Goal: Task Accomplishment & Management: Use online tool/utility

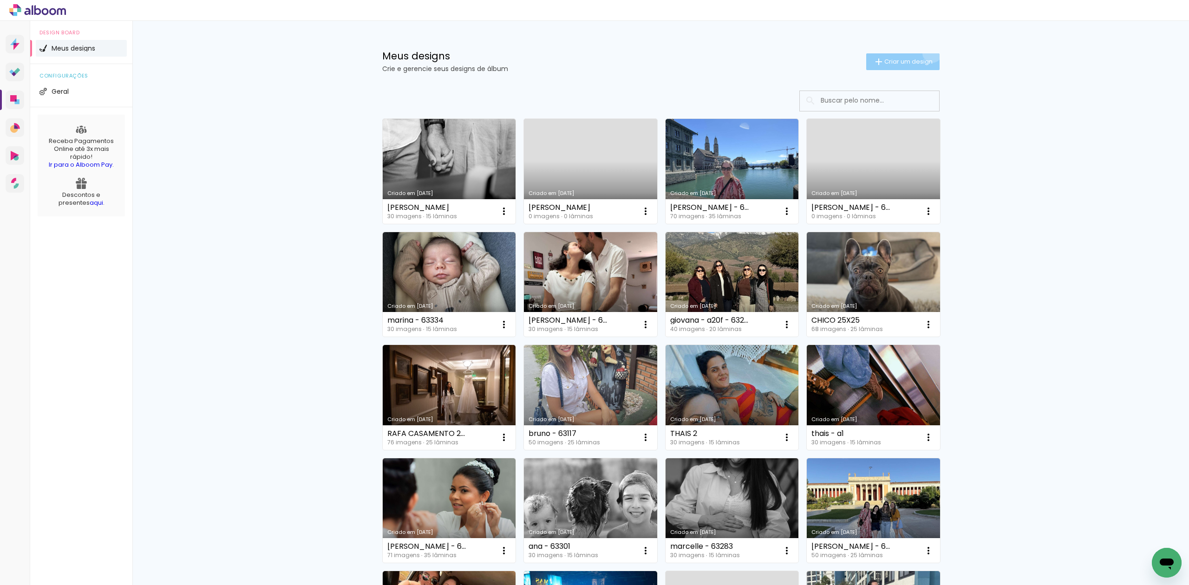
click at [926, 53] on paper-button "Criar um design" at bounding box center [902, 61] width 73 height 17
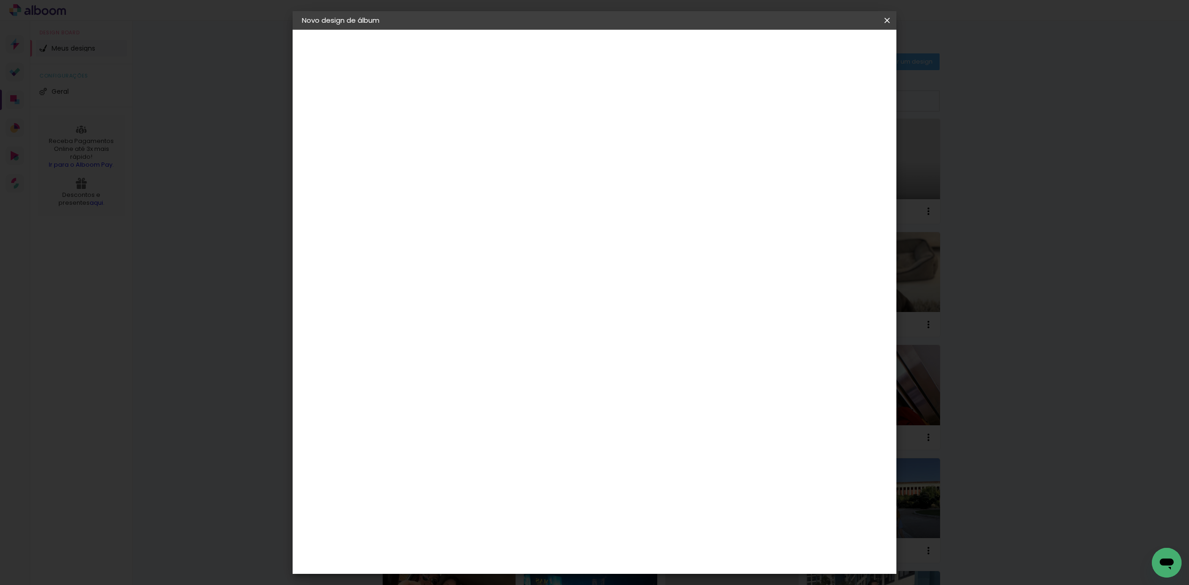
click at [457, 116] on paper-input-container "Título do álbum" at bounding box center [453, 125] width 7 height 24
type input "ana - 63385"
type paper-input "ana - 63385"
click at [0, 0] on slot "Avançar" at bounding box center [0, 0] width 0 height 0
click at [628, 151] on paper-listbox "Tamanho Livre Sugerir uma encadernadora" at bounding box center [583, 162] width 89 height 87
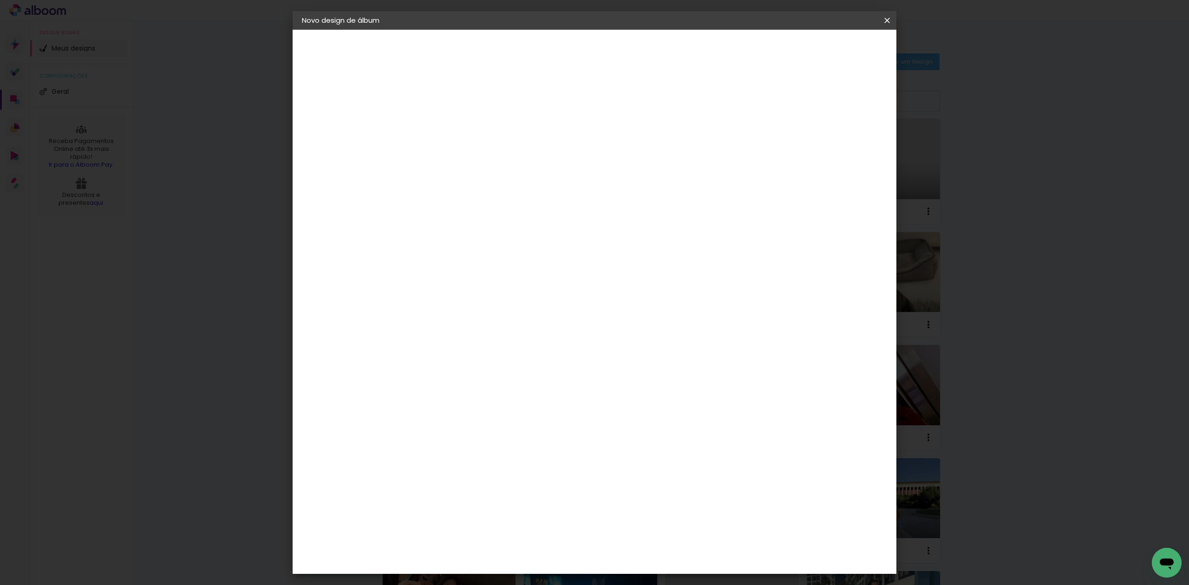
drag, startPoint x: 848, startPoint y: 146, endPoint x: 852, endPoint y: 125, distance: 21.2
click at [628, 145] on paper-item "Tamanho Livre" at bounding box center [583, 141] width 89 height 20
click at [0, 0] on slot "Avançar" at bounding box center [0, 0] width 0 height 0
click at [649, 387] on input "60" at bounding box center [645, 386] width 24 height 14
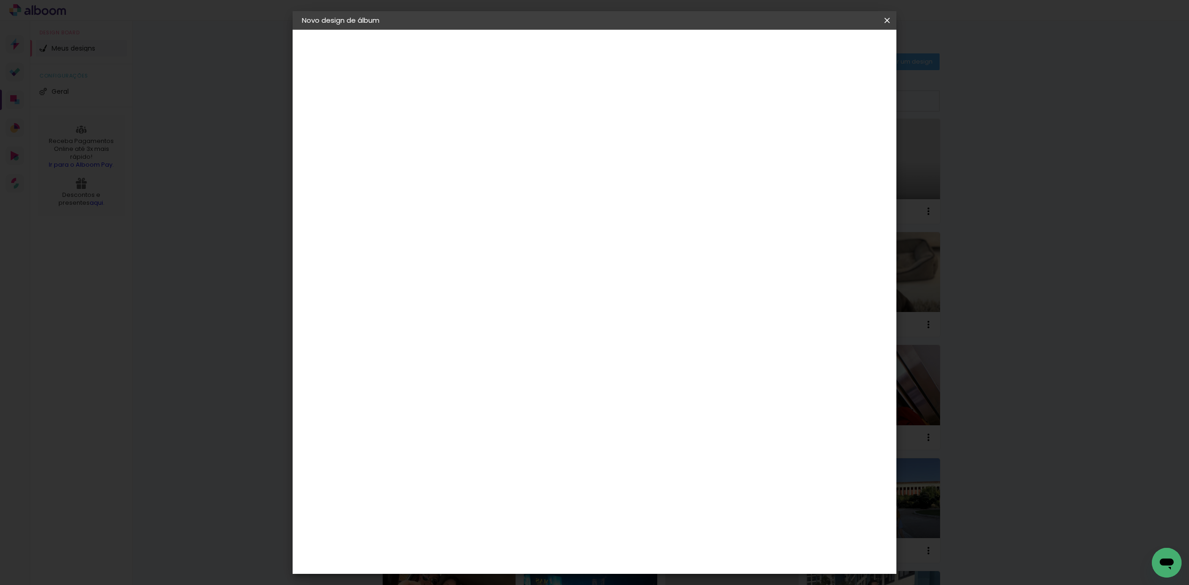
scroll to position [141, 0]
type input "20,3"
type paper-input "20,3"
click at [463, 394] on input "30" at bounding box center [459, 389] width 24 height 14
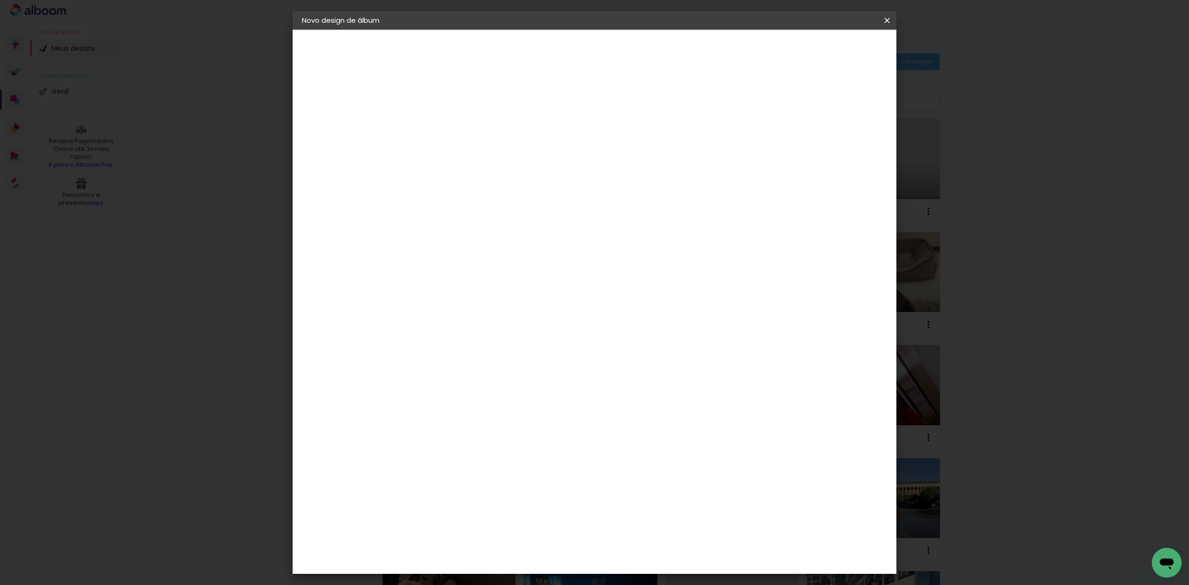
click at [463, 394] on input "30" at bounding box center [459, 389] width 24 height 14
type input "15,2"
type paper-input "15,2"
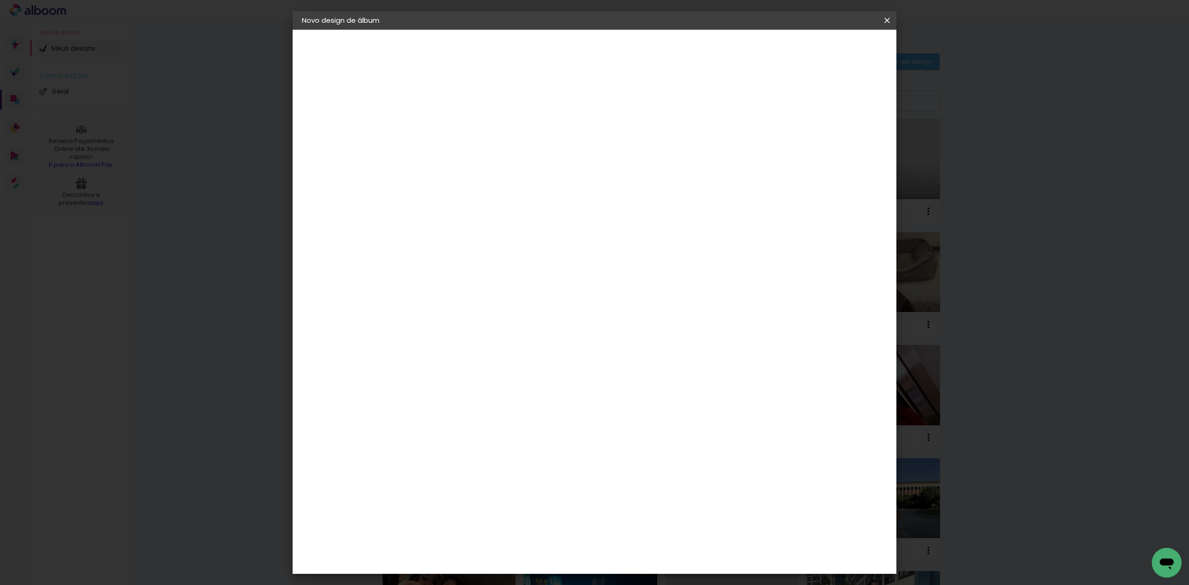
click at [834, 142] on div "mm" at bounding box center [841, 141] width 14 height 14
type input "4"
type paper-input "4"
click at [829, 146] on input "4" at bounding box center [825, 141] width 17 height 14
type input "3"
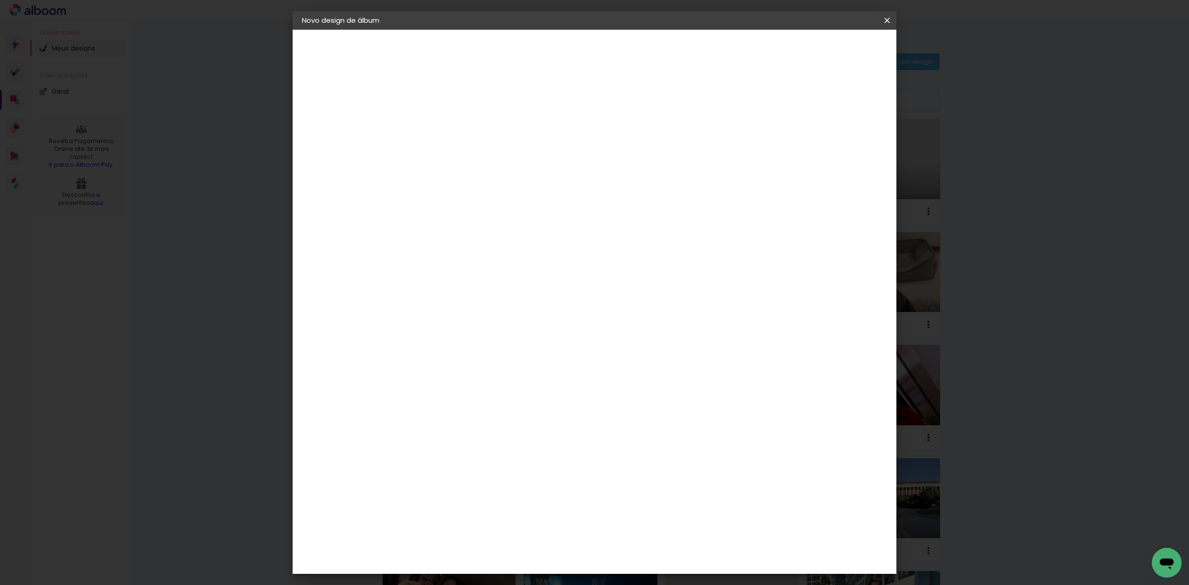
type paper-input "3"
click at [829, 146] on input "3" at bounding box center [832, 141] width 17 height 14
type input "2"
type paper-input "2"
click at [833, 145] on input "2" at bounding box center [836, 141] width 17 height 14
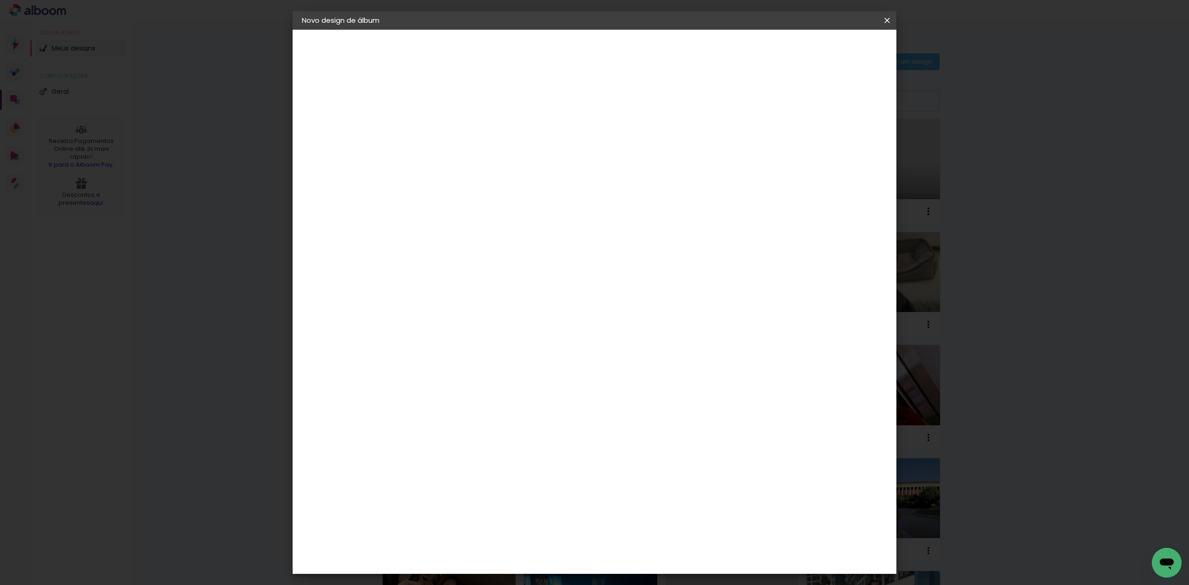
click at [836, 54] on paper-button "Iniciar design" at bounding box center [805, 49] width 61 height 16
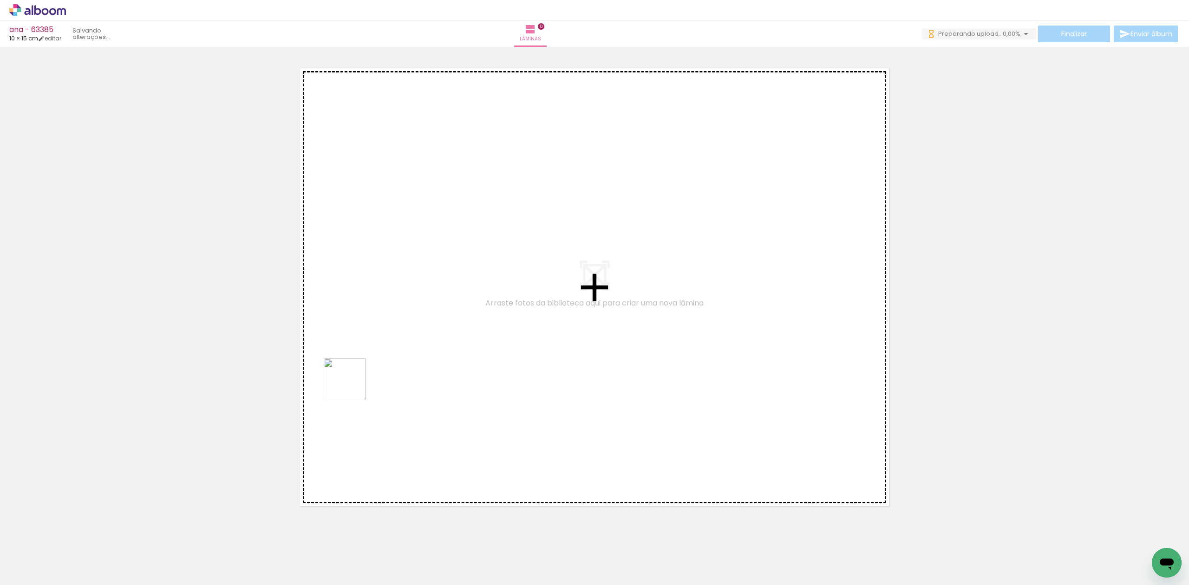
drag, startPoint x: 90, startPoint y: 566, endPoint x: 450, endPoint y: 304, distance: 444.8
click at [430, 320] on quentale-workspace at bounding box center [594, 292] width 1189 height 585
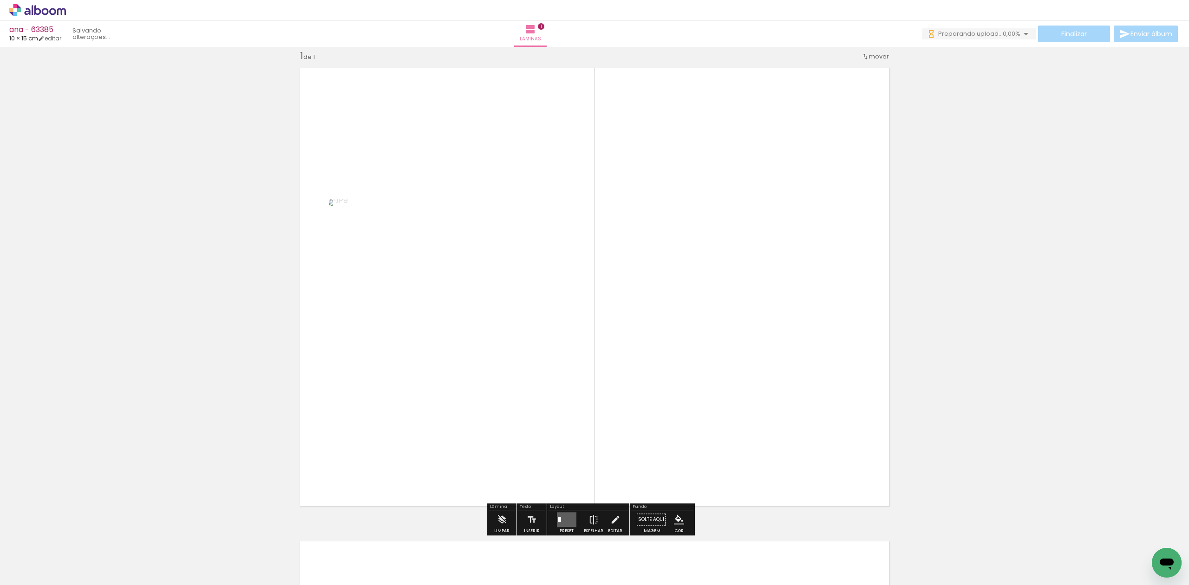
scroll to position [12, 0]
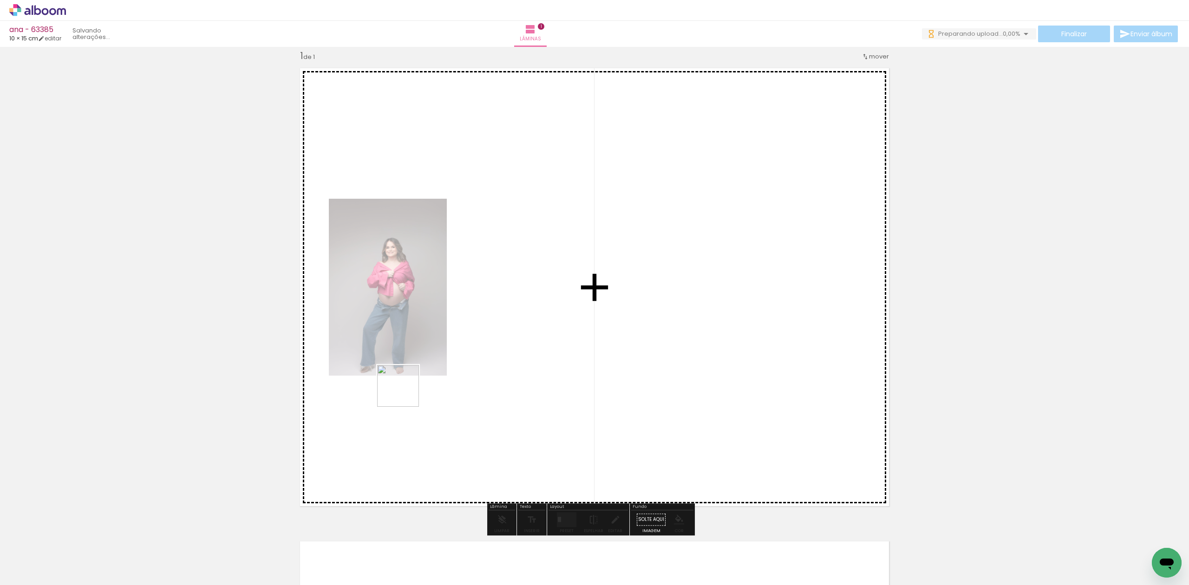
drag, startPoint x: 154, startPoint y: 545, endPoint x: 506, endPoint y: 451, distance: 363.7
click at [463, 368] on quentale-workspace at bounding box center [594, 292] width 1189 height 585
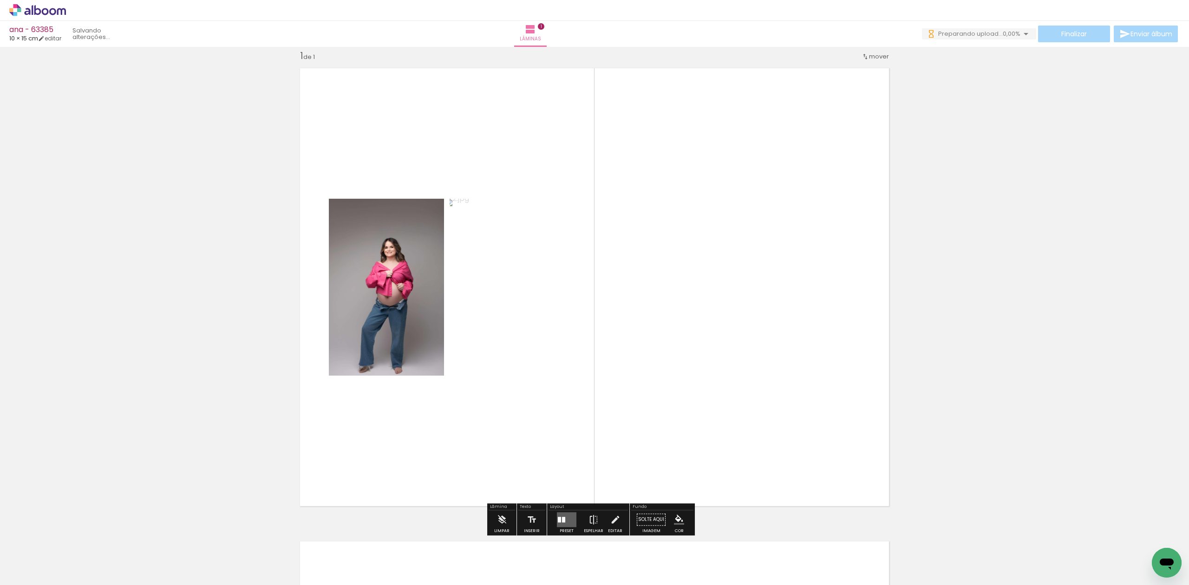
click at [559, 511] on div at bounding box center [566, 519] width 25 height 19
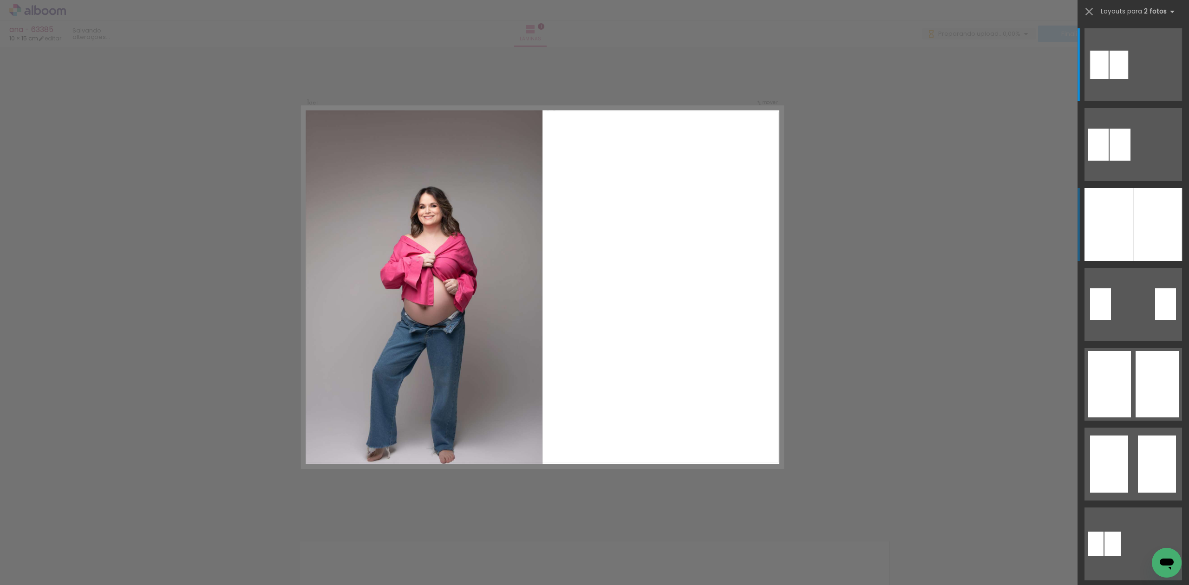
click at [1143, 227] on div at bounding box center [1157, 224] width 49 height 73
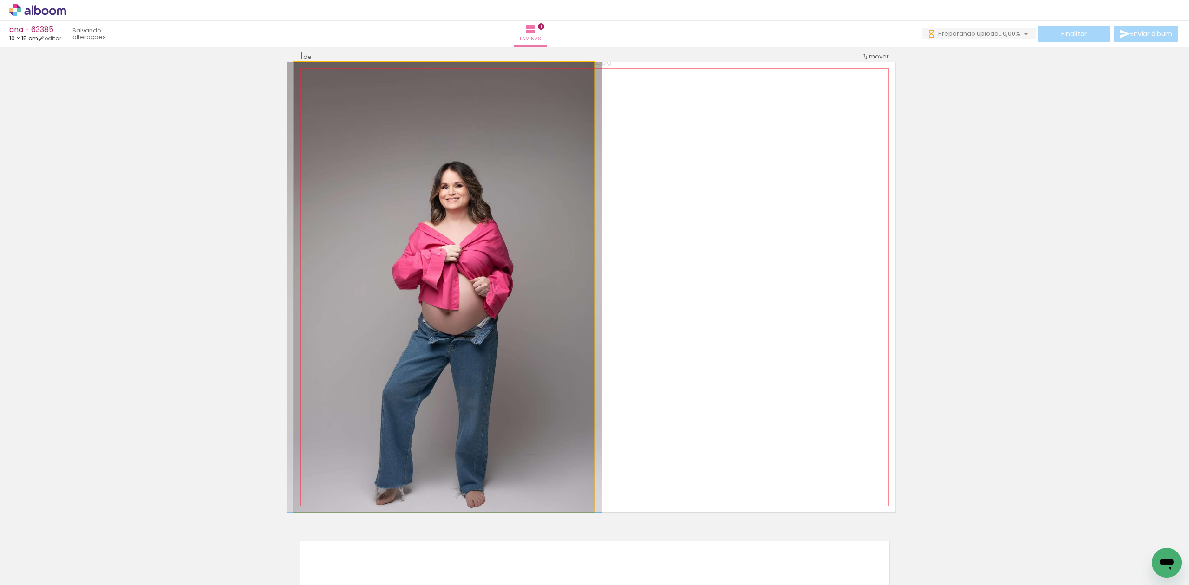
drag, startPoint x: 524, startPoint y: 295, endPoint x: 526, endPoint y: 264, distance: 31.6
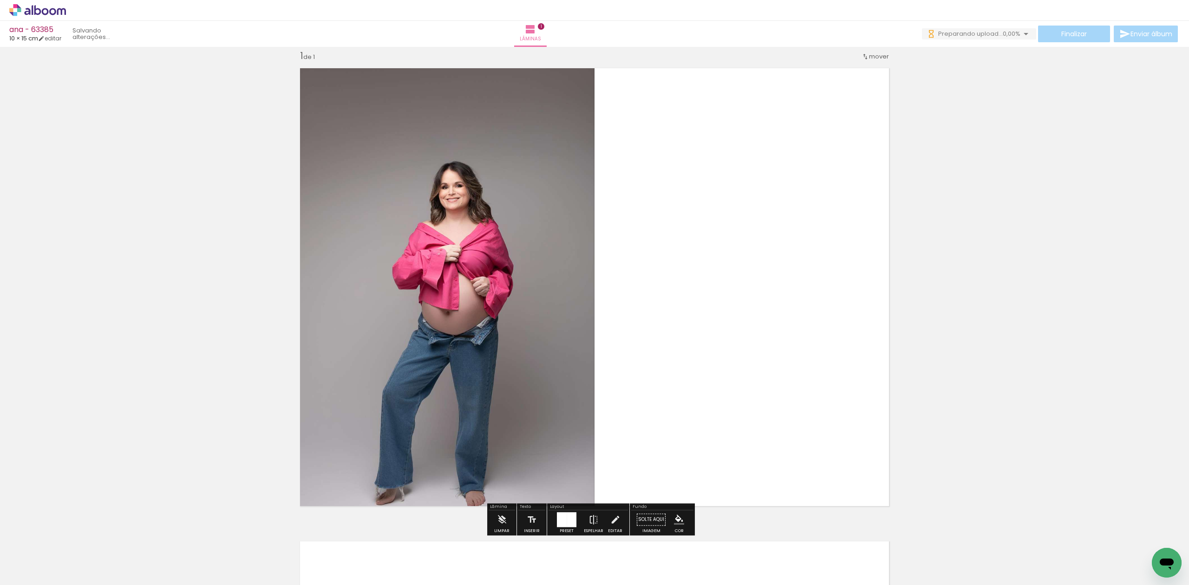
drag, startPoint x: 939, startPoint y: 342, endPoint x: 940, endPoint y: 334, distance: 7.9
click at [940, 334] on div "Inserir lâmina 1 de 1" at bounding box center [594, 512] width 1189 height 947
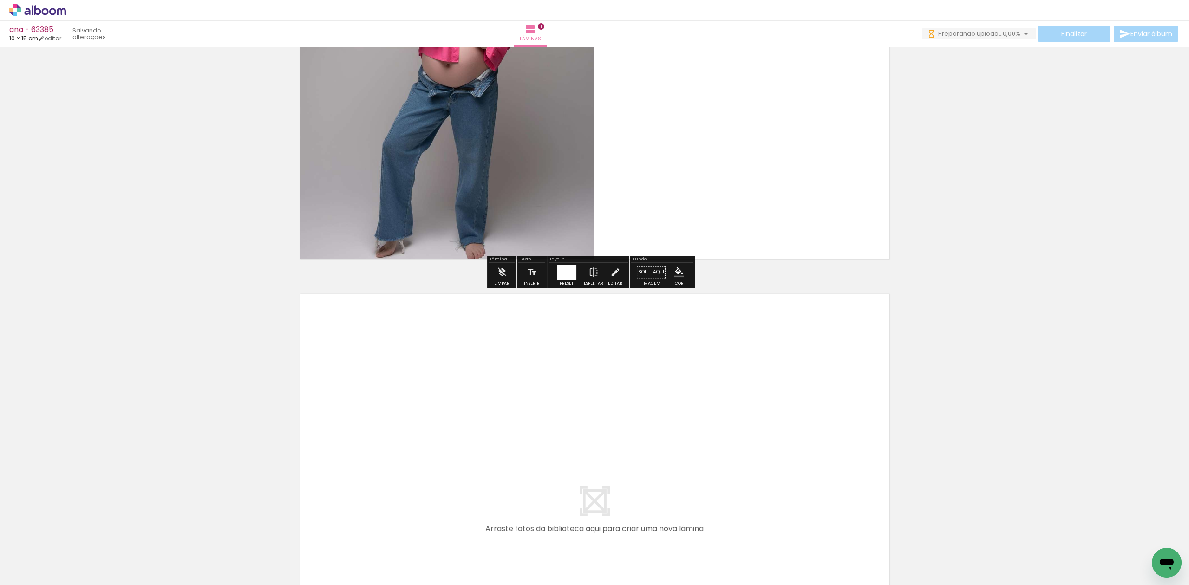
scroll to position [0, 0]
drag, startPoint x: 203, startPoint y: 561, endPoint x: 371, endPoint y: 439, distance: 207.4
click at [371, 439] on quentale-workspace at bounding box center [594, 292] width 1189 height 585
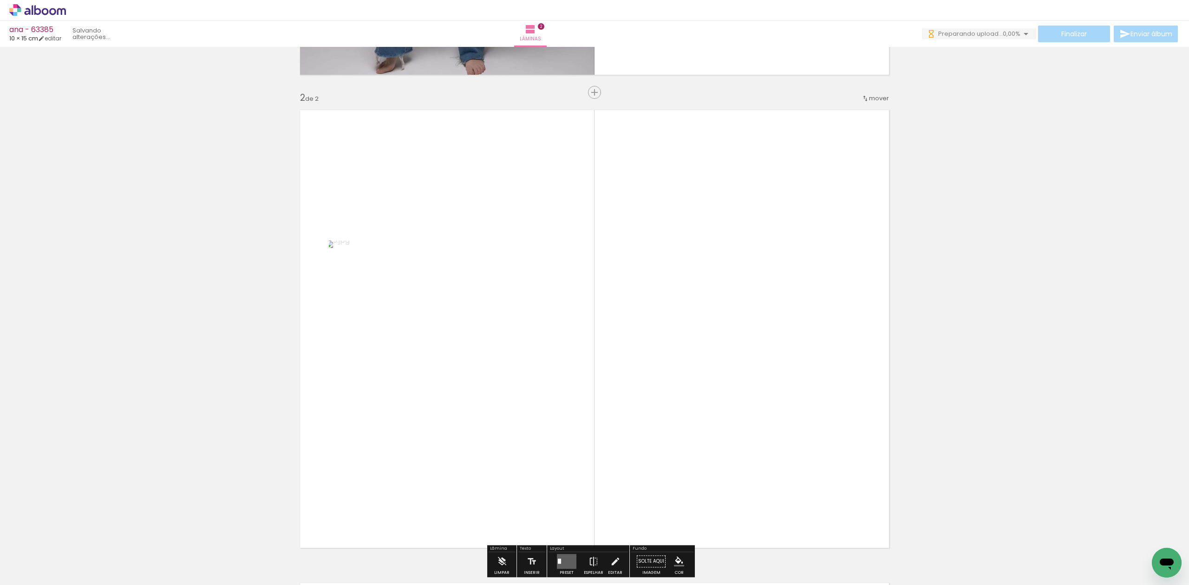
scroll to position [485, 0]
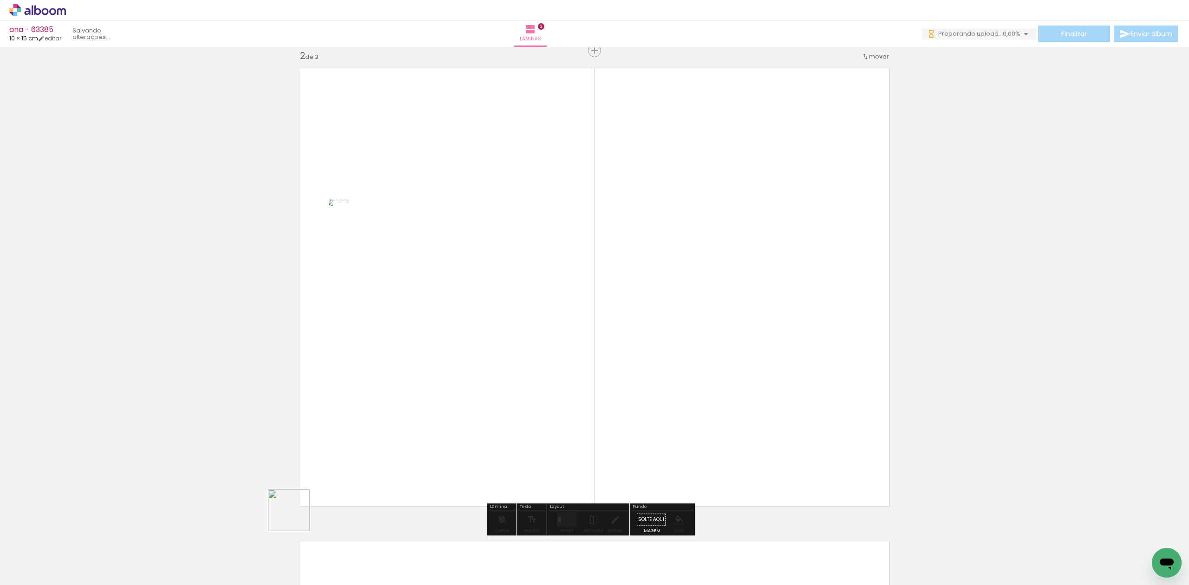
drag, startPoint x: 296, startPoint y: 517, endPoint x: 629, endPoint y: 355, distance: 370.5
click at [603, 326] on quentale-workspace at bounding box center [594, 292] width 1189 height 585
drag, startPoint x: 567, startPoint y: 510, endPoint x: 577, endPoint y: 502, distance: 12.3
click at [567, 510] on div at bounding box center [566, 519] width 25 height 19
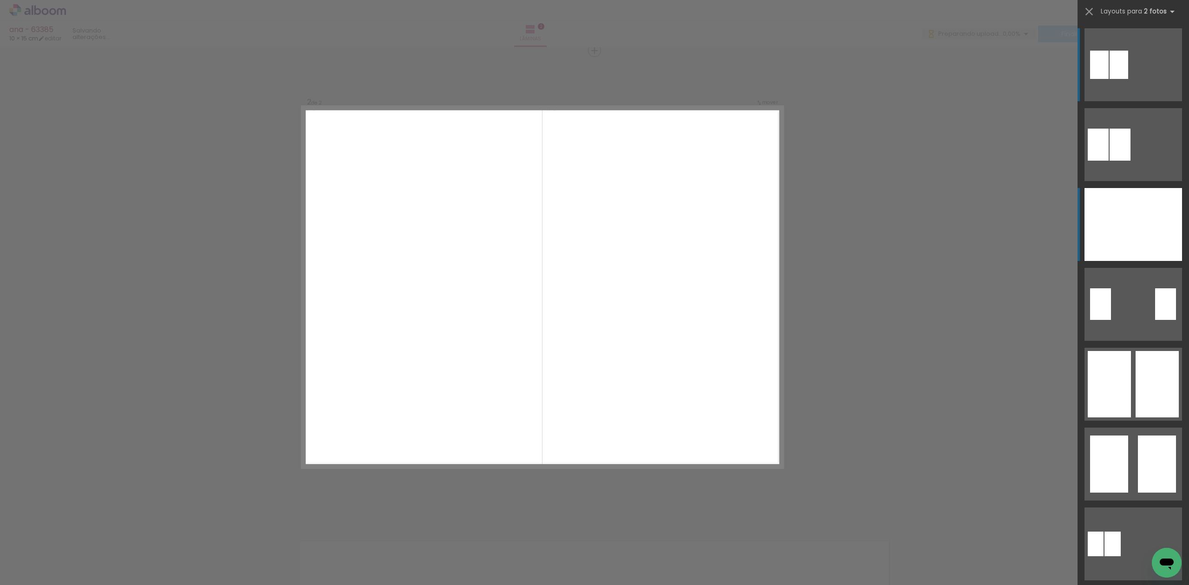
click at [1090, 236] on div at bounding box center [1108, 224] width 49 height 73
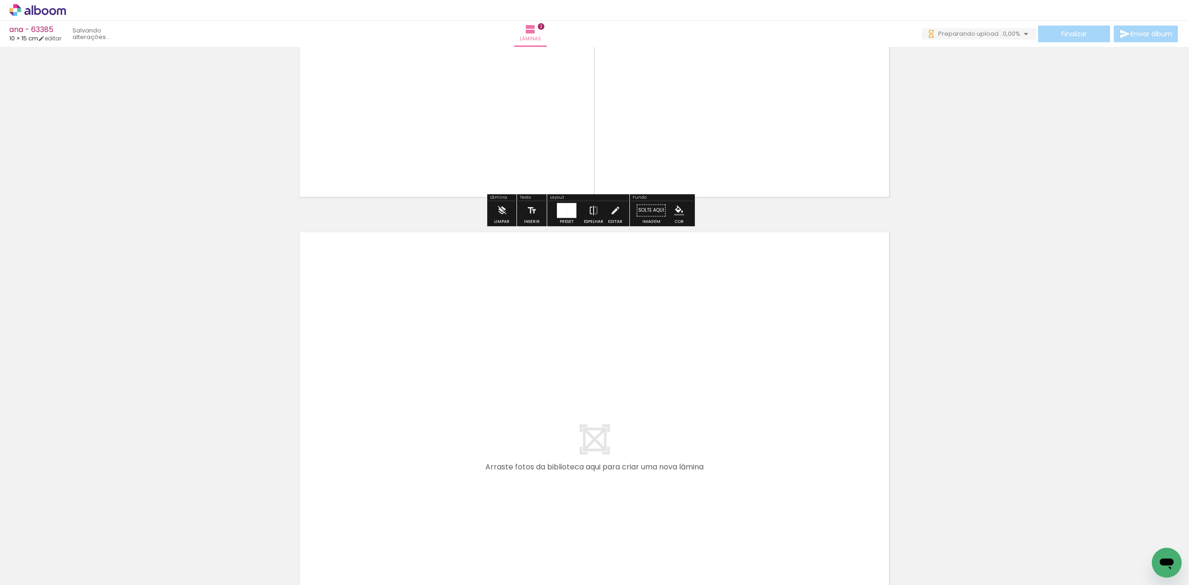
drag, startPoint x: 313, startPoint y: 548, endPoint x: 407, endPoint y: 398, distance: 176.8
click at [407, 398] on quentale-workspace at bounding box center [594, 292] width 1189 height 585
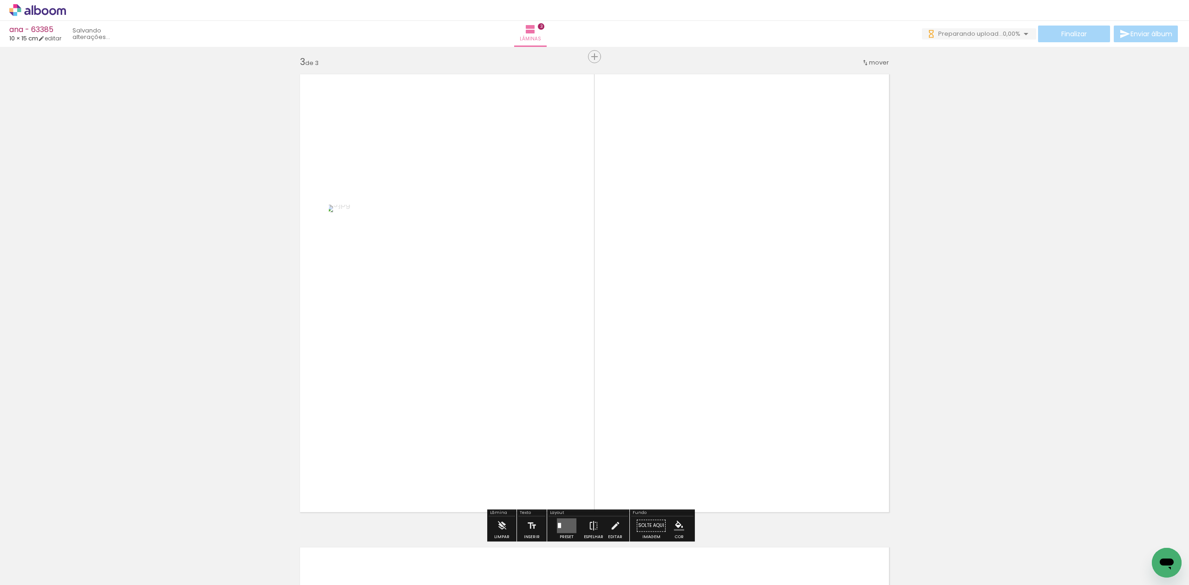
scroll to position [959, 0]
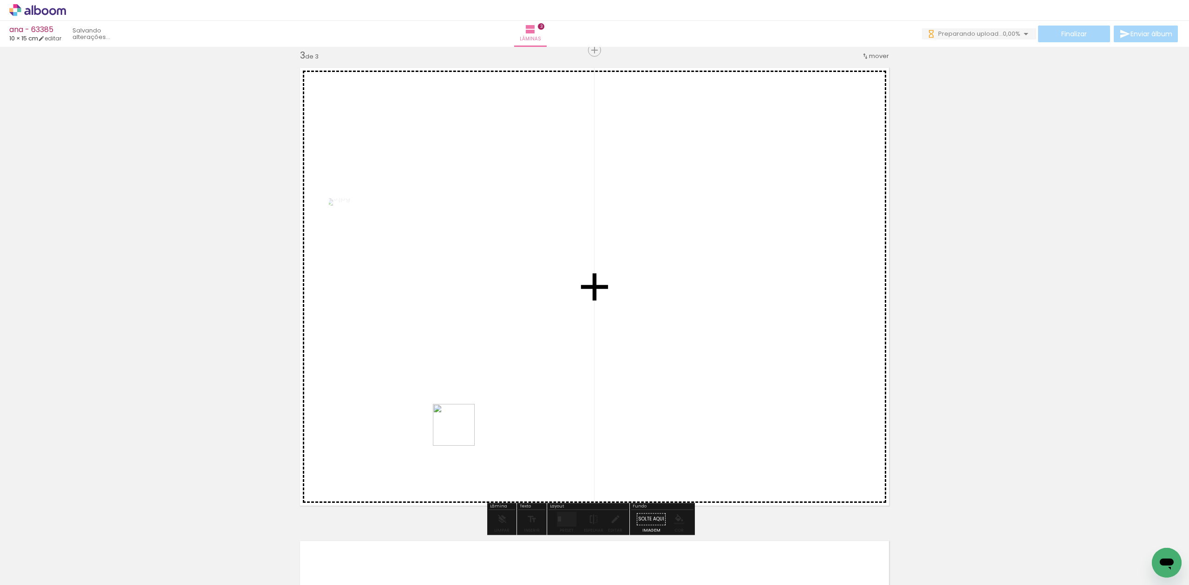
drag, startPoint x: 360, startPoint y: 543, endPoint x: 508, endPoint y: 378, distance: 221.7
click at [508, 378] on quentale-workspace at bounding box center [594, 292] width 1189 height 585
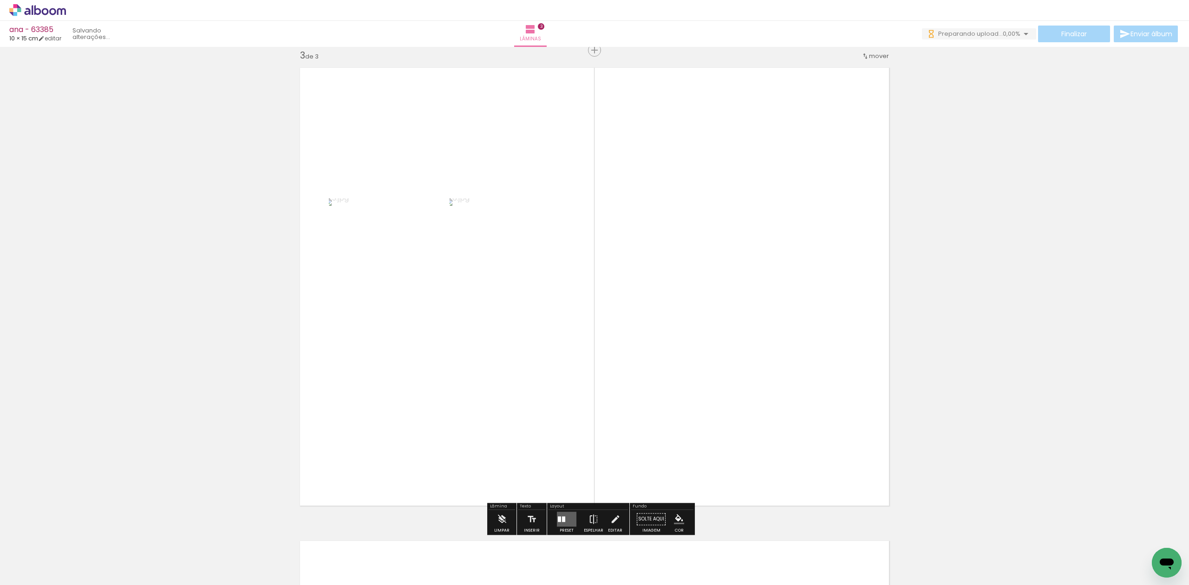
click at [563, 515] on quentale-layouter at bounding box center [567, 519] width 20 height 15
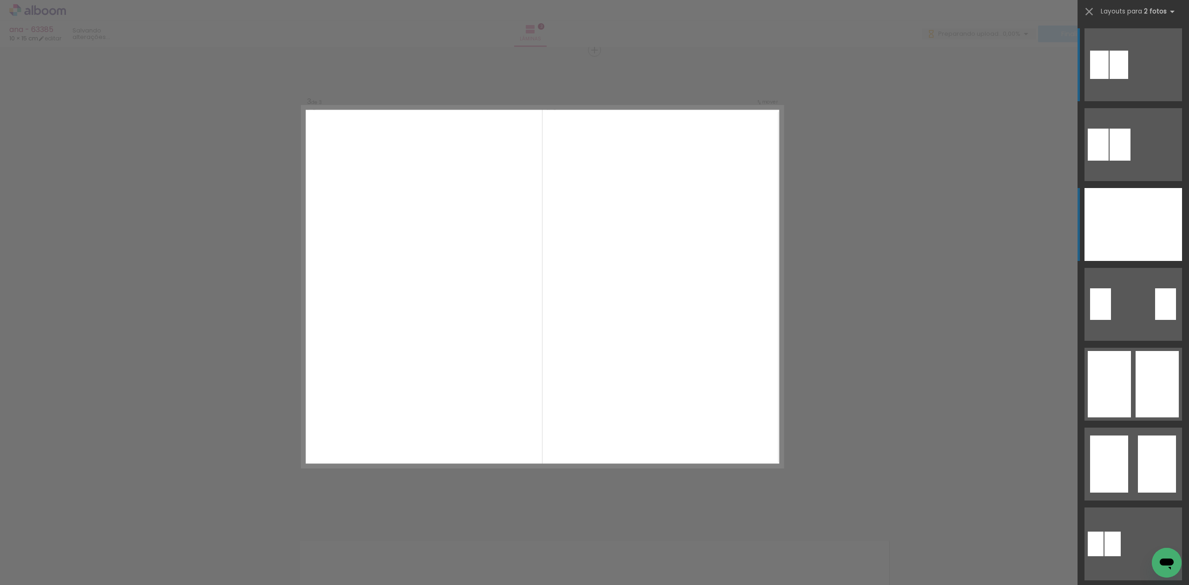
click at [1142, 213] on div at bounding box center [1157, 224] width 49 height 73
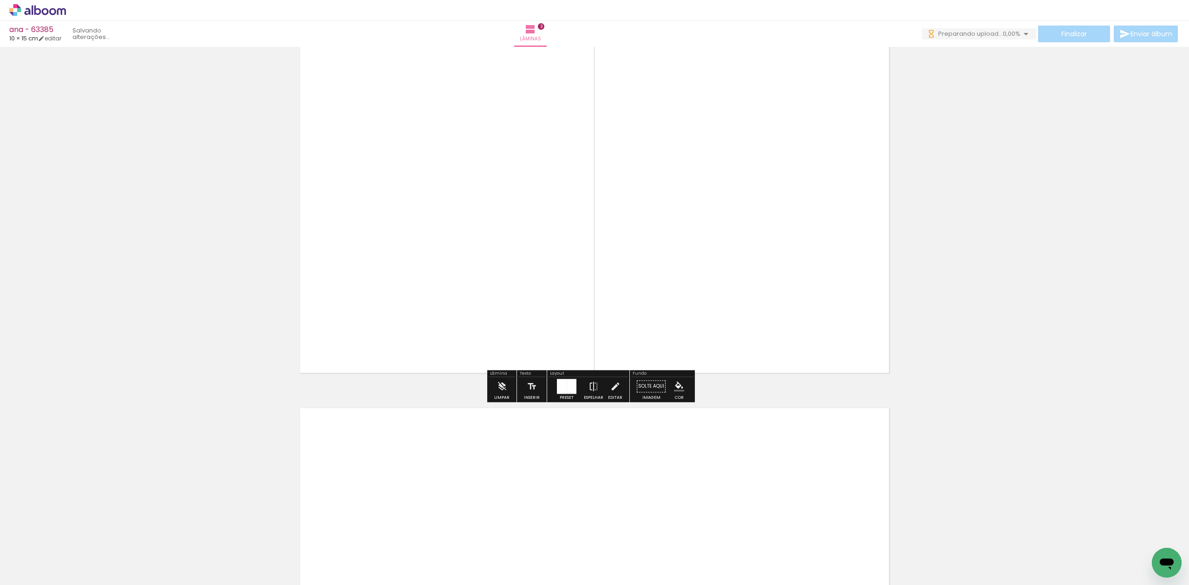
scroll to position [1144, 0]
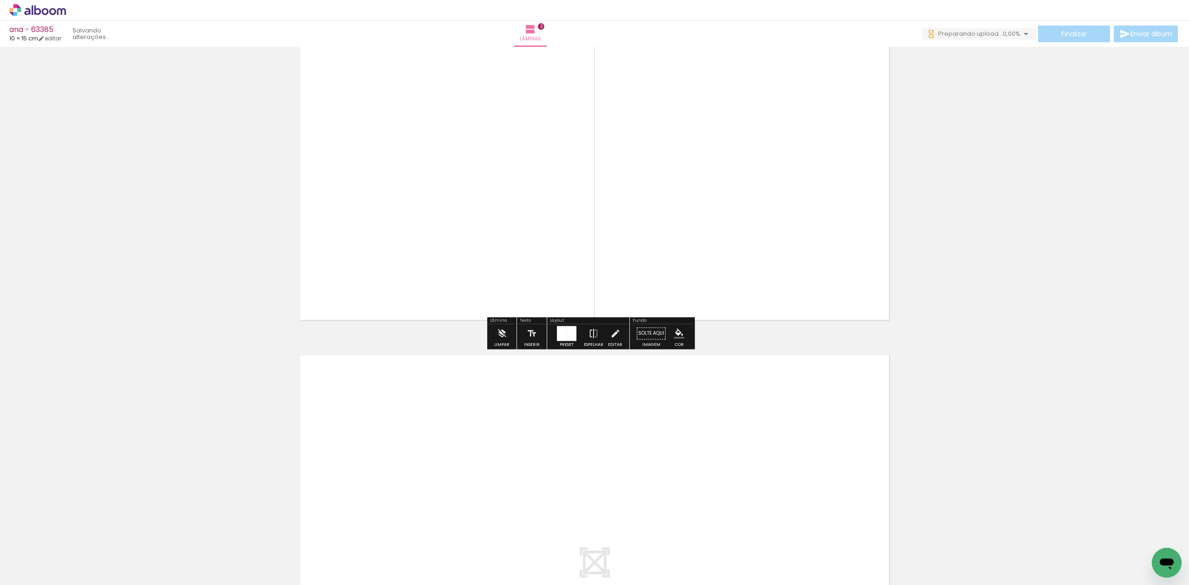
drag, startPoint x: 414, startPoint y: 542, endPoint x: 452, endPoint y: 492, distance: 62.7
click at [452, 492] on quentale-workspace at bounding box center [594, 292] width 1189 height 585
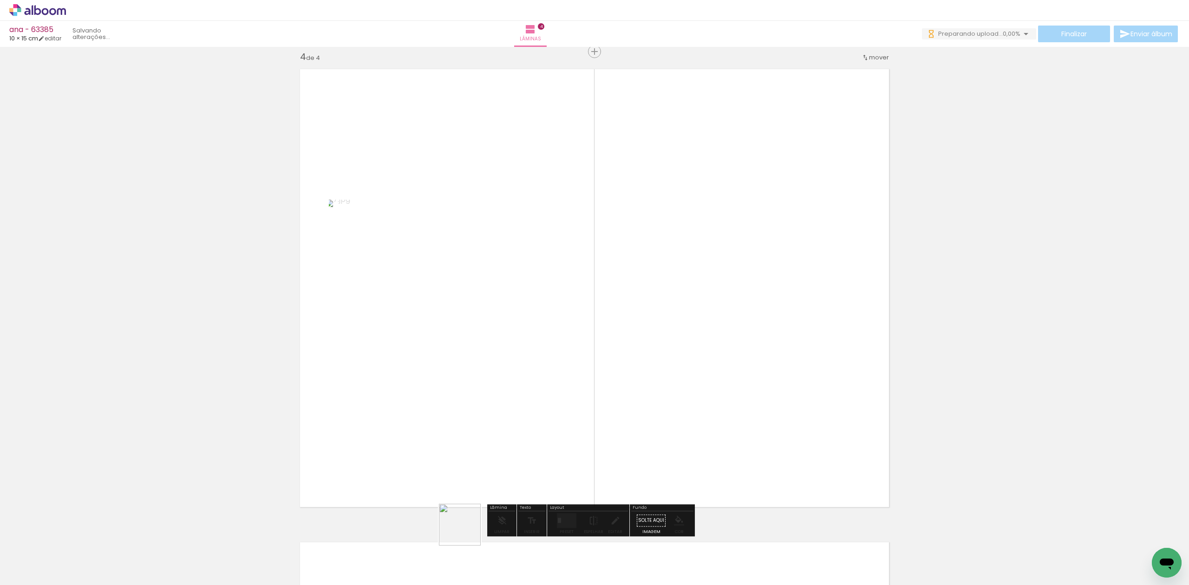
drag, startPoint x: 467, startPoint y: 532, endPoint x: 515, endPoint y: 411, distance: 130.0
click at [522, 372] on quentale-workspace at bounding box center [594, 292] width 1189 height 585
click at [554, 514] on div at bounding box center [566, 519] width 25 height 19
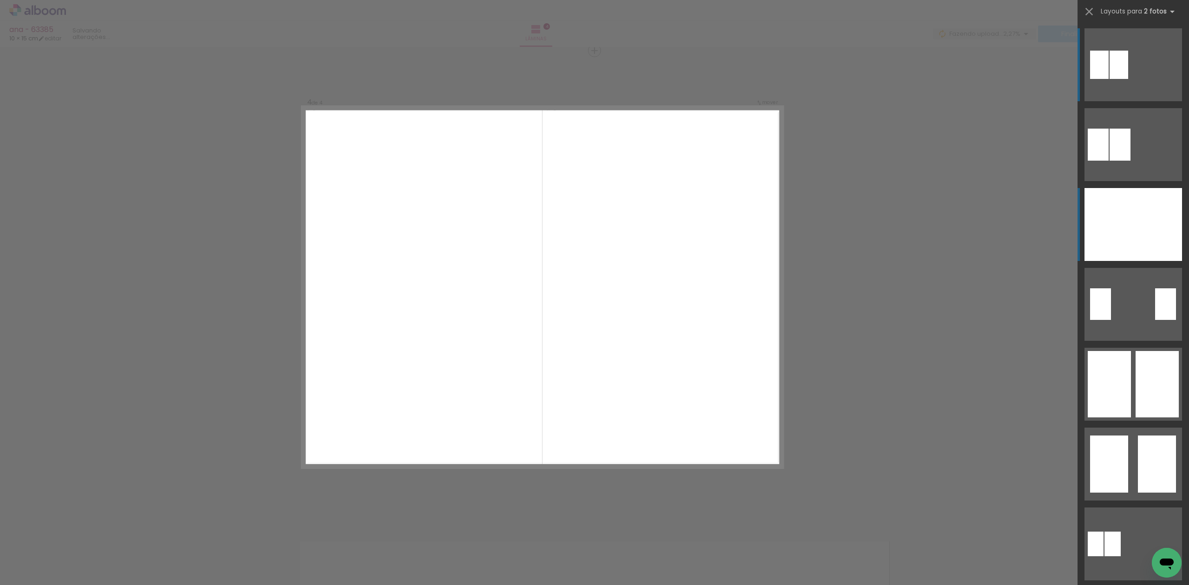
click at [1139, 223] on div at bounding box center [1157, 224] width 49 height 73
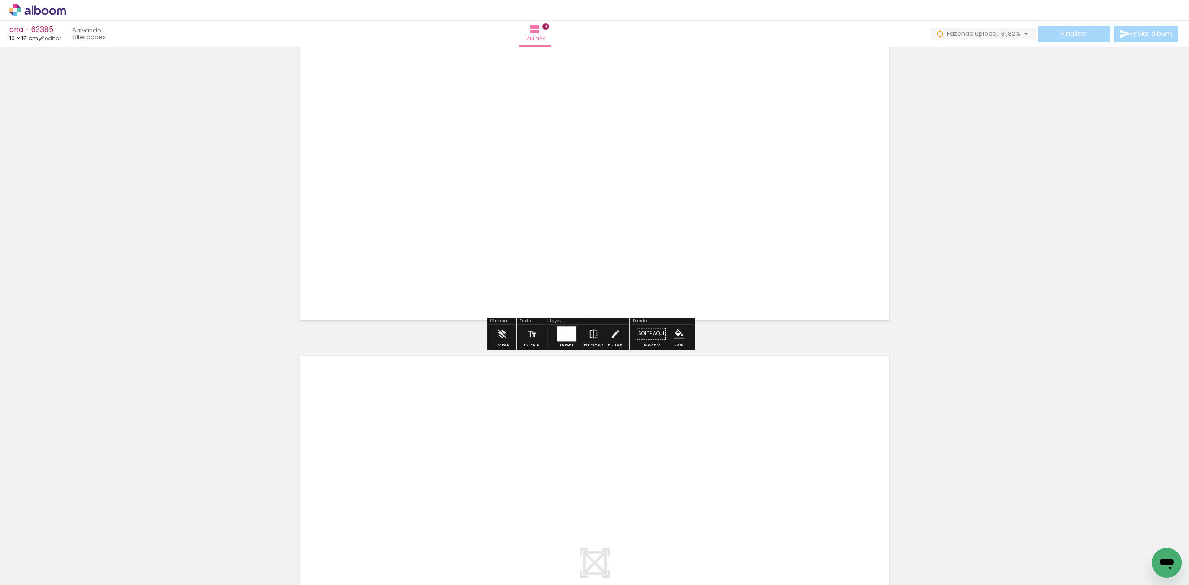
click at [543, 476] on quentale-workspace at bounding box center [594, 292] width 1189 height 585
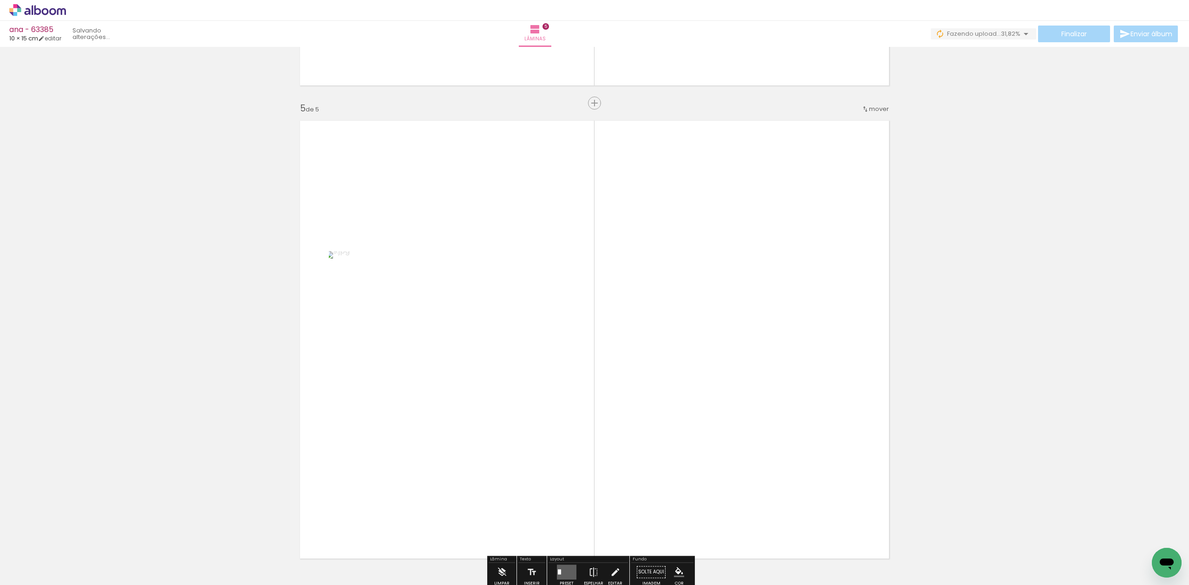
scroll to position [1905, 0]
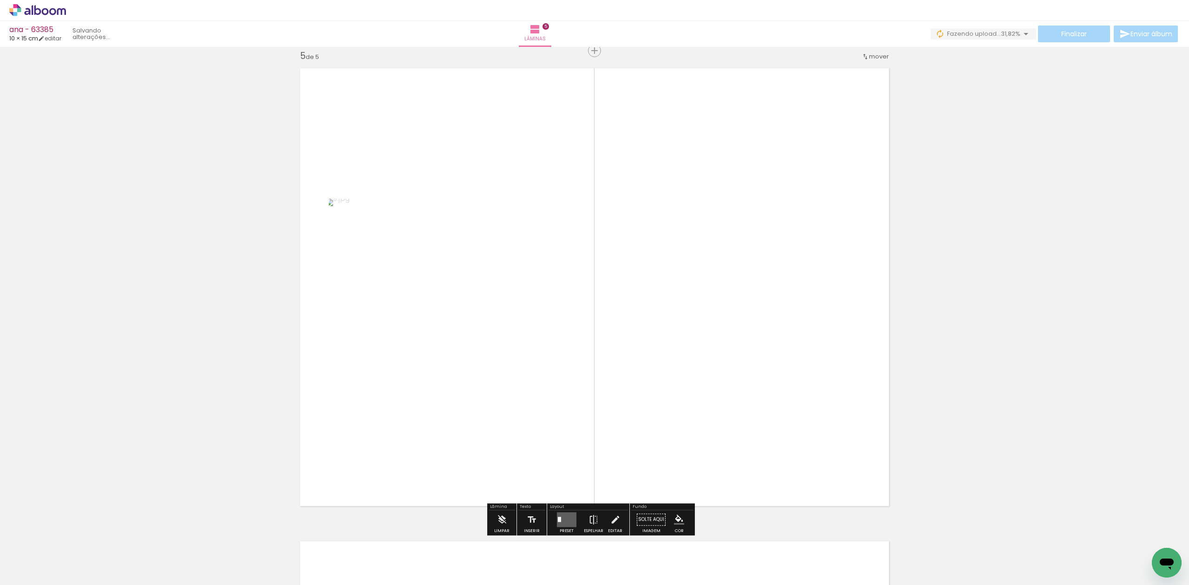
click at [579, 442] on quentale-workspace at bounding box center [594, 292] width 1189 height 585
click at [557, 513] on quentale-layouter at bounding box center [567, 519] width 20 height 15
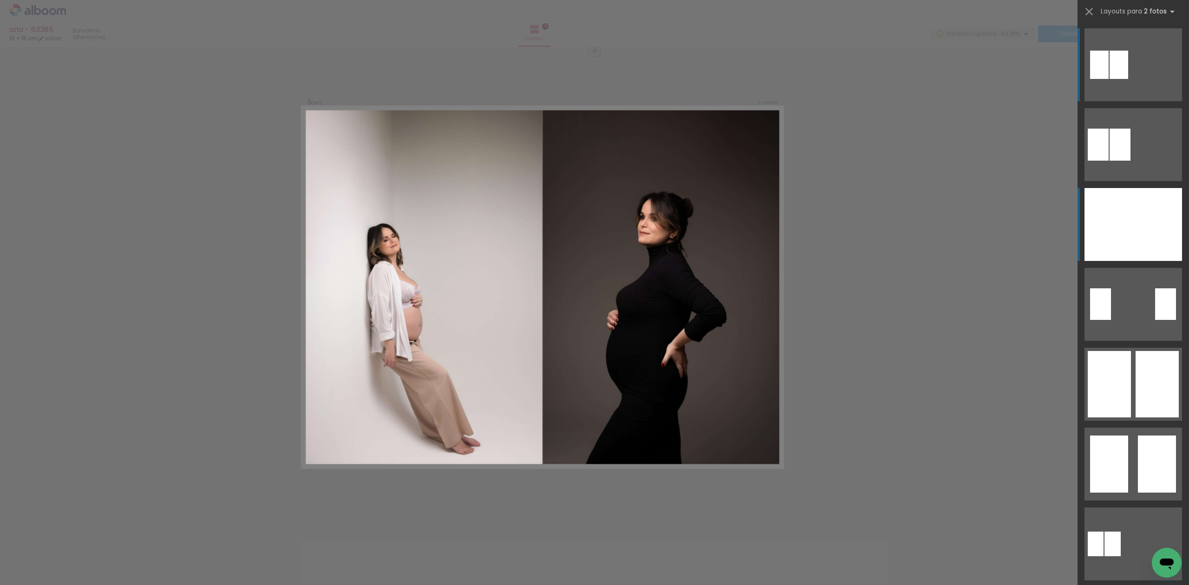
click at [1168, 196] on div at bounding box center [1157, 224] width 49 height 73
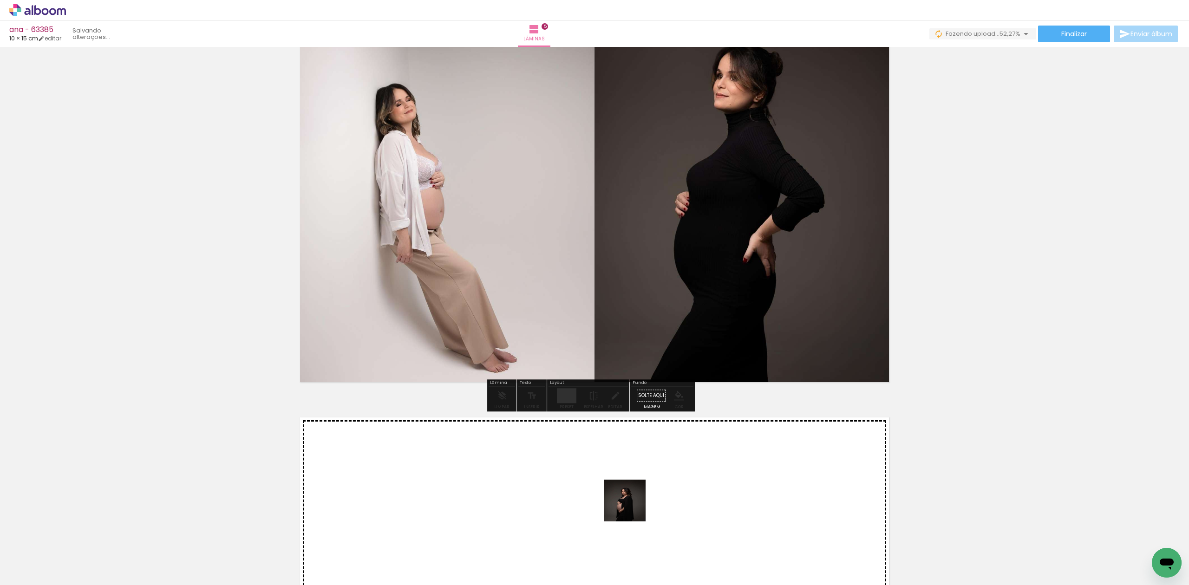
drag, startPoint x: 632, startPoint y: 508, endPoint x: 639, endPoint y: 493, distance: 16.6
click at [639, 493] on quentale-workspace at bounding box center [594, 292] width 1189 height 585
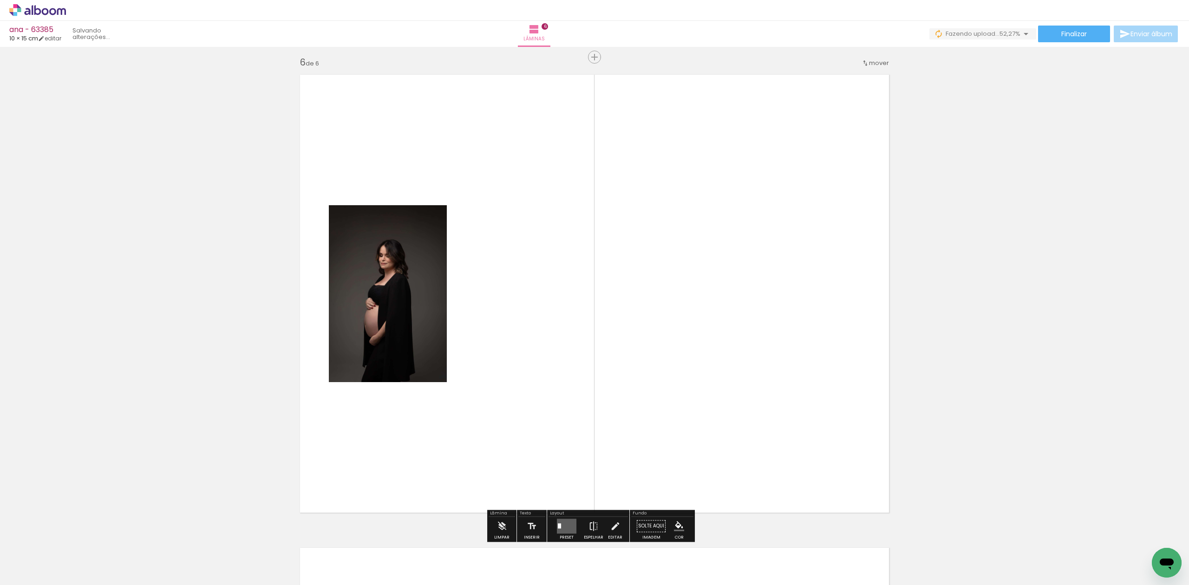
drag, startPoint x: 660, startPoint y: 535, endPoint x: 637, endPoint y: 456, distance: 82.3
click at [651, 465] on quentale-workspace at bounding box center [594, 292] width 1189 height 585
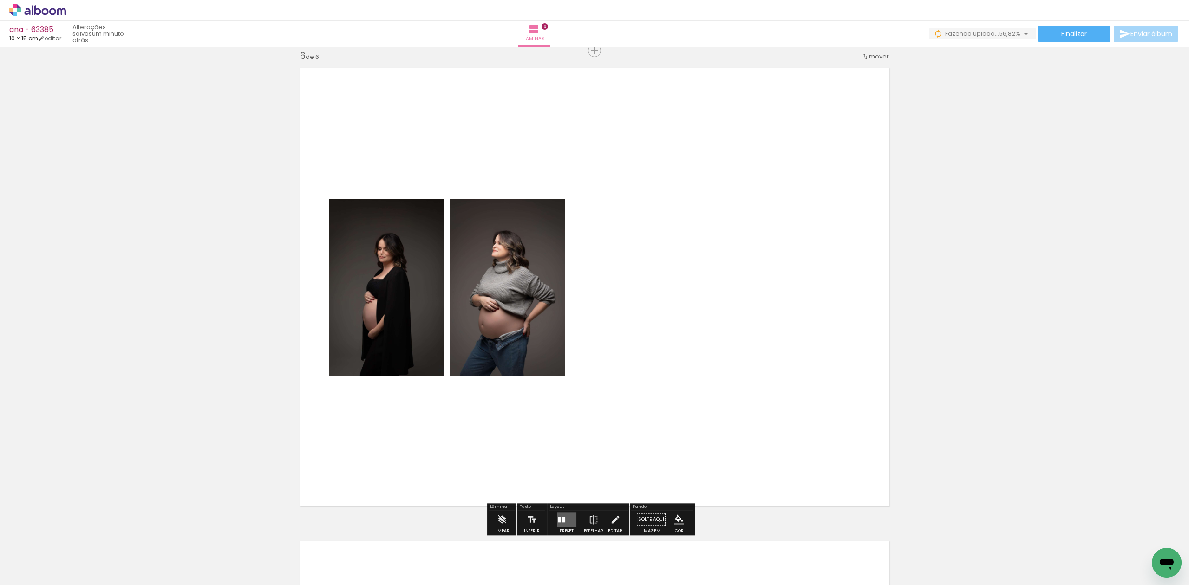
click at [548, 519] on div "Preset Espelhar Editar" at bounding box center [587, 522] width 79 height 24
click at [567, 521] on quentale-layouter at bounding box center [567, 519] width 20 height 15
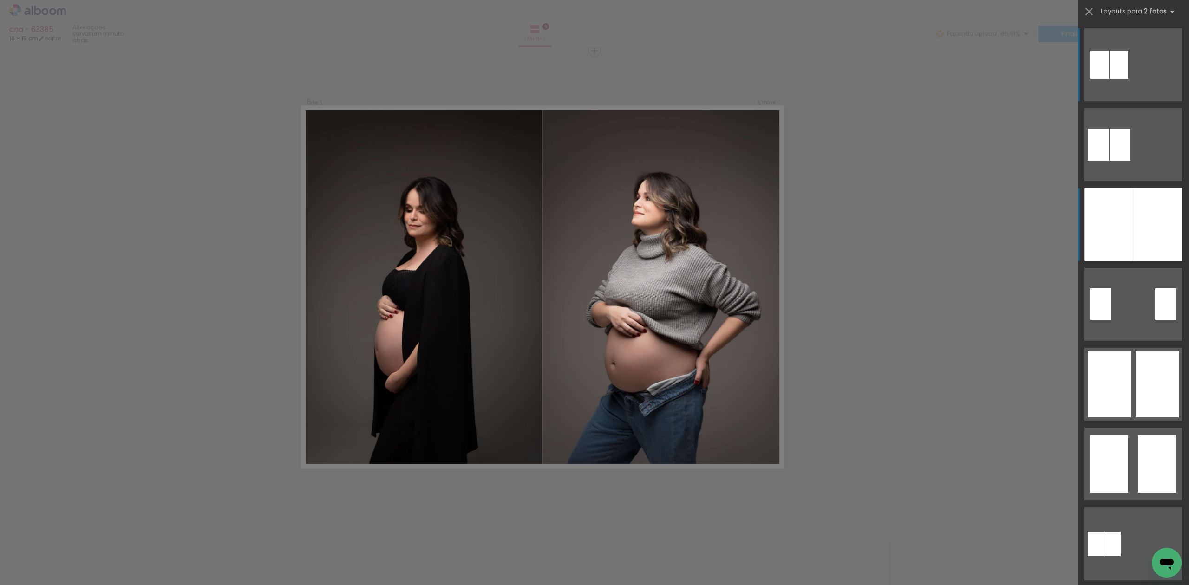
click at [1106, 210] on div at bounding box center [1108, 224] width 49 height 73
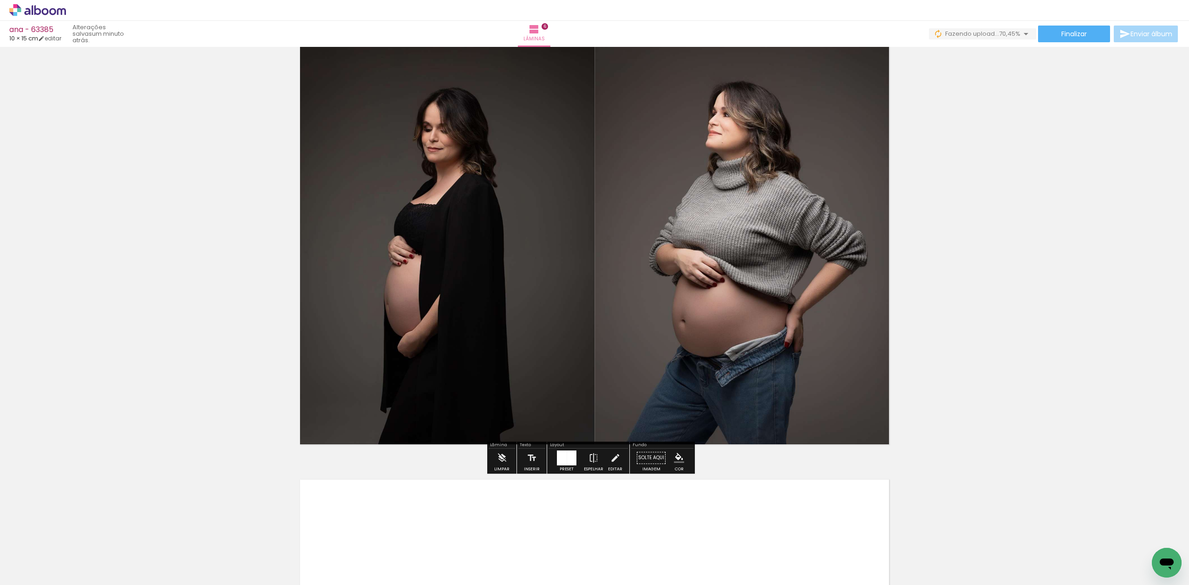
drag, startPoint x: 716, startPoint y: 541, endPoint x: 735, endPoint y: 529, distance: 22.1
click at [722, 522] on quentale-workspace at bounding box center [594, 292] width 1189 height 585
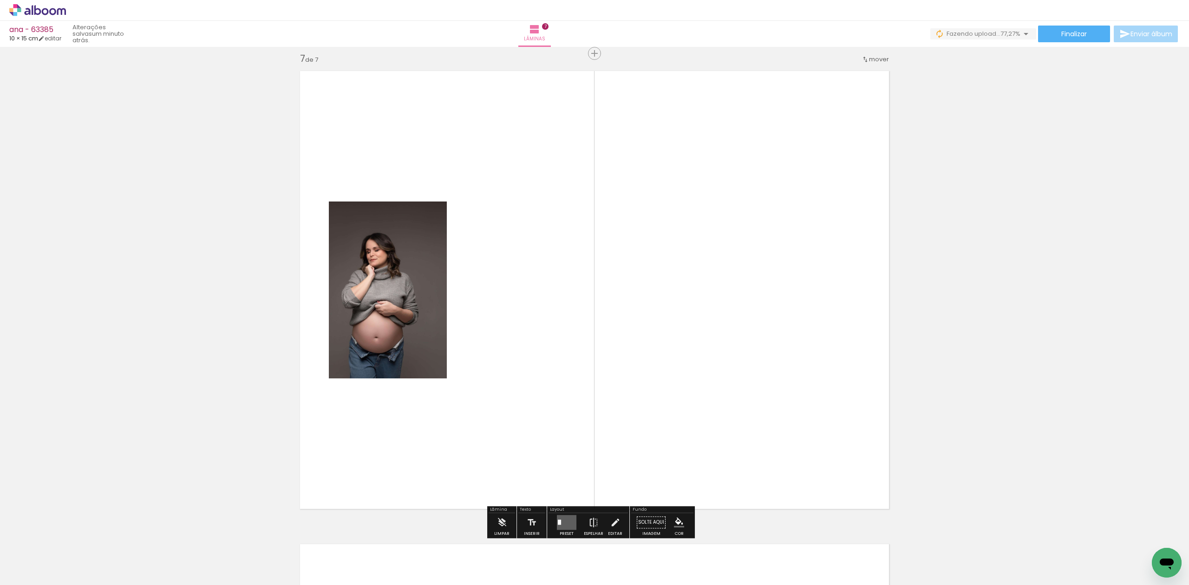
scroll to position [2851, 0]
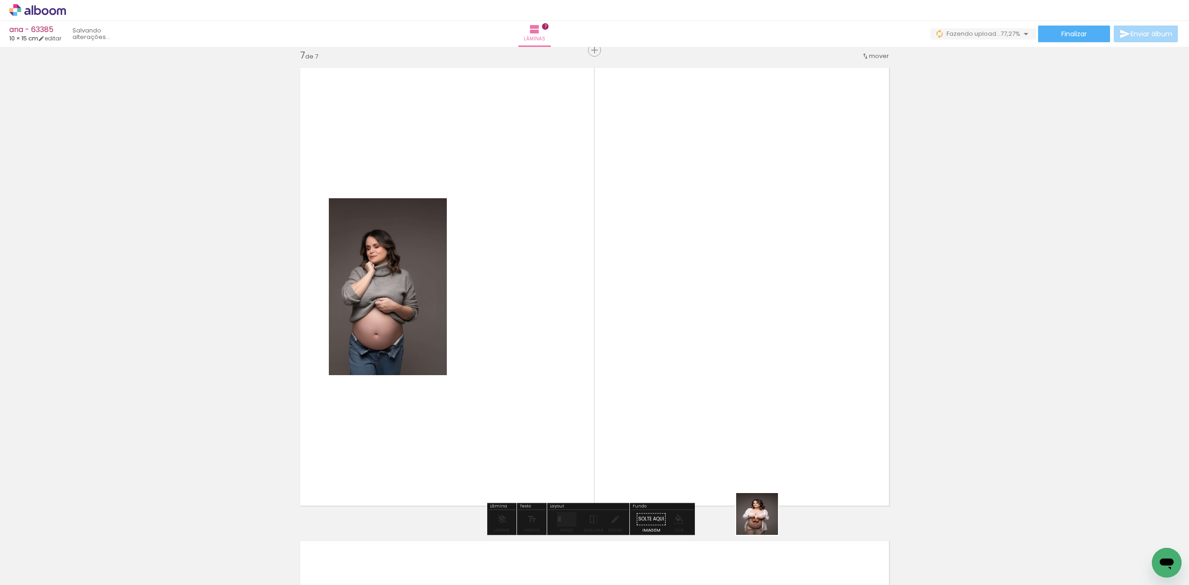
drag, startPoint x: 764, startPoint y: 526, endPoint x: 732, endPoint y: 426, distance: 105.2
click at [746, 447] on quentale-workspace at bounding box center [594, 292] width 1189 height 585
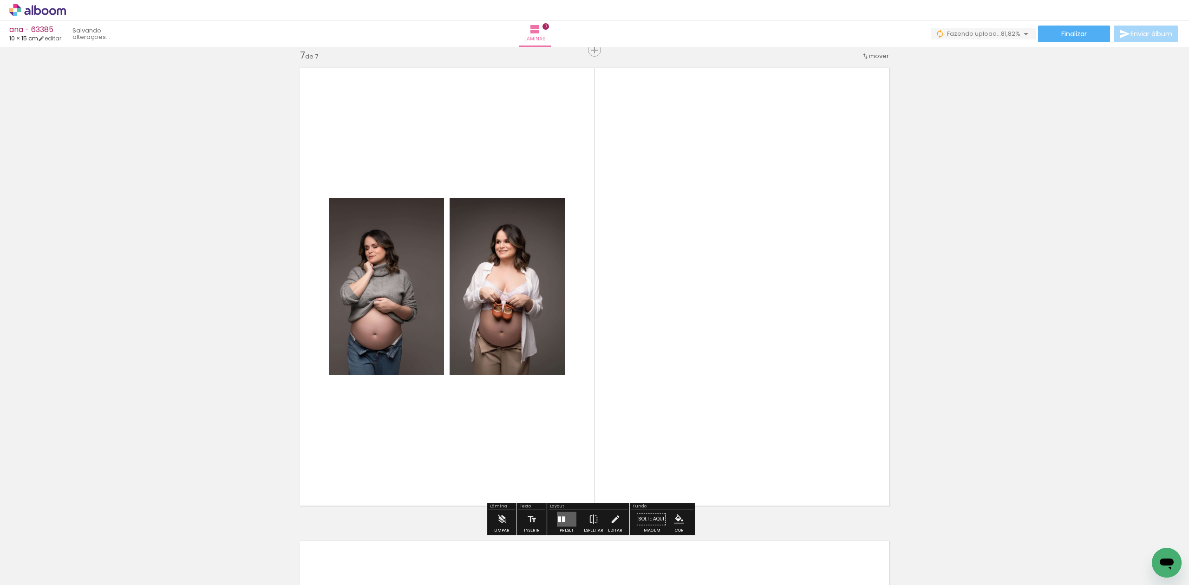
click at [567, 528] on quentale-thumb at bounding box center [561, 553] width 52 height 53
click at [567, 519] on quentale-layouter at bounding box center [567, 519] width 20 height 15
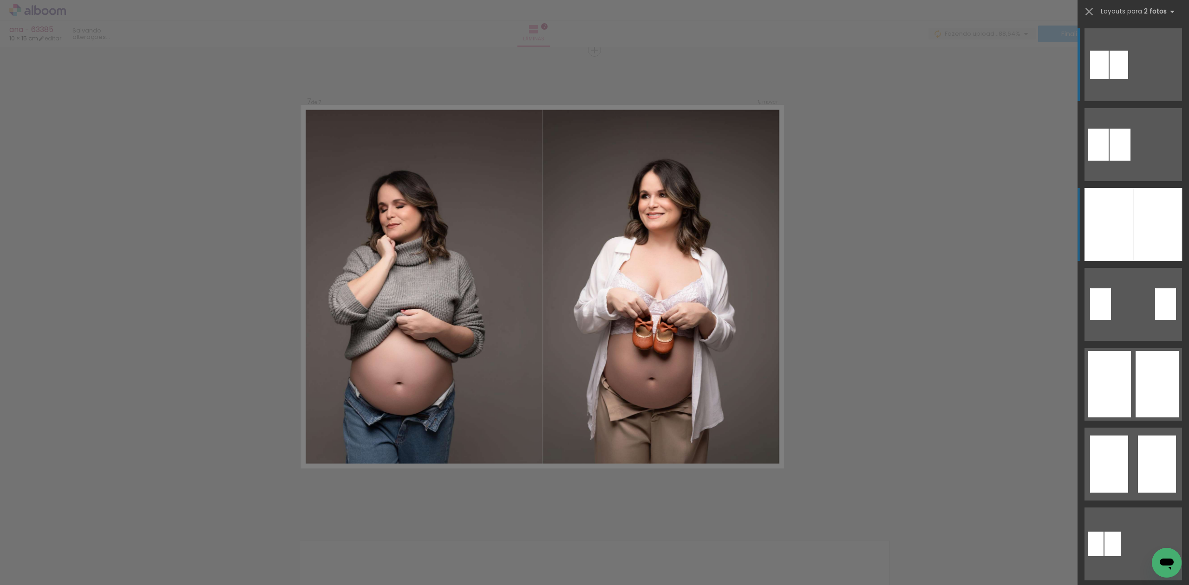
click at [1176, 213] on div at bounding box center [1157, 224] width 49 height 73
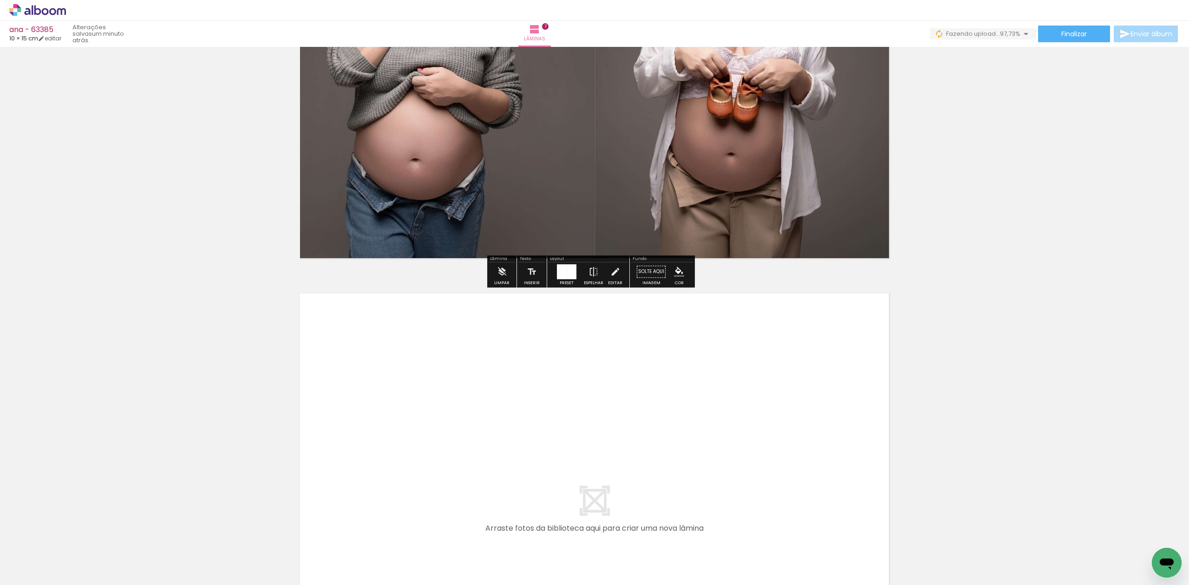
drag, startPoint x: 829, startPoint y: 523, endPoint x: 829, endPoint y: 500, distance: 22.8
click at [829, 500] on quentale-workspace at bounding box center [594, 292] width 1189 height 585
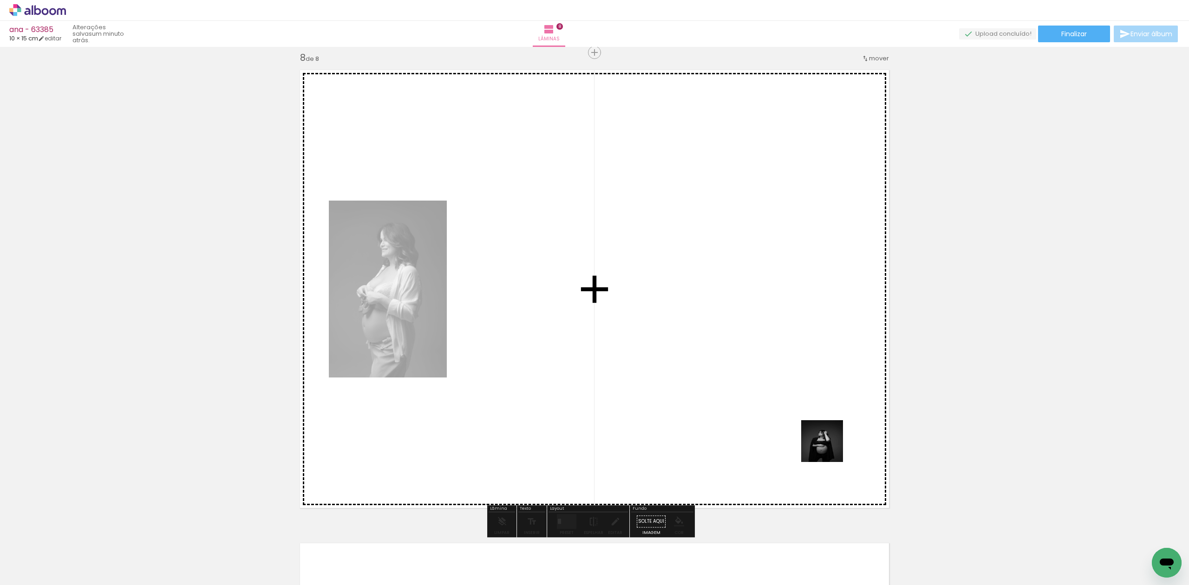
drag, startPoint x: 829, startPoint y: 448, endPoint x: 729, endPoint y: 389, distance: 116.0
click at [789, 397] on quentale-workspace at bounding box center [594, 292] width 1189 height 585
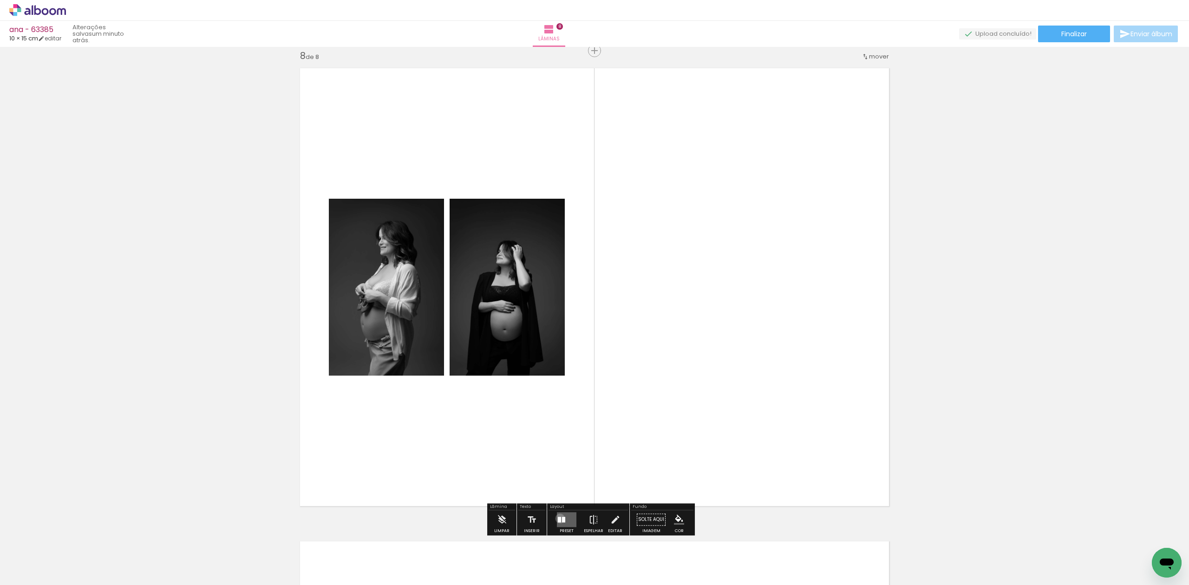
click at [558, 518] on div at bounding box center [559, 520] width 3 height 6
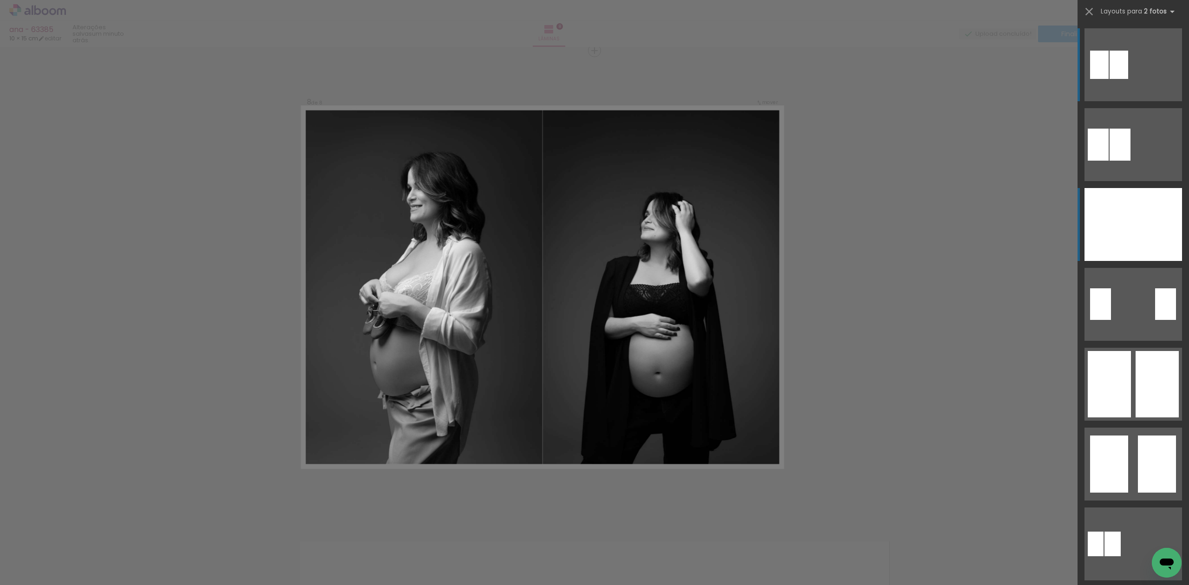
click at [1133, 235] on div at bounding box center [1157, 224] width 49 height 73
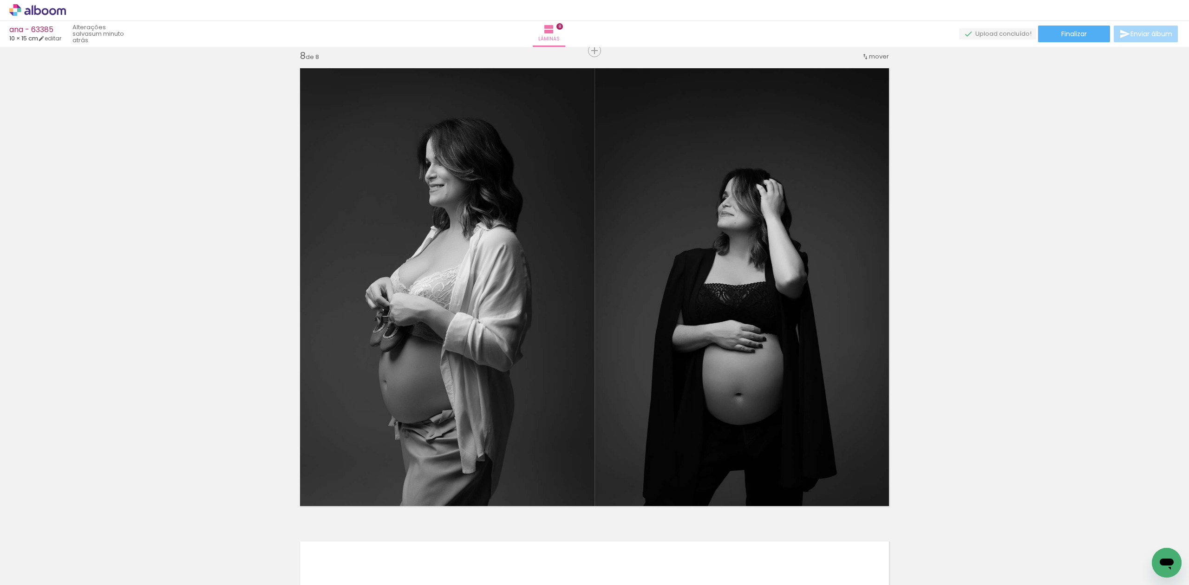
scroll to position [0, 419]
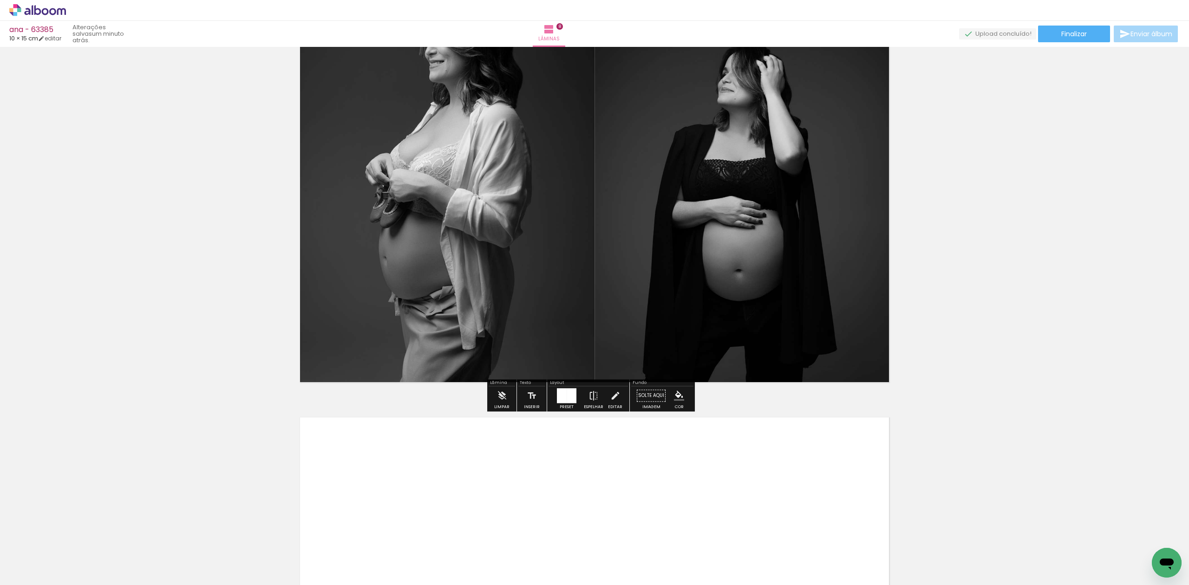
drag, startPoint x: 496, startPoint y: 554, endPoint x: 556, endPoint y: 533, distance: 63.3
click at [532, 500] on quentale-workspace at bounding box center [594, 292] width 1189 height 585
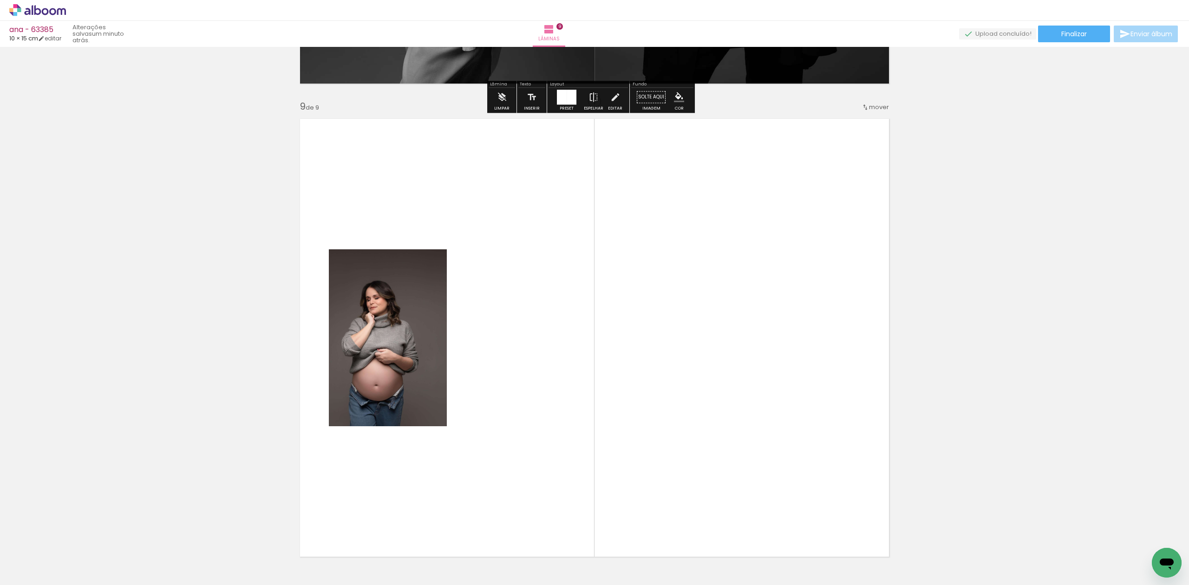
scroll to position [3797, 0]
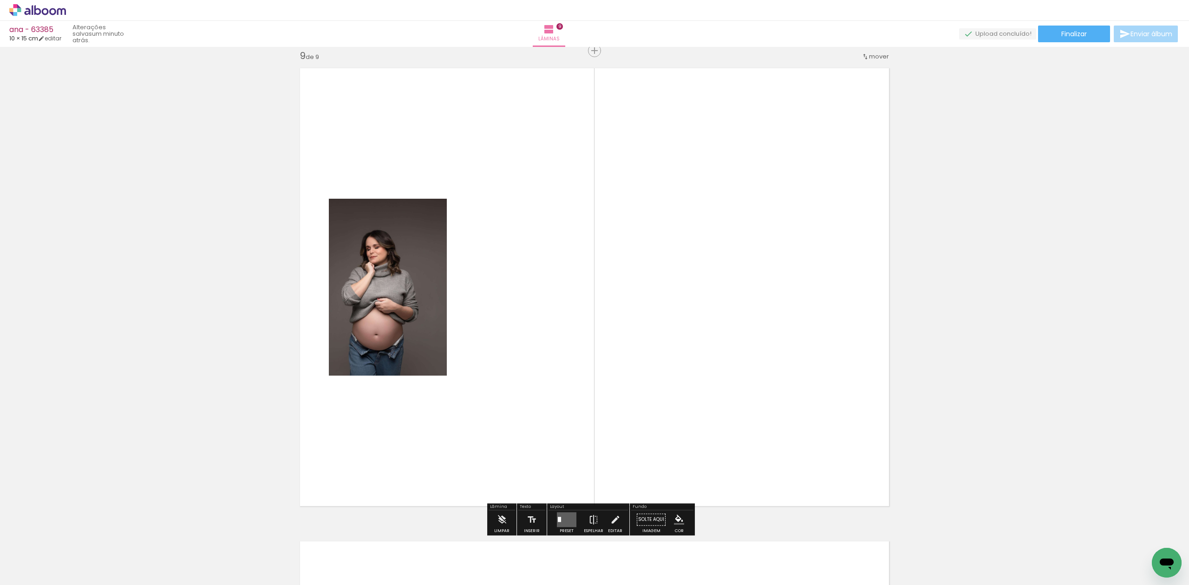
drag, startPoint x: 563, startPoint y: 543, endPoint x: 617, endPoint y: 358, distance: 193.4
click at [621, 352] on quentale-workspace at bounding box center [594, 292] width 1189 height 585
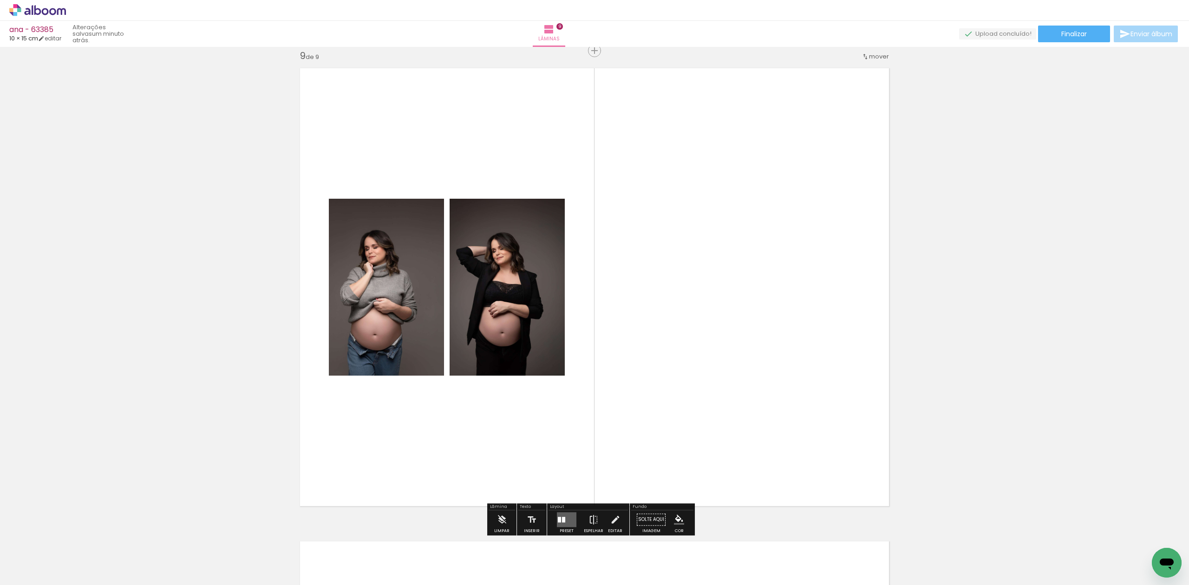
click at [569, 511] on div at bounding box center [566, 519] width 25 height 19
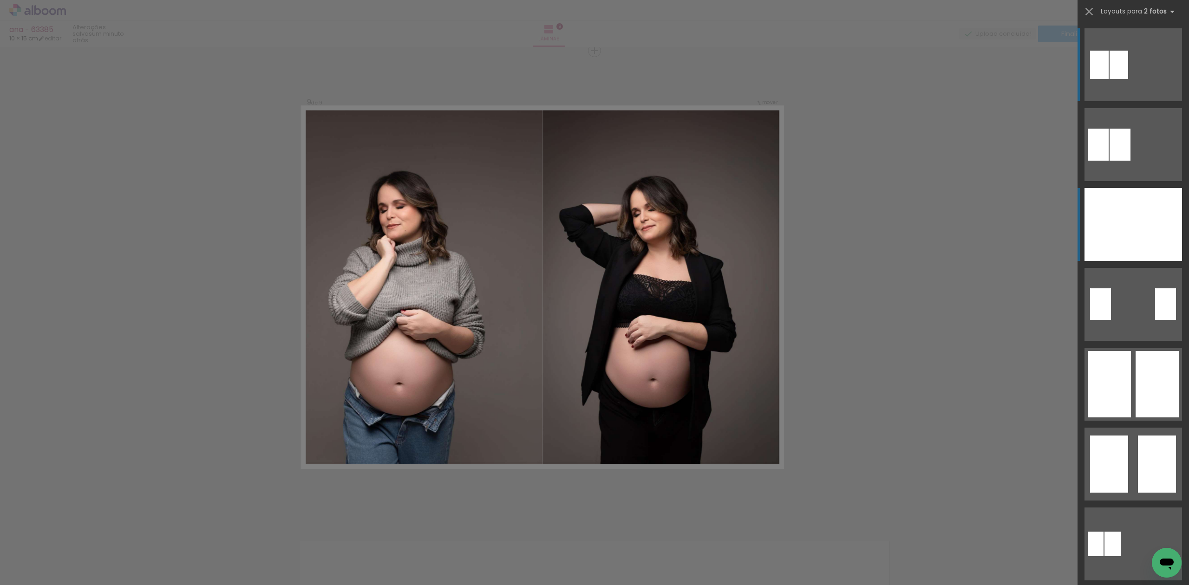
click at [1134, 220] on div at bounding box center [1157, 224] width 49 height 73
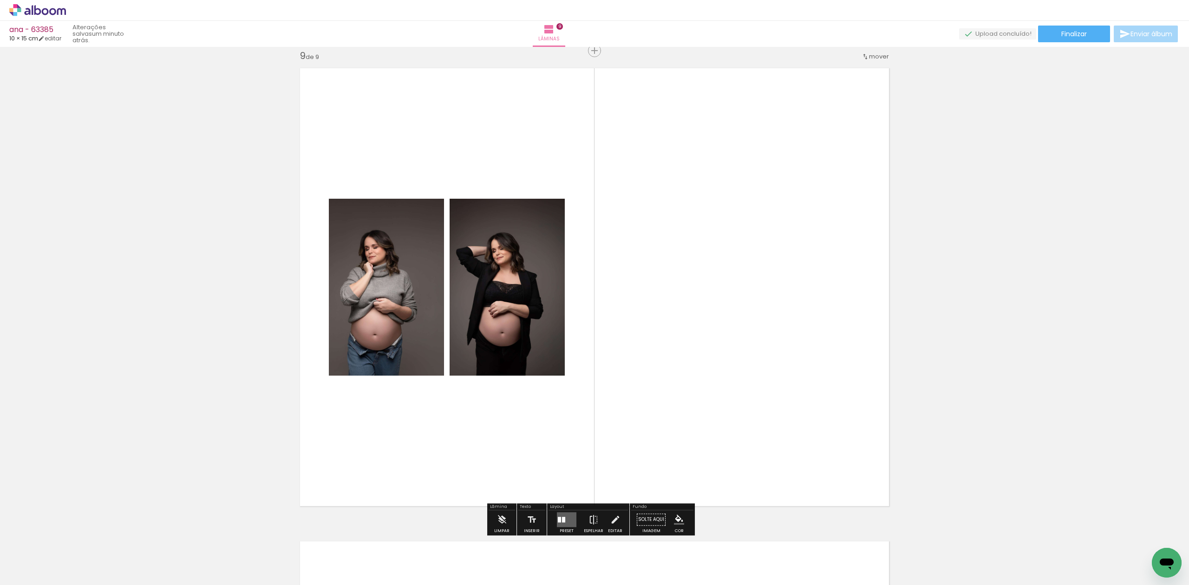
click at [558, 524] on quentale-layouter at bounding box center [567, 519] width 20 height 15
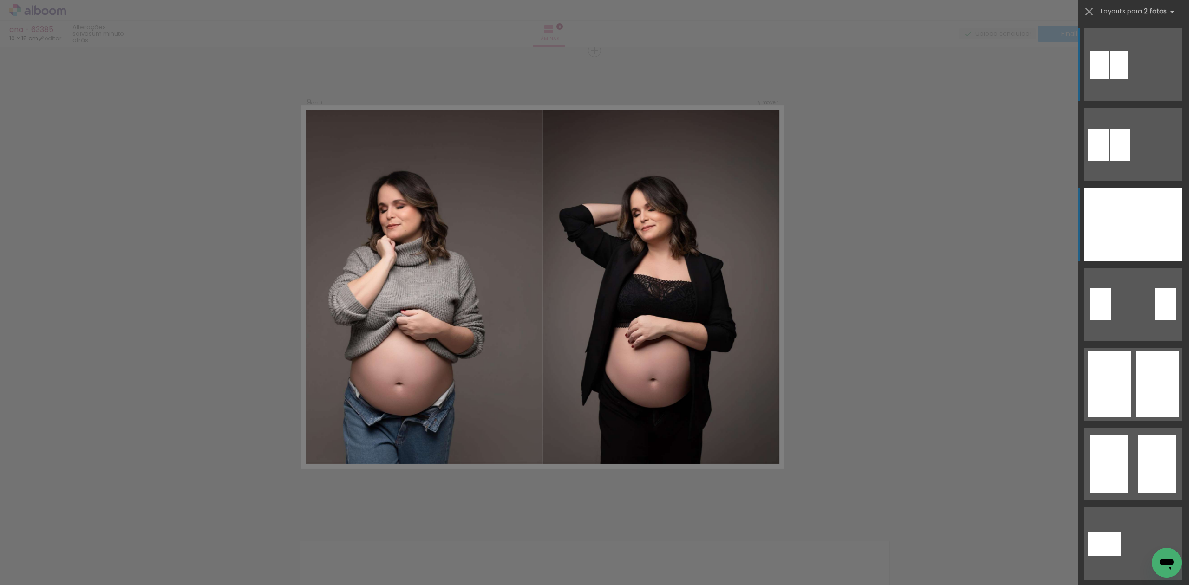
click at [1104, 214] on div at bounding box center [1108, 224] width 49 height 73
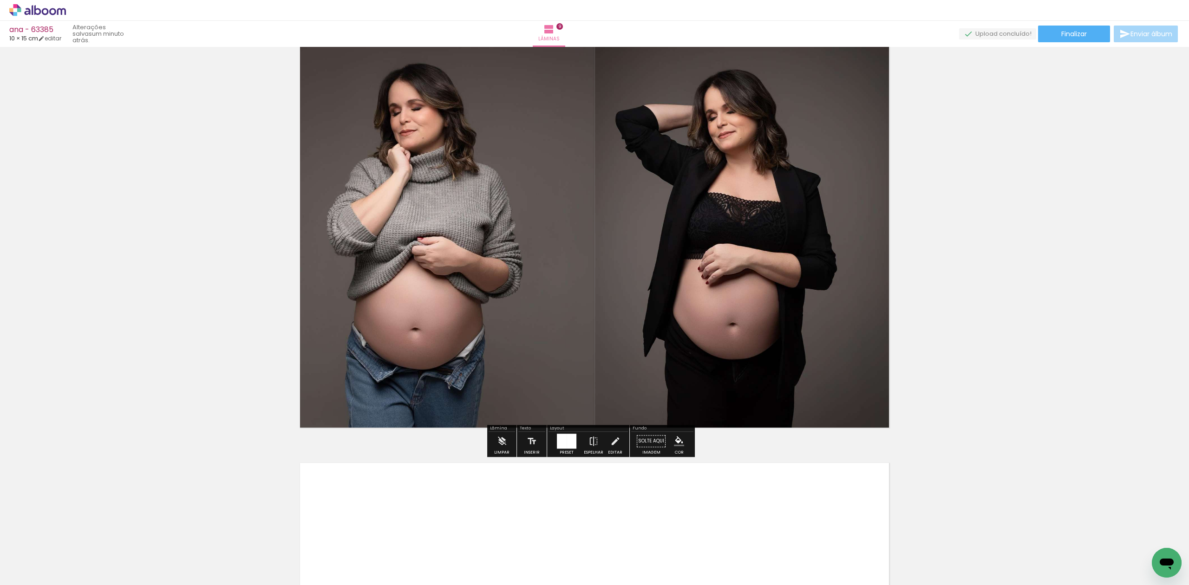
scroll to position [3921, 0]
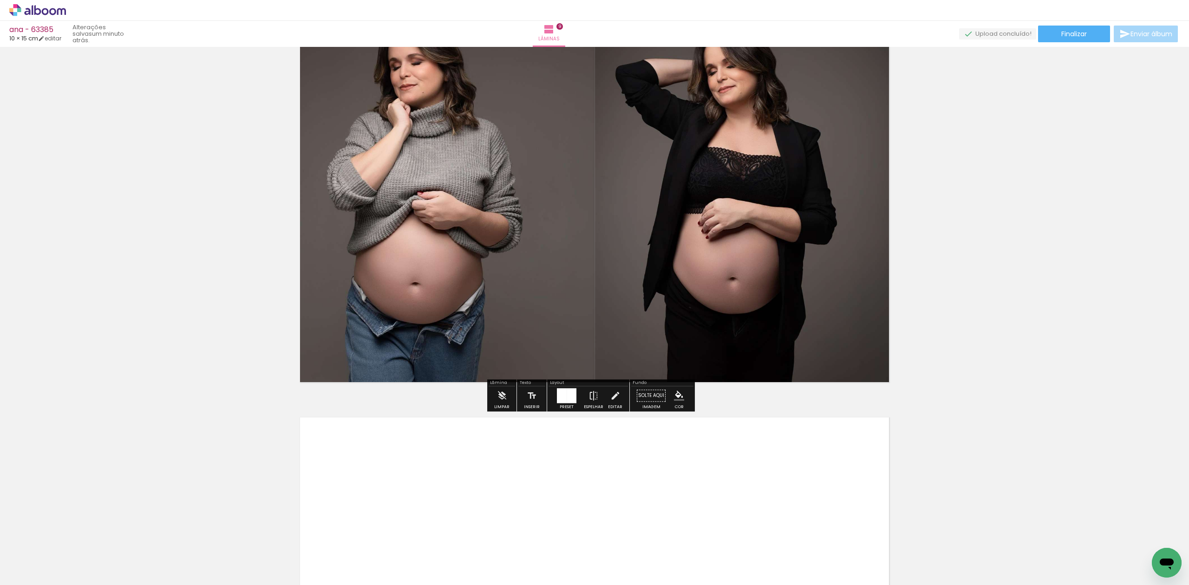
drag, startPoint x: 632, startPoint y: 516, endPoint x: 636, endPoint y: 507, distance: 10.2
click at [636, 507] on quentale-workspace at bounding box center [594, 292] width 1189 height 585
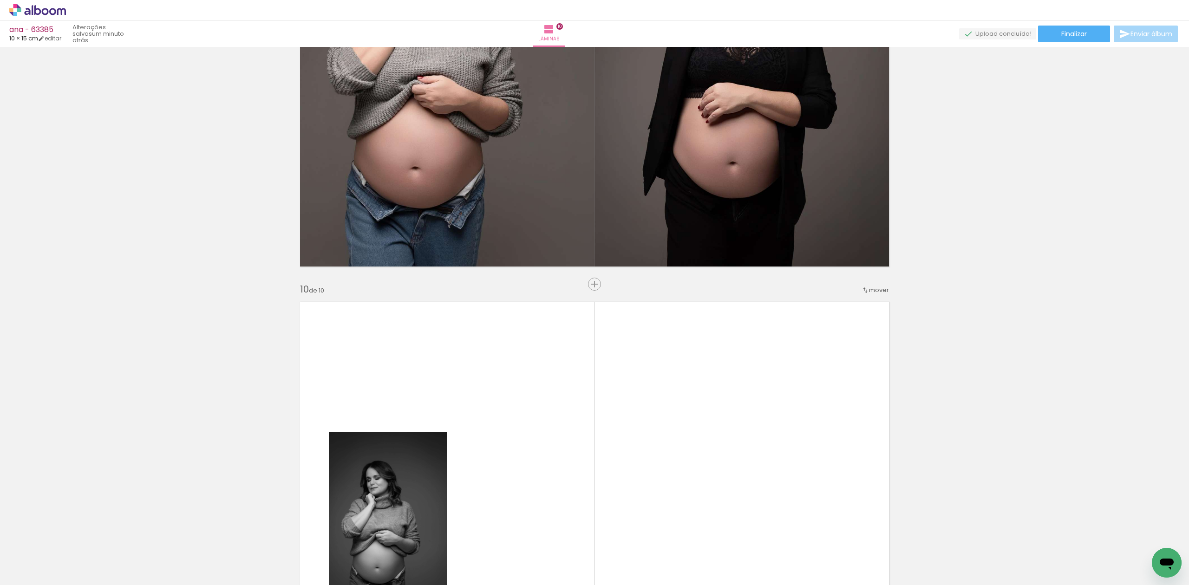
scroll to position [4271, 0]
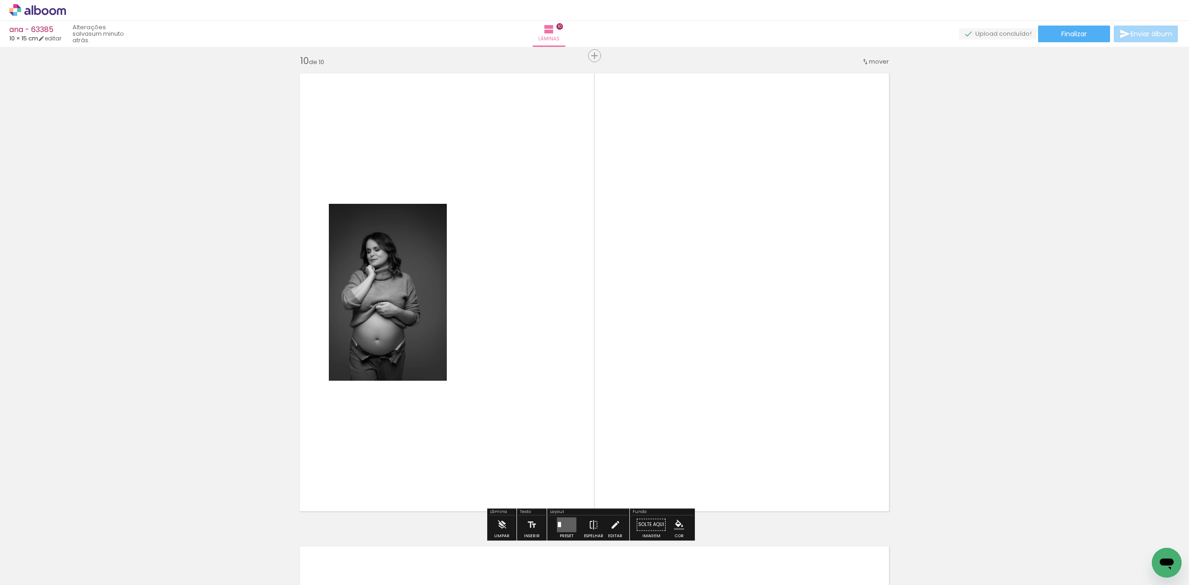
click at [686, 461] on quentale-workspace at bounding box center [594, 292] width 1189 height 585
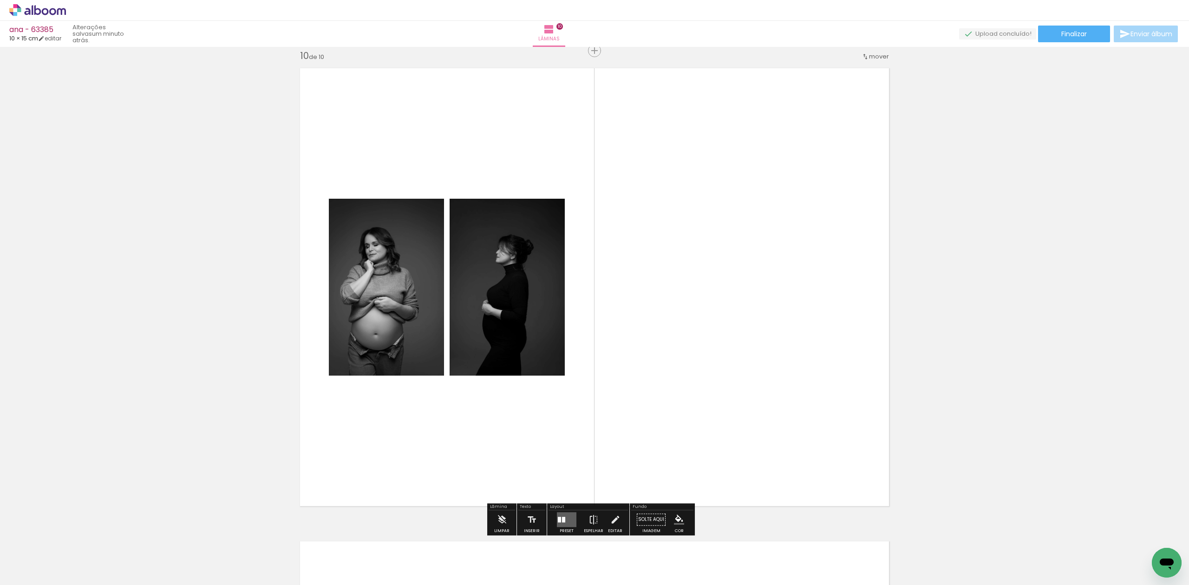
click at [554, 521] on div at bounding box center [566, 519] width 25 height 19
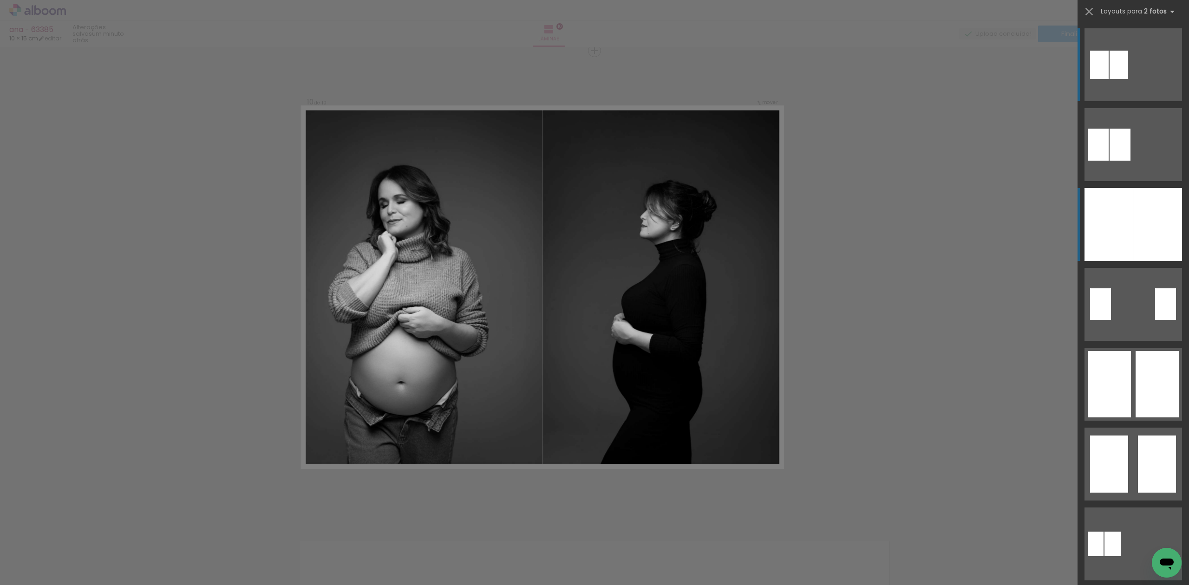
click at [1105, 201] on div at bounding box center [1108, 224] width 49 height 73
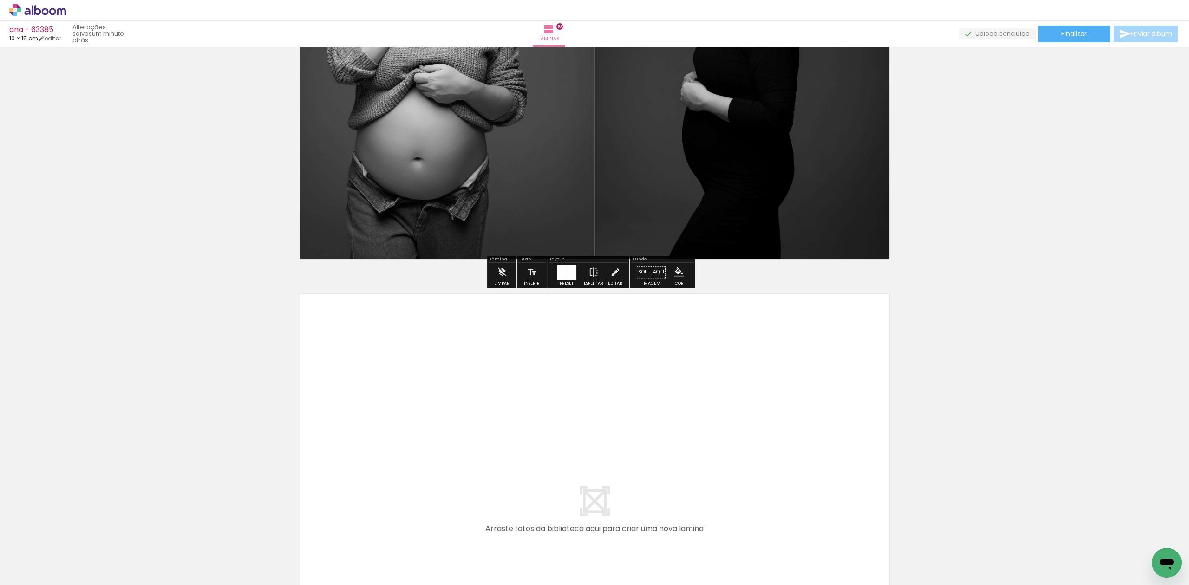
drag, startPoint x: 715, startPoint y: 549, endPoint x: 726, endPoint y: 493, distance: 56.8
click at [726, 493] on quentale-workspace at bounding box center [594, 292] width 1189 height 585
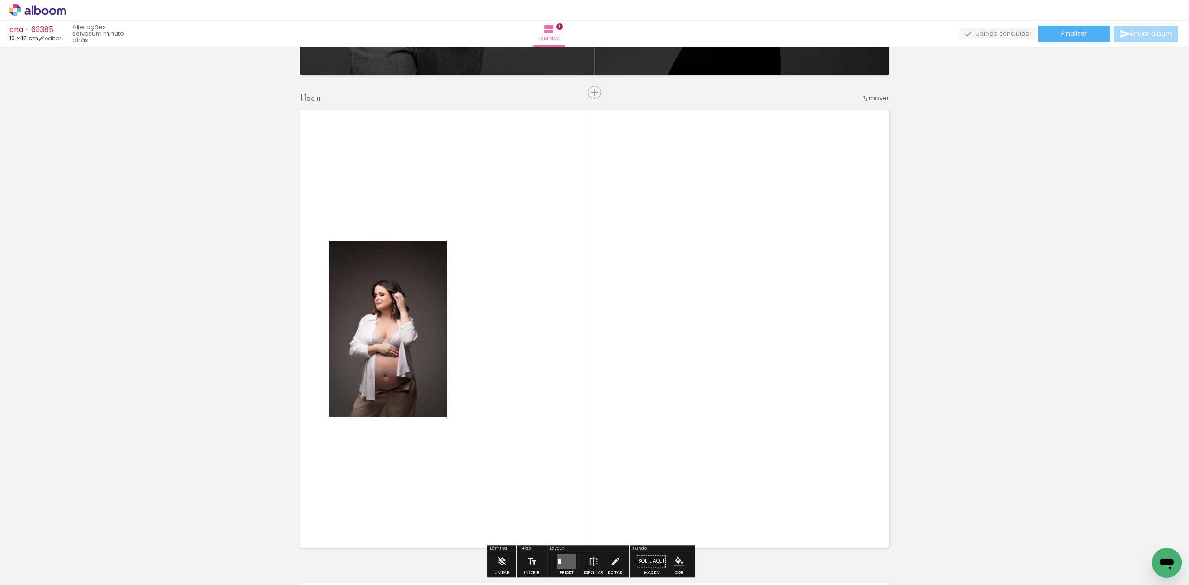
scroll to position [4744, 0]
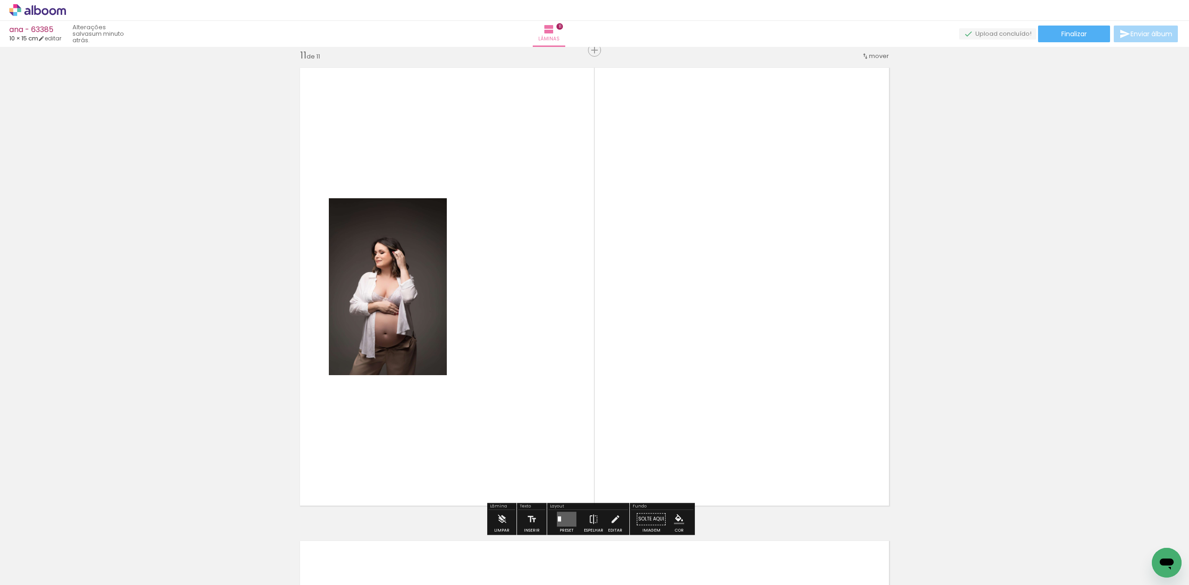
drag, startPoint x: 781, startPoint y: 534, endPoint x: 668, endPoint y: 339, distance: 225.6
click at [712, 352] on quentale-workspace at bounding box center [594, 292] width 1189 height 585
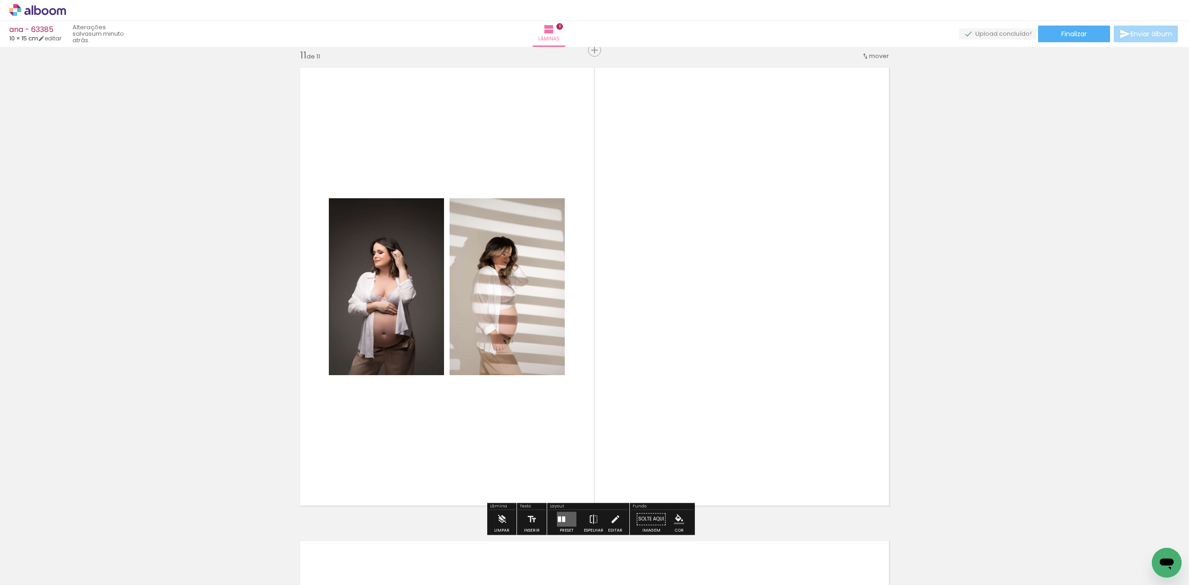
click at [557, 513] on quentale-layouter at bounding box center [567, 519] width 20 height 15
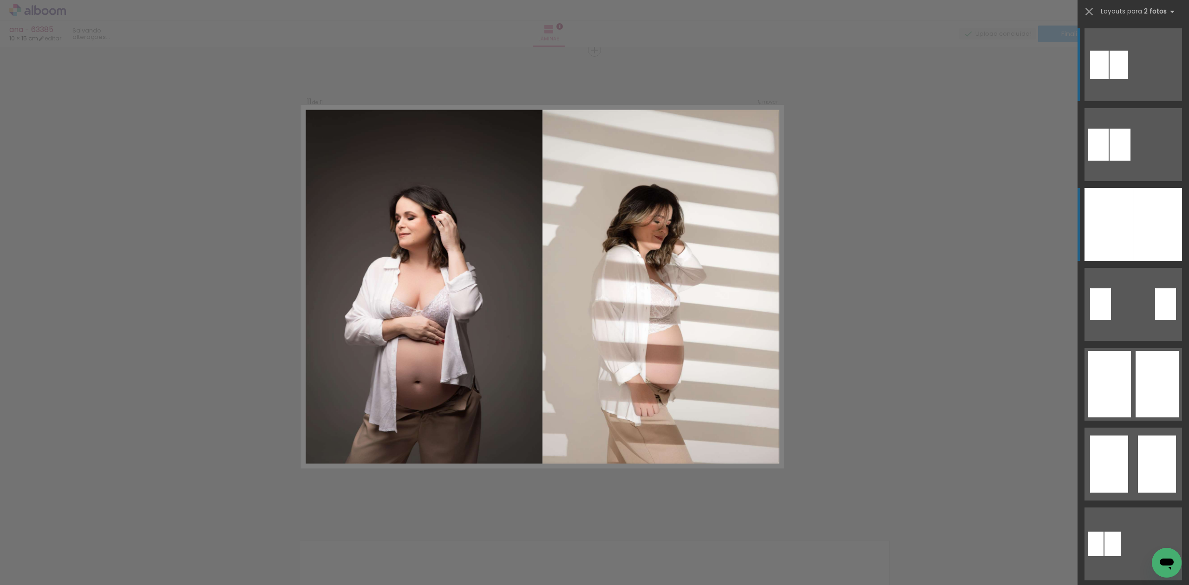
click at [1115, 212] on div at bounding box center [1108, 224] width 49 height 73
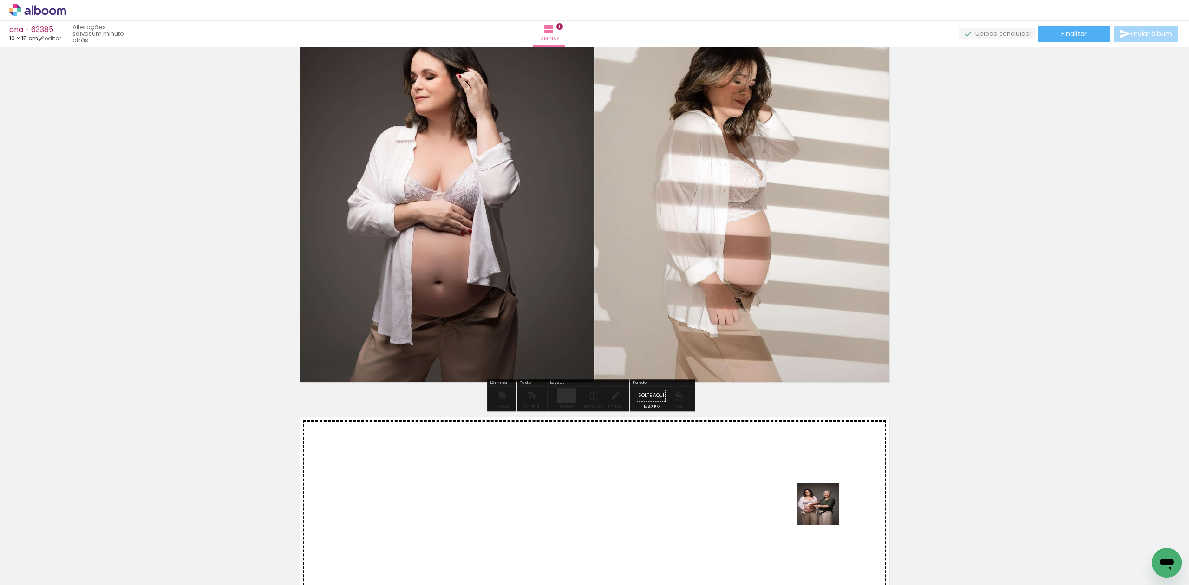
drag, startPoint x: 826, startPoint y: 554, endPoint x: 838, endPoint y: 542, distance: 16.8
click at [826, 500] on quentale-workspace at bounding box center [594, 292] width 1189 height 585
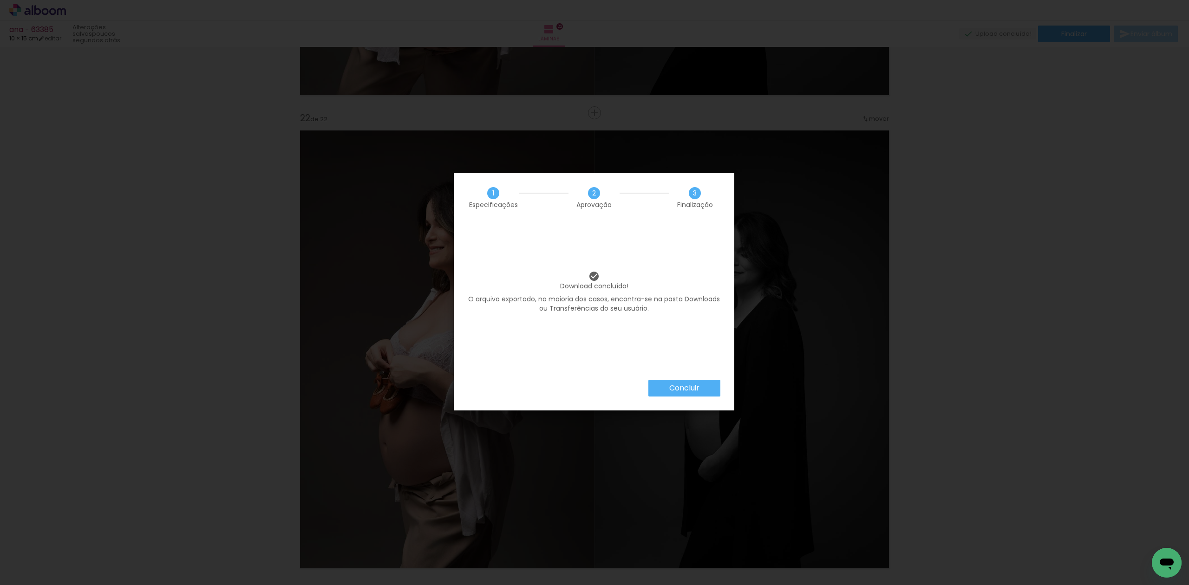
scroll to position [0, 1178]
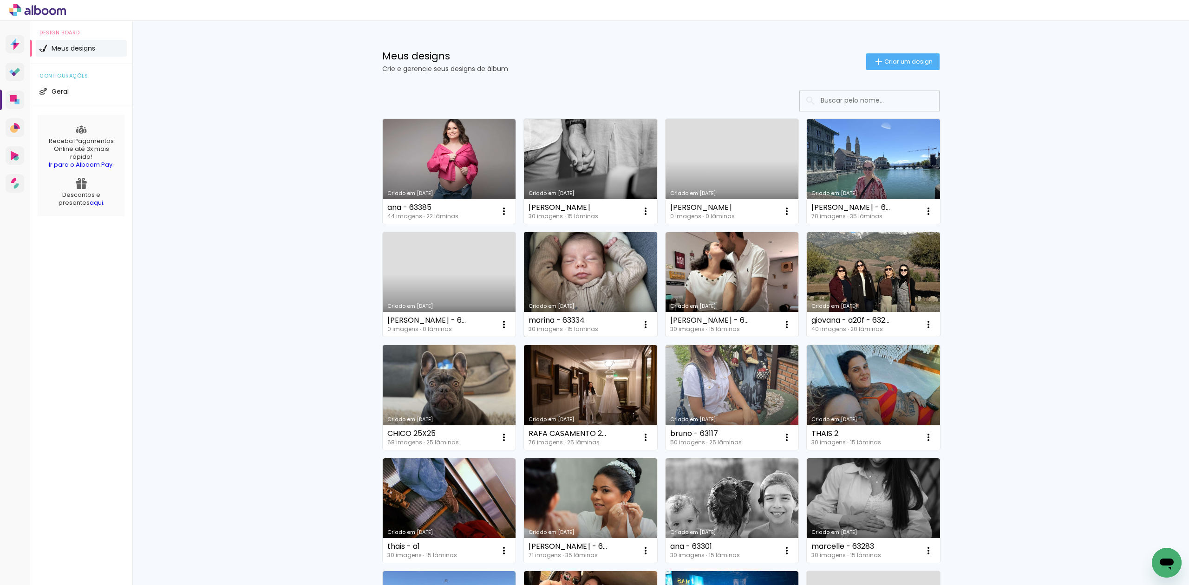
click at [555, 273] on link "Criado em [DATE]" at bounding box center [590, 284] width 133 height 105
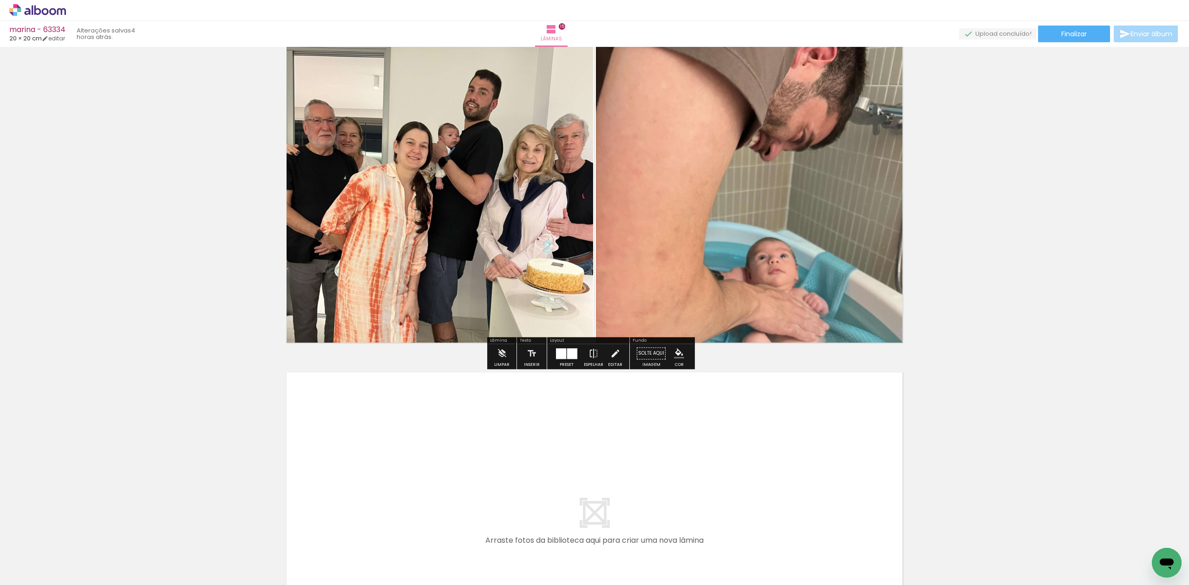
scroll to position [4410, 0]
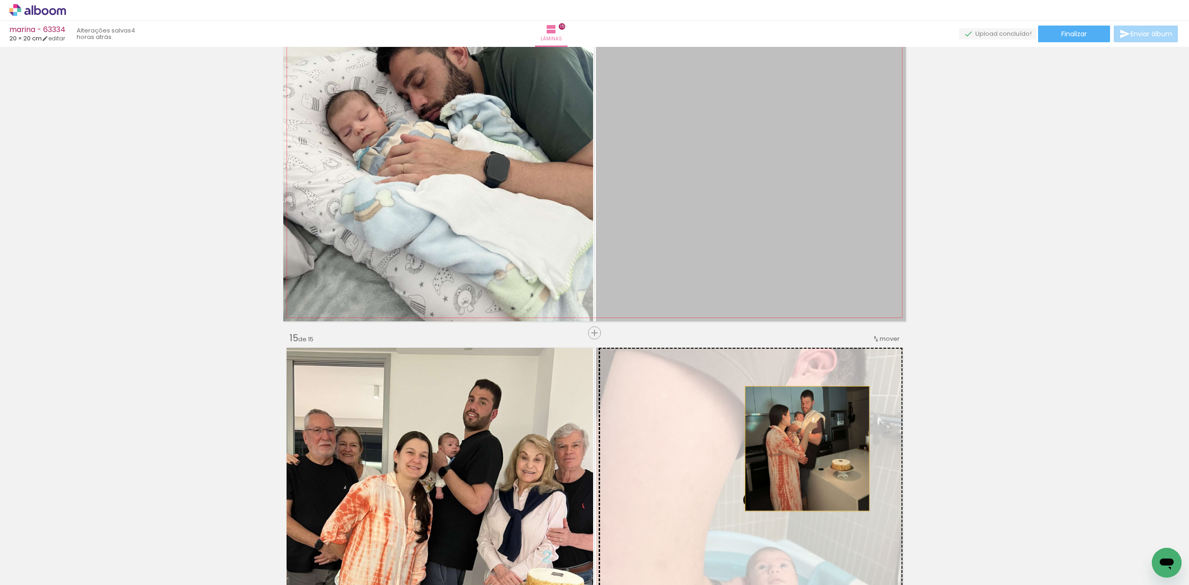
drag, startPoint x: 777, startPoint y: 206, endPoint x: 802, endPoint y: 449, distance: 243.7
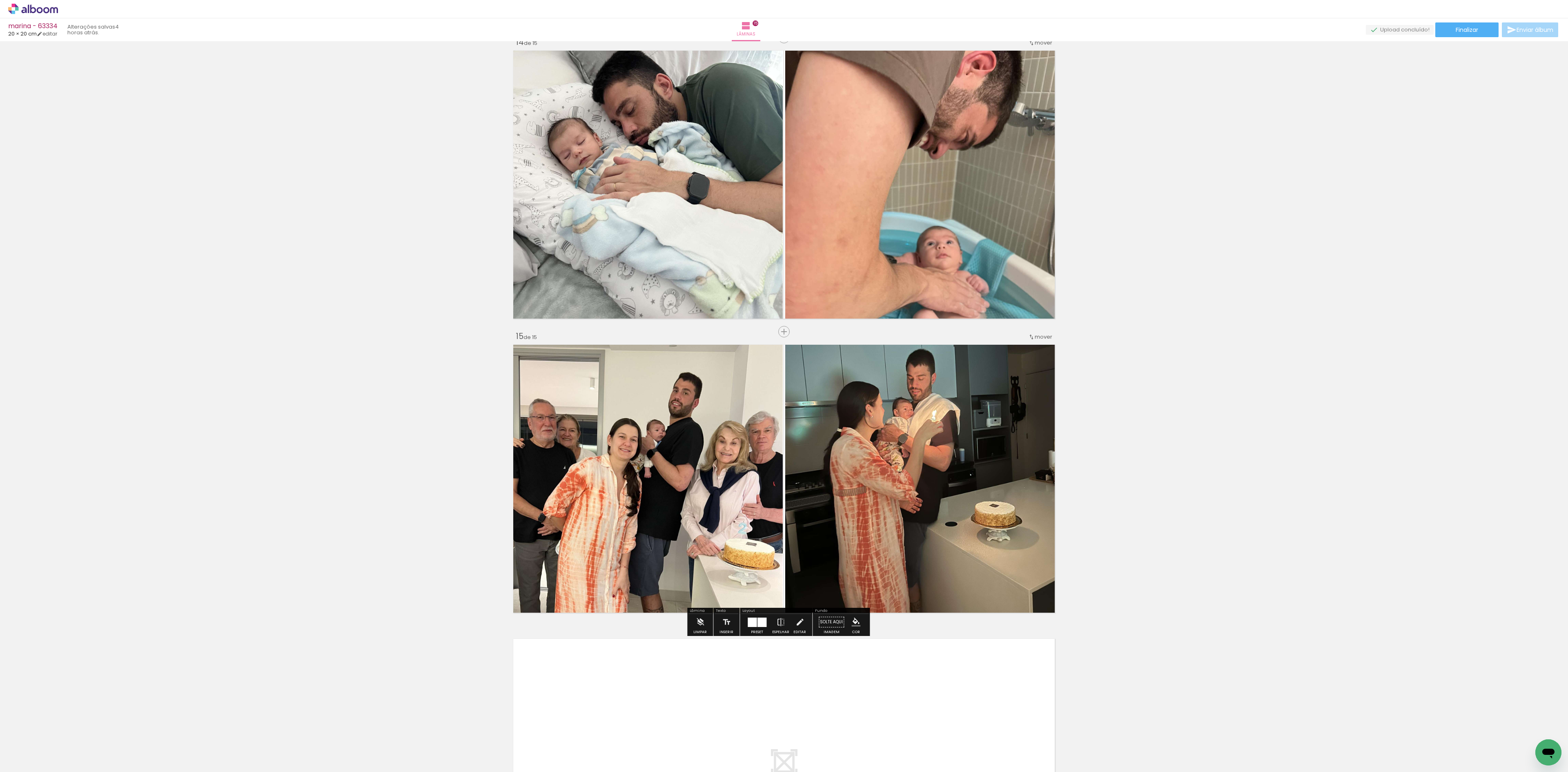
scroll to position [3769, 0]
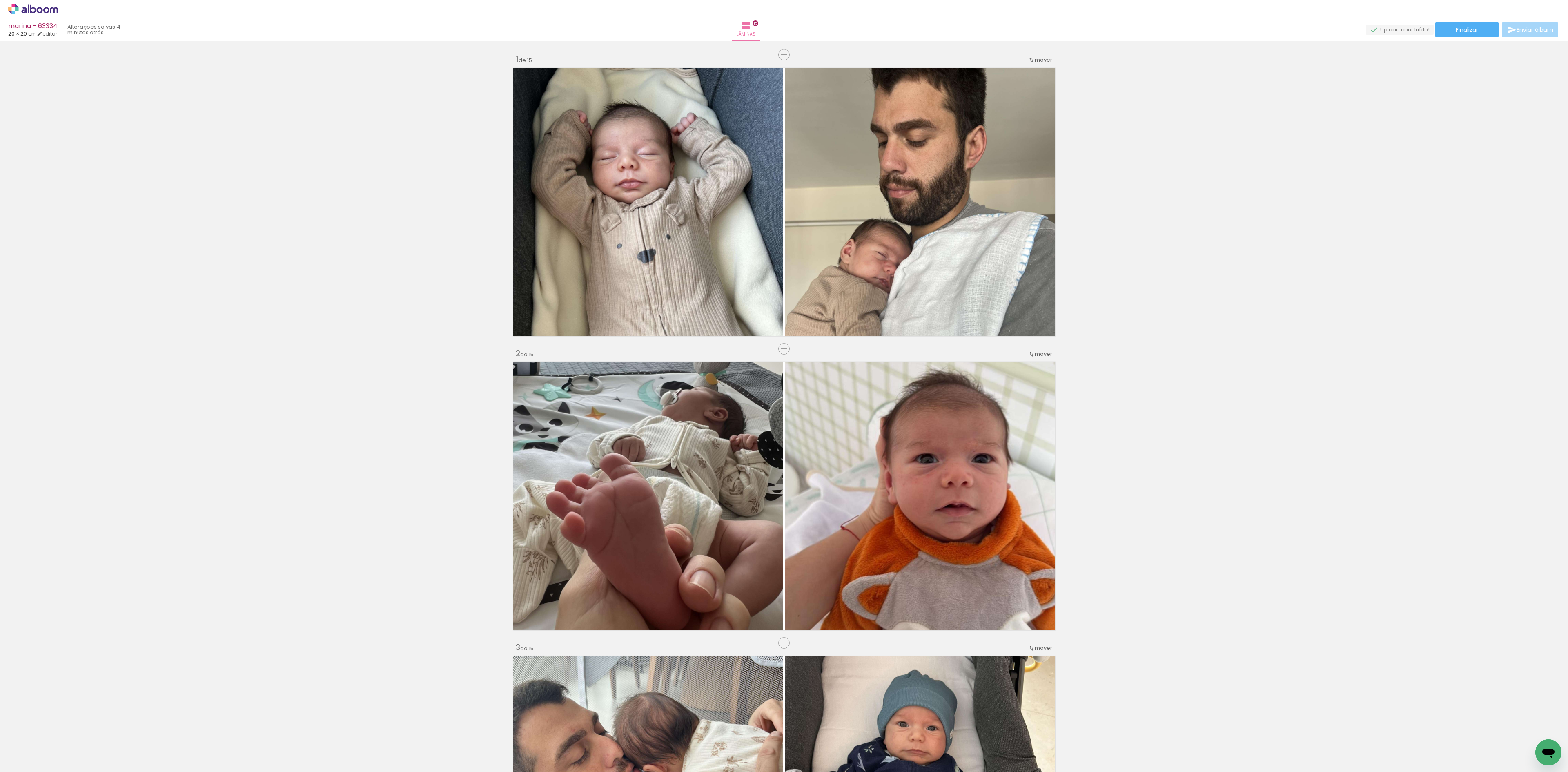
scroll to position [3769, 0]
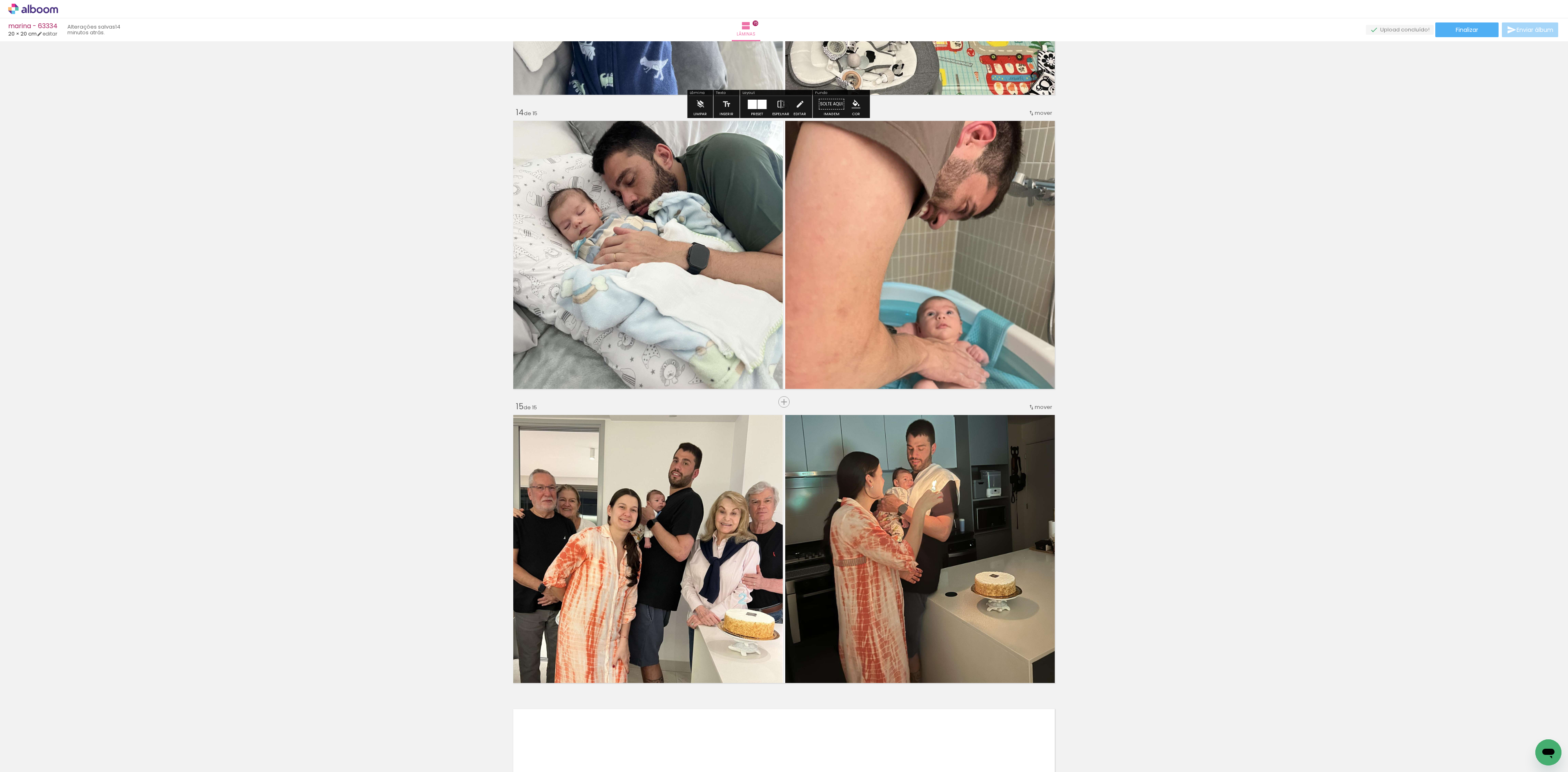
click at [1448, 11] on div "› Editor de álbum" at bounding box center [784, 9] width 1568 height 18
click at [1453, 34] on paper-button "Finalizar" at bounding box center [1467, 30] width 63 height 15
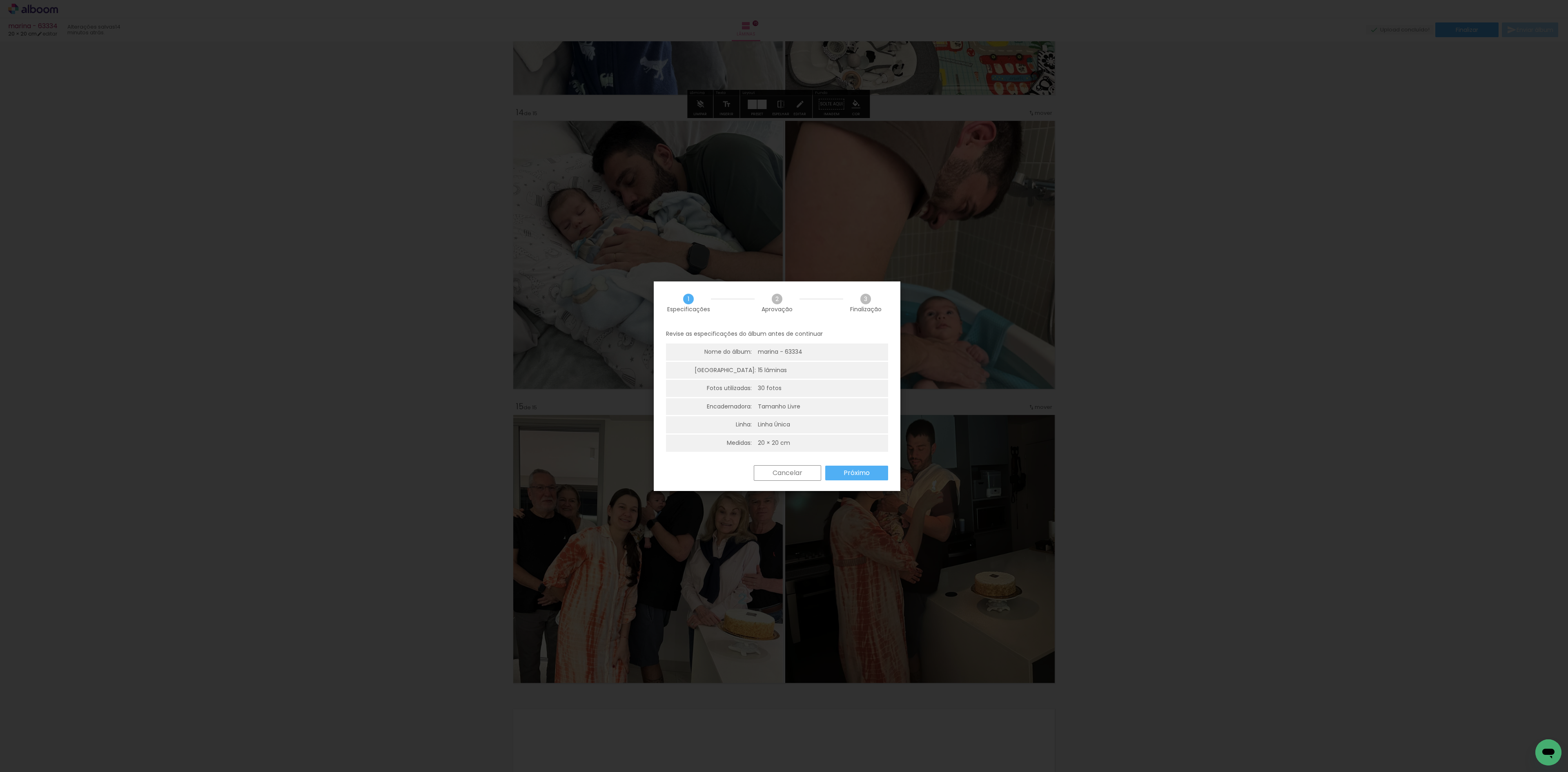
click at [0, 0] on slot "Próximo" at bounding box center [0, 0] width 0 height 0
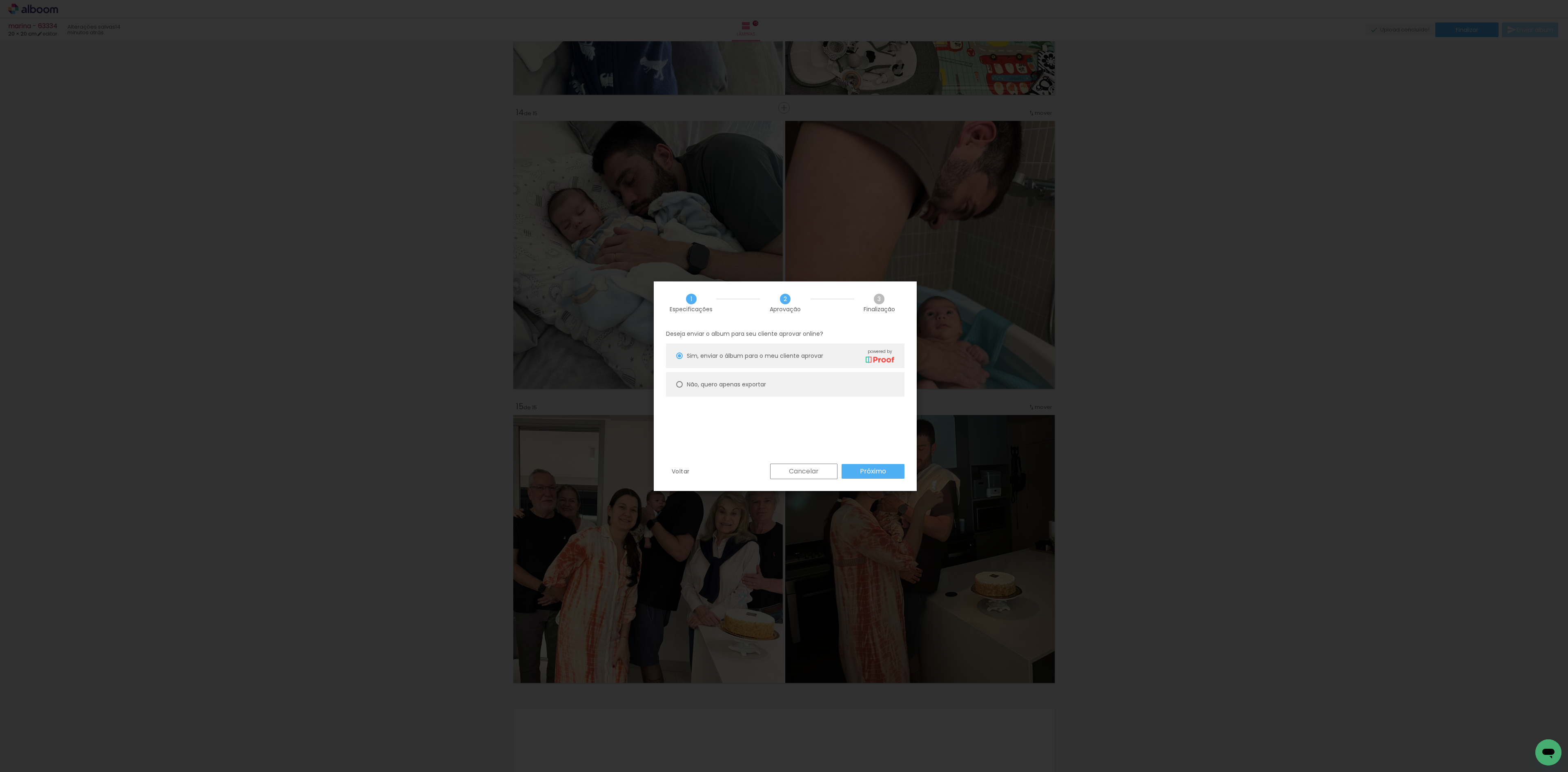
click at [755, 389] on paper-radio-button "Não, quero apenas exportar" at bounding box center [784, 384] width 238 height 25
type paper-radio-button "on"
click at [858, 464] on paper-button "Próximo" at bounding box center [873, 471] width 63 height 15
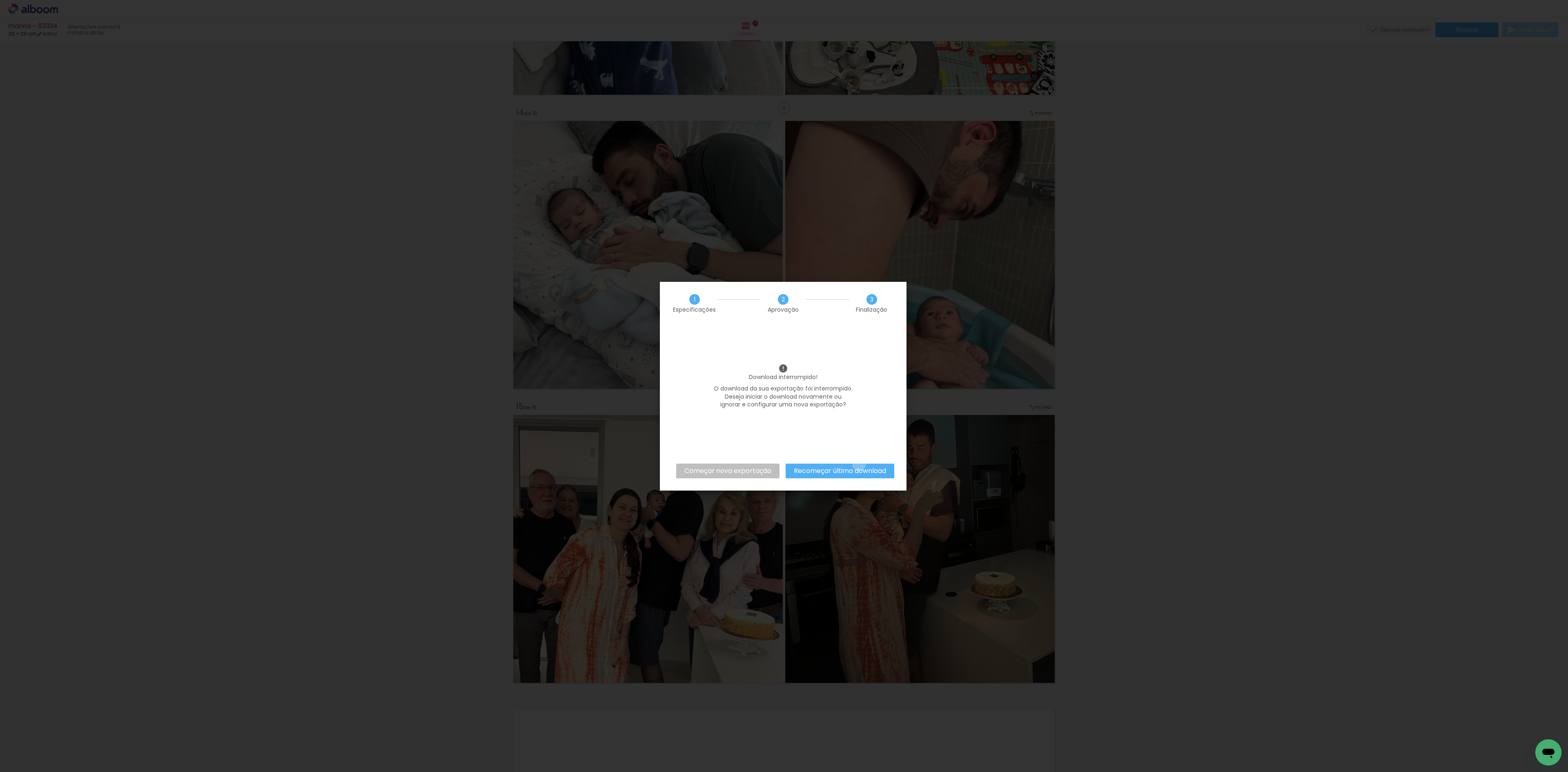
click at [858, 464] on paper-button "Recomeçar último download" at bounding box center [841, 470] width 109 height 15
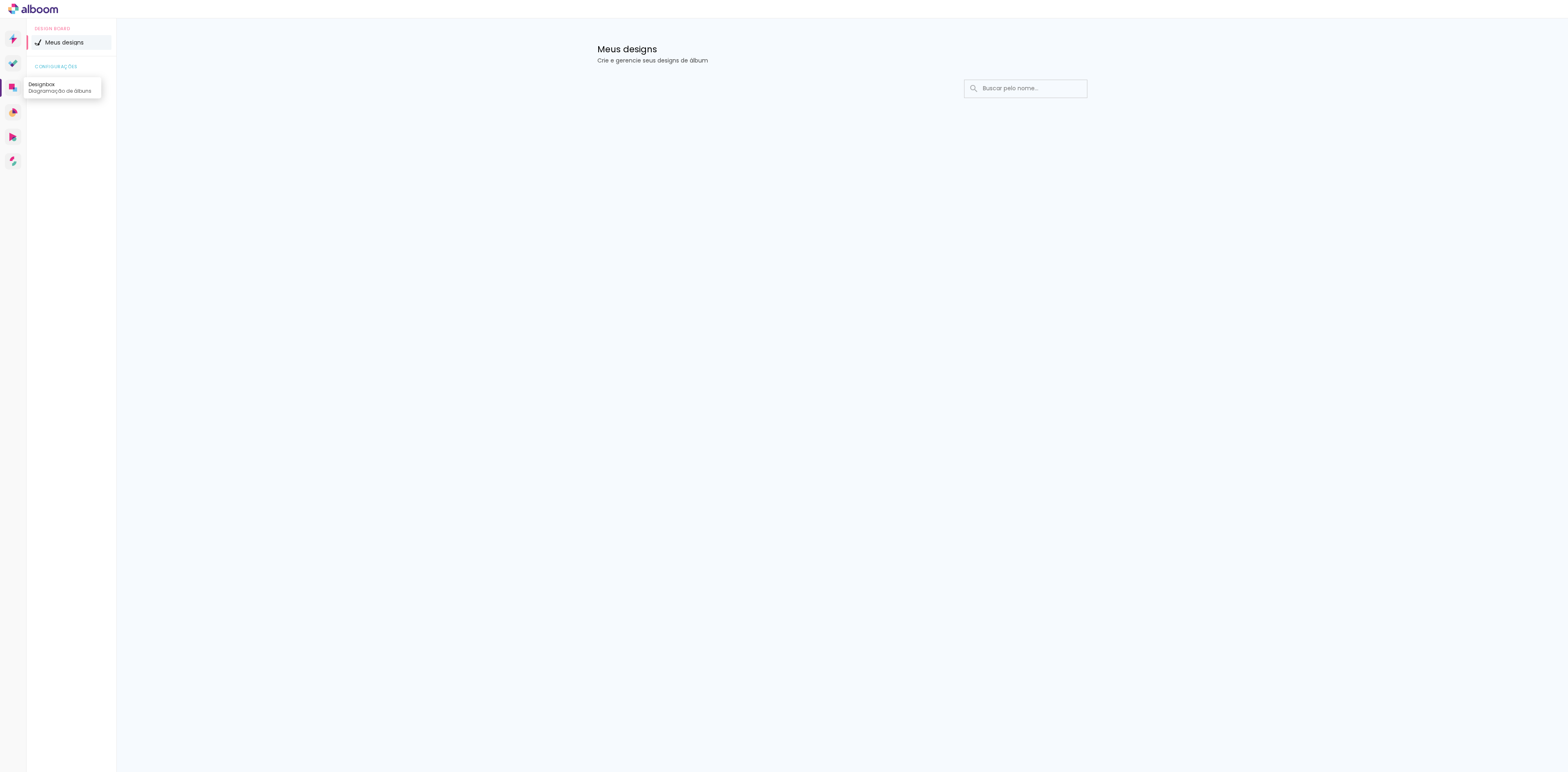
click at [8, 94] on link "Designbox Diagramação de álbuns" at bounding box center [13, 88] width 17 height 17
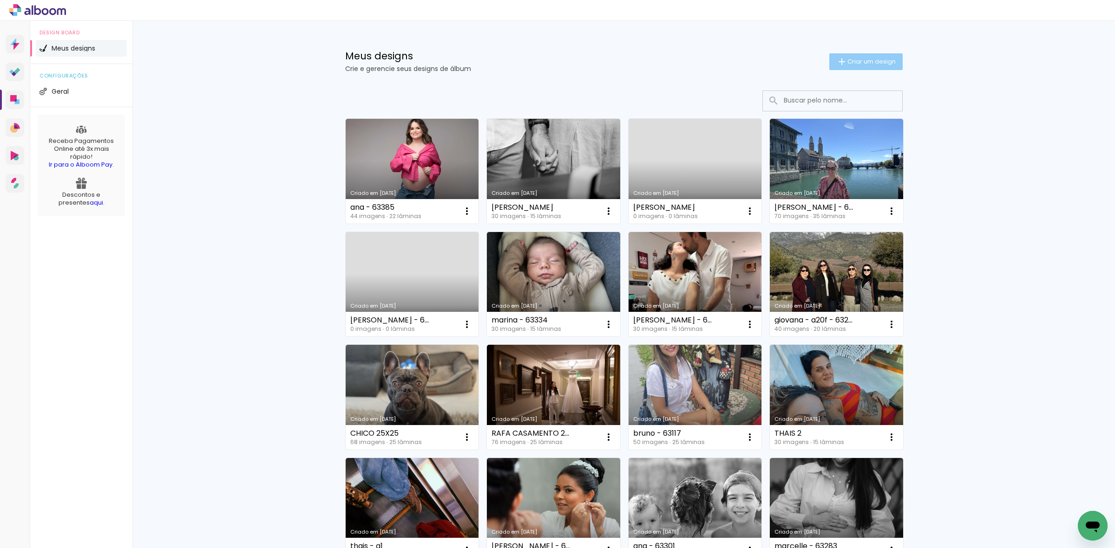
click at [867, 59] on span "Criar um design" at bounding box center [871, 62] width 48 height 6
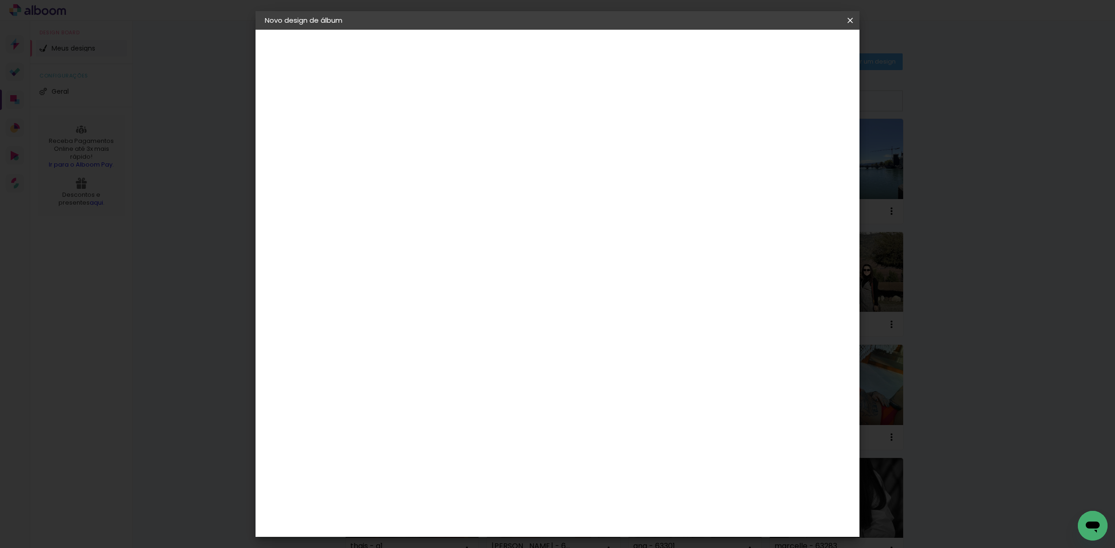
click at [417, 124] on input at bounding box center [417, 124] width 0 height 14
type input "[PERSON_NAME] - 63397"
type paper-input "[PERSON_NAME] - 63397"
drag, startPoint x: 818, startPoint y: 61, endPoint x: 820, endPoint y: 47, distance: 14.1
click at [457, 61] on header "Informações Dê um título ao seu álbum. Avançar" at bounding box center [416, 57] width 81 height 55
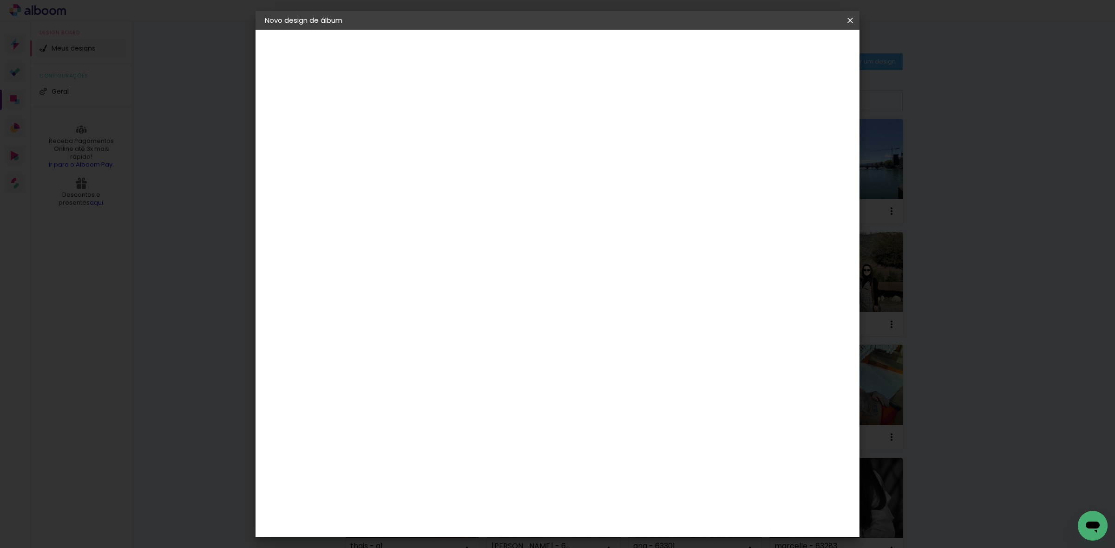
click at [0, 0] on slot "Avançar" at bounding box center [0, 0] width 0 height 0
click at [591, 138] on paper-item "Tamanho Livre" at bounding box center [546, 141] width 89 height 20
click at [604, 57] on header "Fornecedor Escolha um fornecedor ou avance com o tamanho livre. Voltar Avançar" at bounding box center [490, 57] width 228 height 55
click at [590, 57] on paper-button "Avançar" at bounding box center [568, 49] width 46 height 16
click at [606, 389] on input "60" at bounding box center [608, 386] width 24 height 14
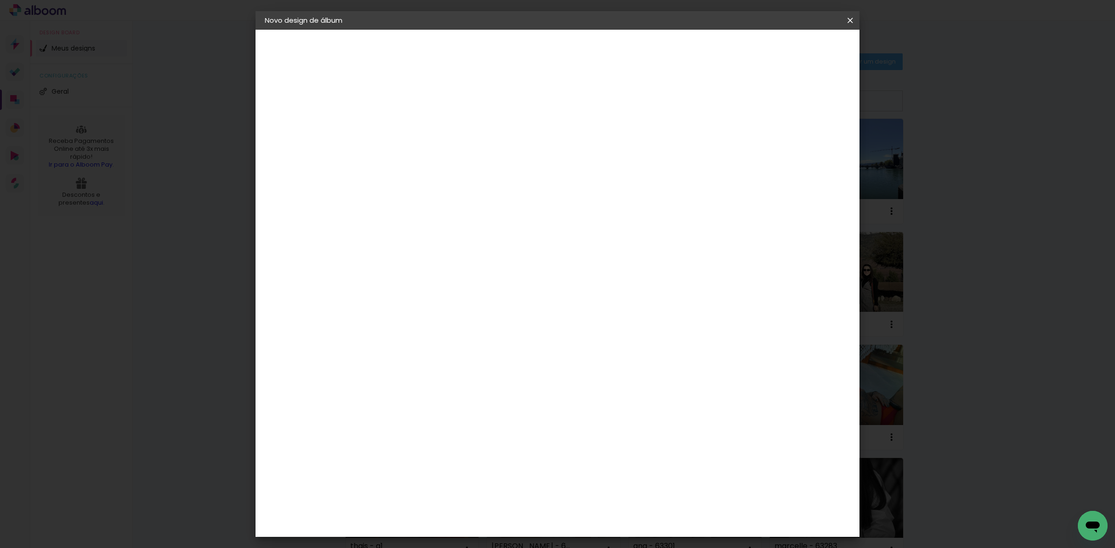
click at [606, 389] on input "60" at bounding box center [608, 386] width 24 height 14
type input "40,6"
type paper-input "40,6"
click at [391, 307] on input "30" at bounding box center [387, 307] width 24 height 14
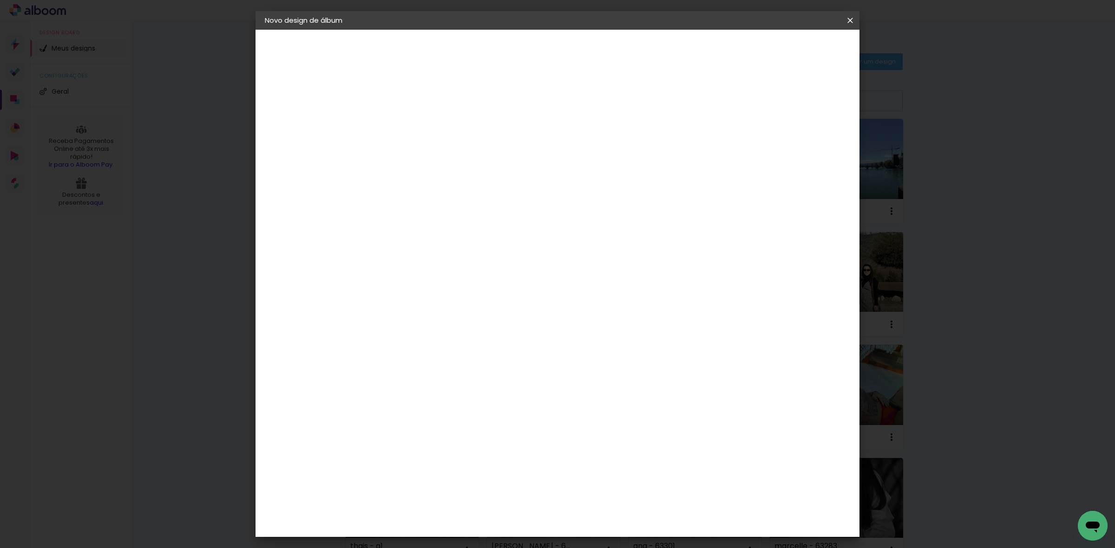
click at [391, 307] on input "30" at bounding box center [387, 307] width 24 height 14
type input "20,3"
type paper-input "20,3"
type input "4"
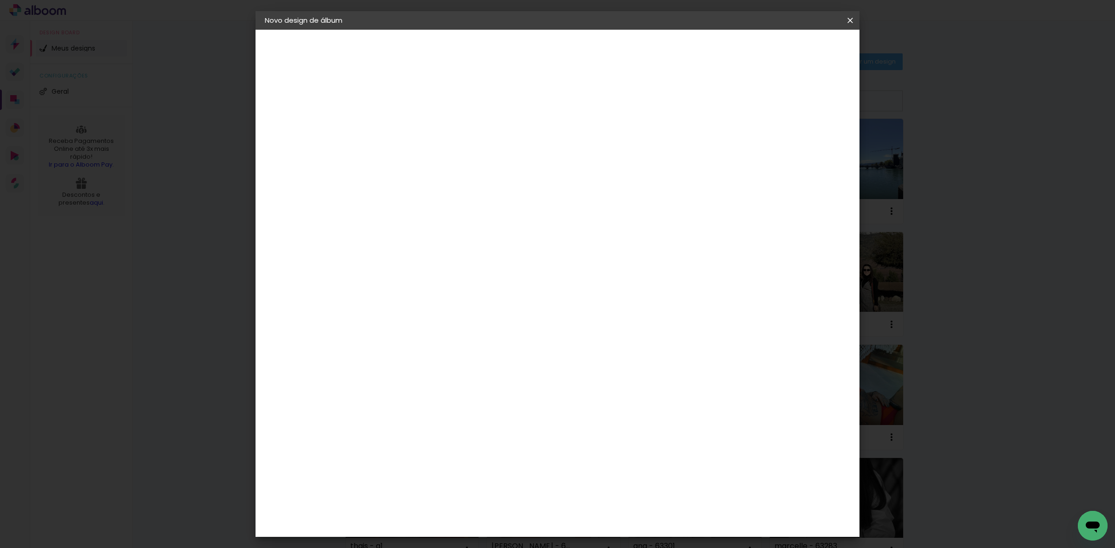
type paper-input "4"
click at [800, 142] on input "4" at bounding box center [799, 140] width 17 height 14
type input "3"
type paper-input "3"
click at [800, 142] on input "3" at bounding box center [799, 140] width 17 height 14
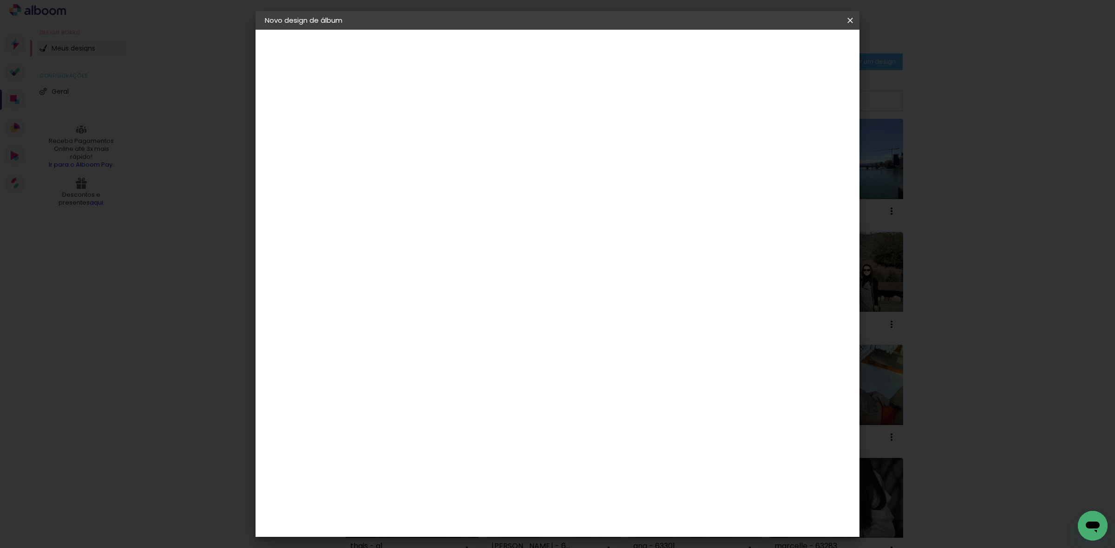
type input "2"
type paper-input "2"
click at [807, 144] on input "2" at bounding box center [802, 140] width 17 height 14
click at [790, 52] on span "Iniciar design" at bounding box center [769, 49] width 42 height 7
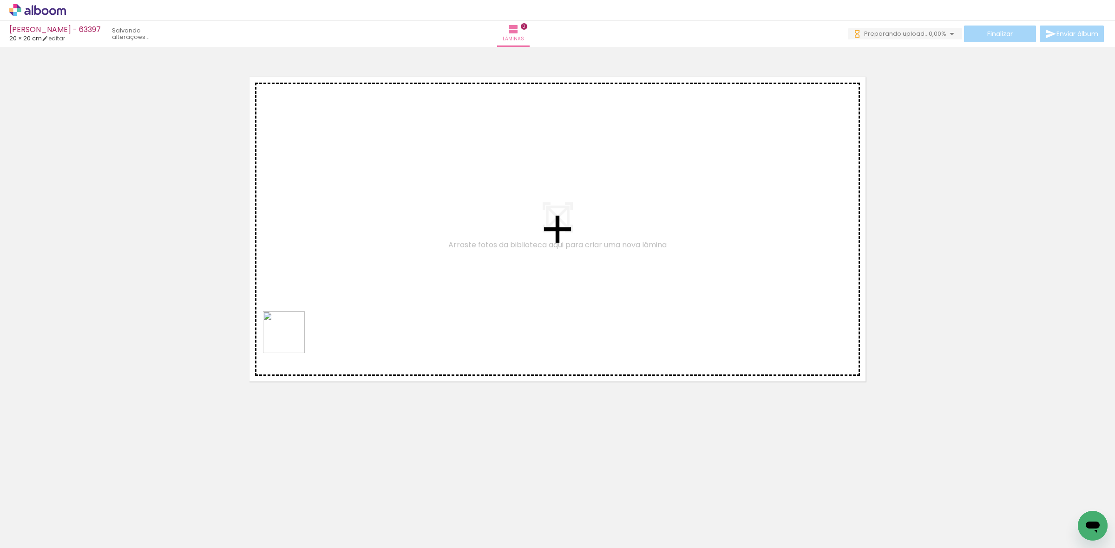
drag, startPoint x: 108, startPoint y: 500, endPoint x: 223, endPoint y: 421, distance: 139.6
click at [346, 296] on quentale-workspace at bounding box center [557, 274] width 1115 height 548
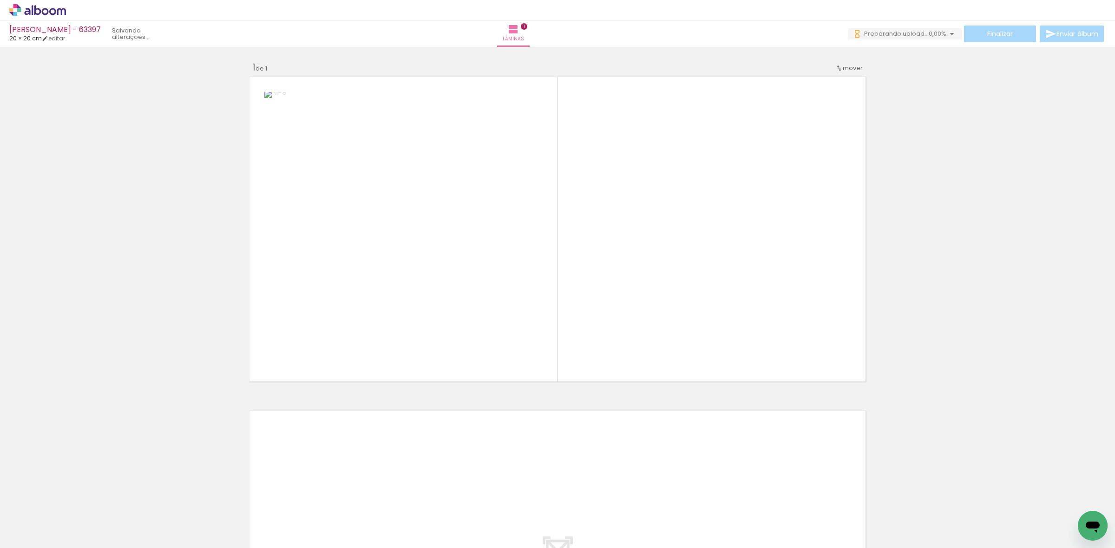
click at [321, 383] on quentale-workspace at bounding box center [557, 274] width 1115 height 548
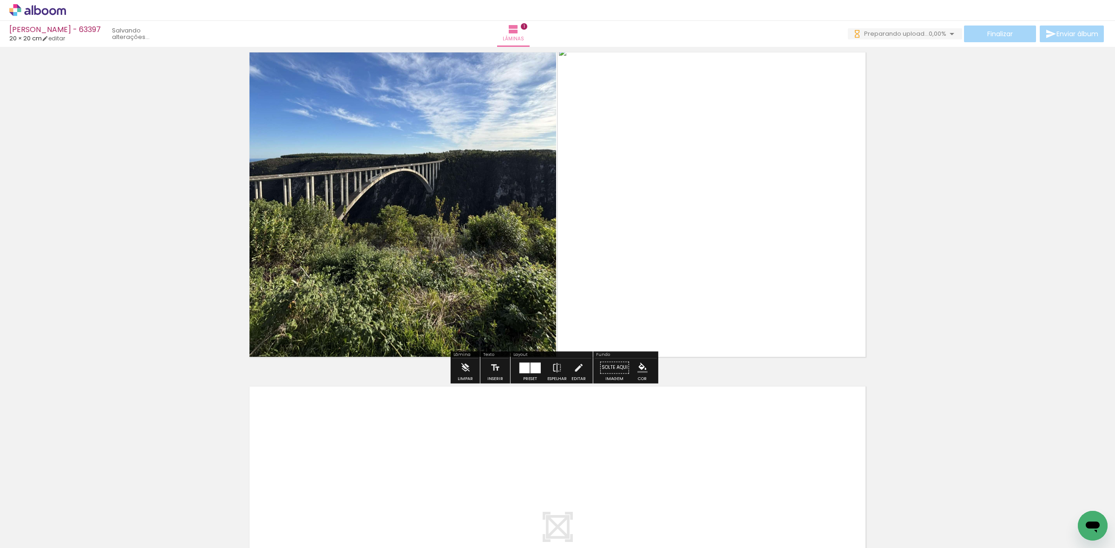
scroll to position [58, 0]
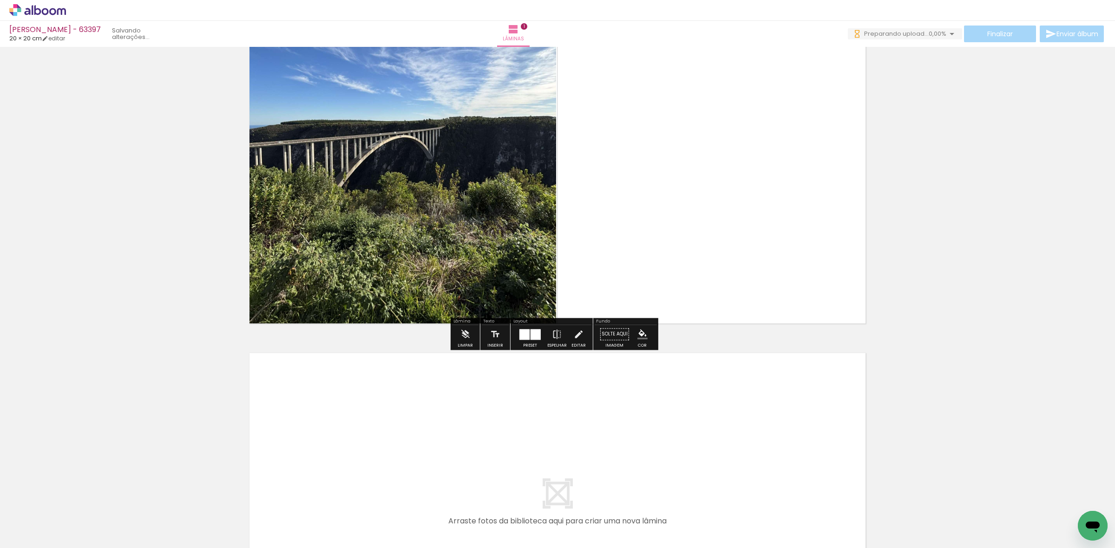
drag, startPoint x: 215, startPoint y: 498, endPoint x: 244, endPoint y: 504, distance: 29.4
click at [264, 454] on quentale-workspace at bounding box center [557, 274] width 1115 height 548
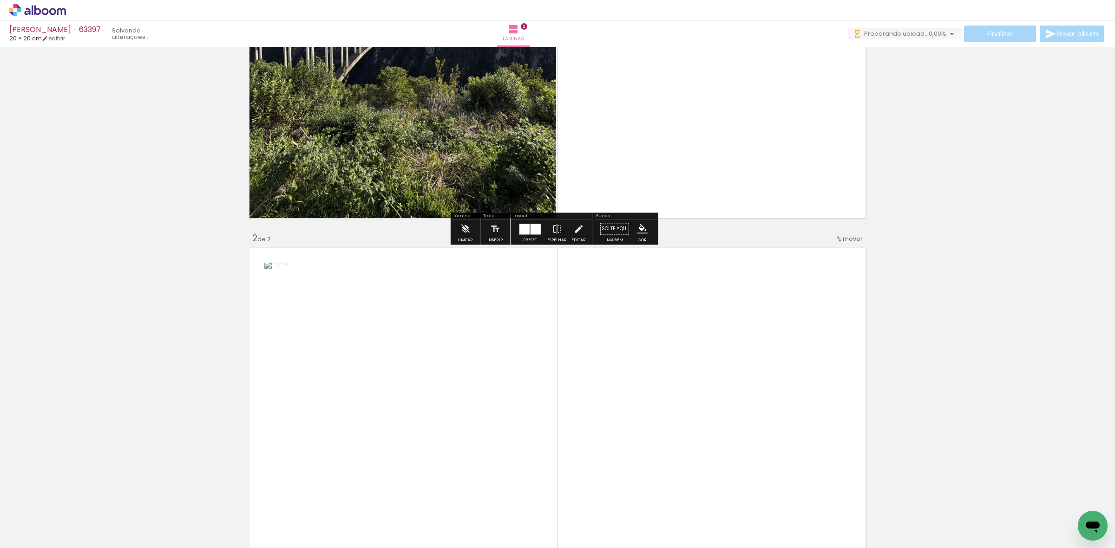
drag, startPoint x: 254, startPoint y: 501, endPoint x: 450, endPoint y: 320, distance: 266.5
click at [423, 340] on quentale-workspace at bounding box center [557, 274] width 1115 height 548
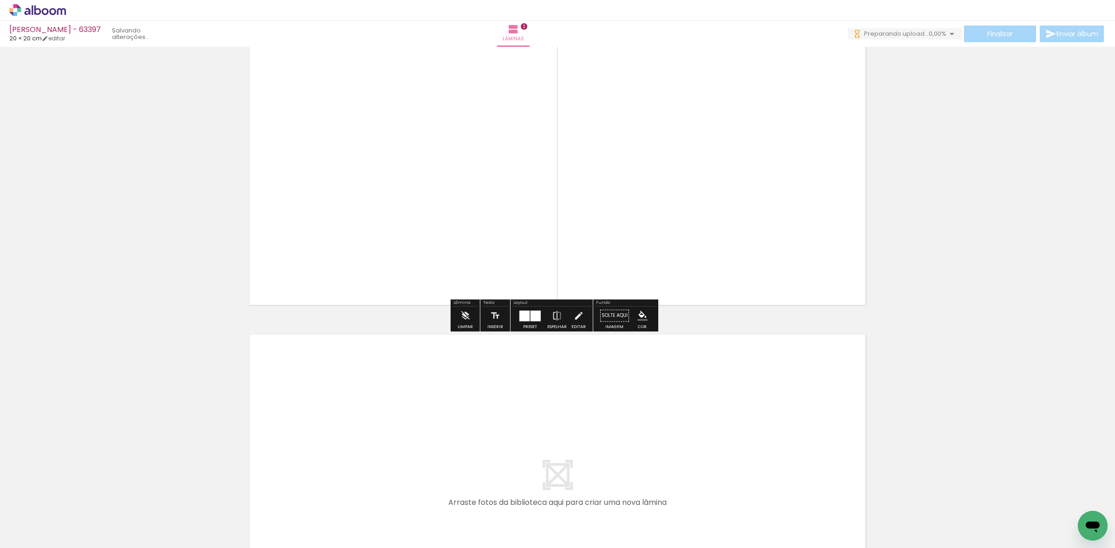
drag, startPoint x: 315, startPoint y: 481, endPoint x: 342, endPoint y: 448, distance: 42.6
click at [342, 448] on quentale-workspace at bounding box center [557, 274] width 1115 height 548
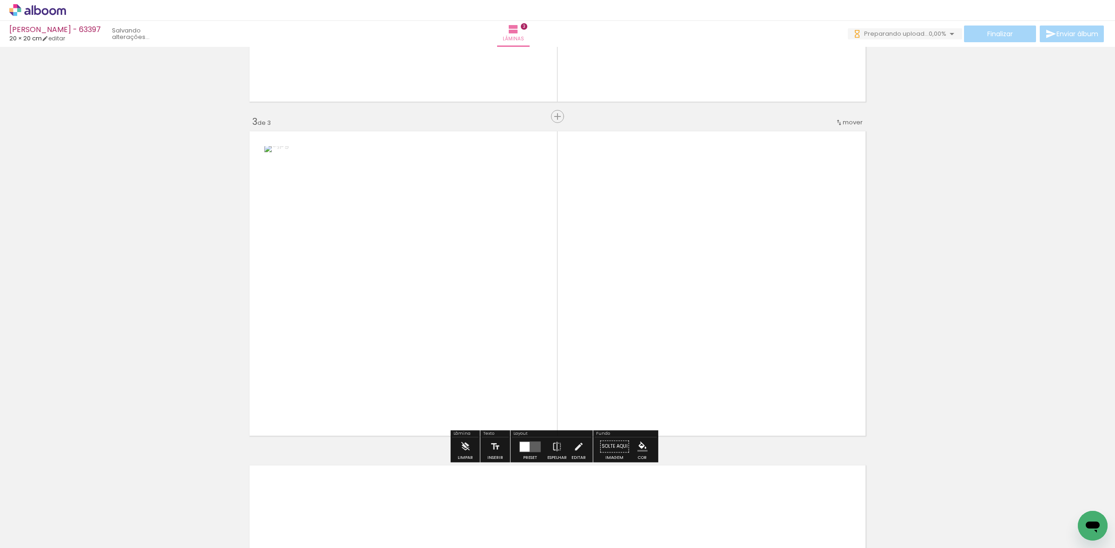
click at [463, 335] on div "Inserir lâmina 1 de 3 Inserir lâmina 2 de 3 Inserir lâmina 3 de 3" at bounding box center [557, 105] width 1115 height 1338
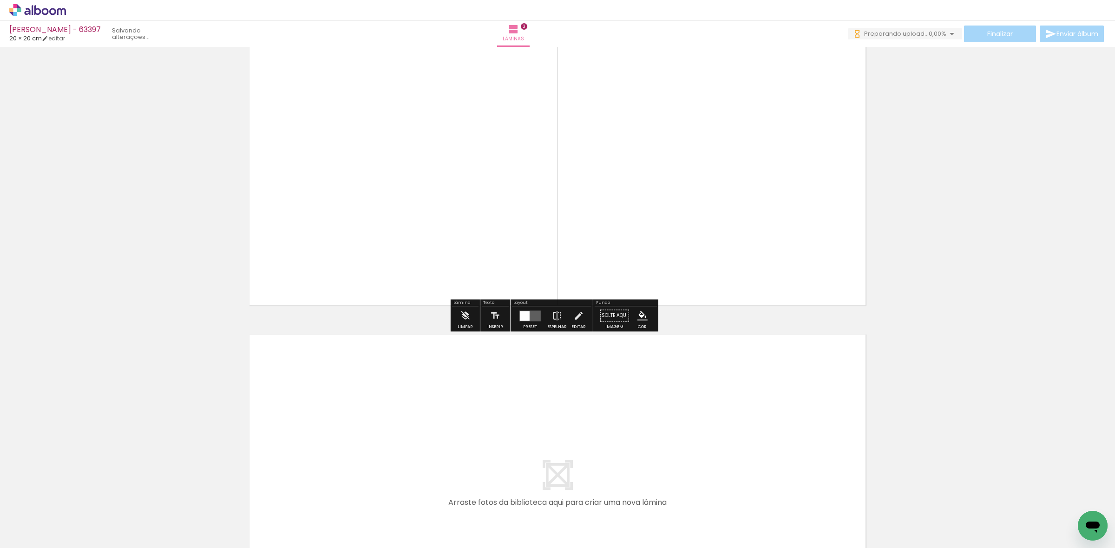
drag, startPoint x: 590, startPoint y: 202, endPoint x: 607, endPoint y: 176, distance: 31.9
click at [607, 176] on quentale-workspace at bounding box center [557, 274] width 1115 height 548
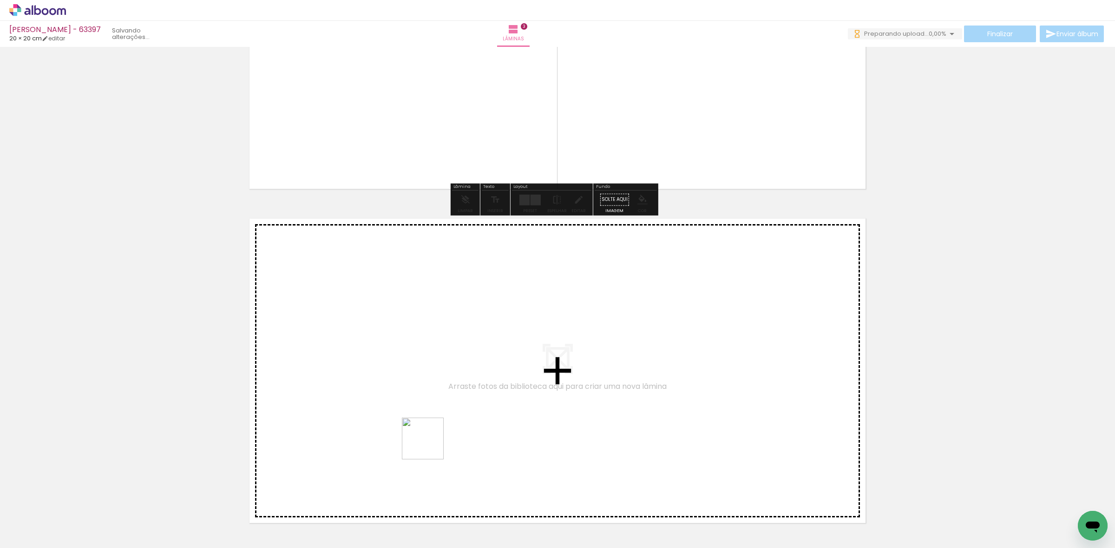
drag, startPoint x: 418, startPoint y: 475, endPoint x: 432, endPoint y: 441, distance: 36.7
click at [432, 441] on quentale-workspace at bounding box center [557, 274] width 1115 height 548
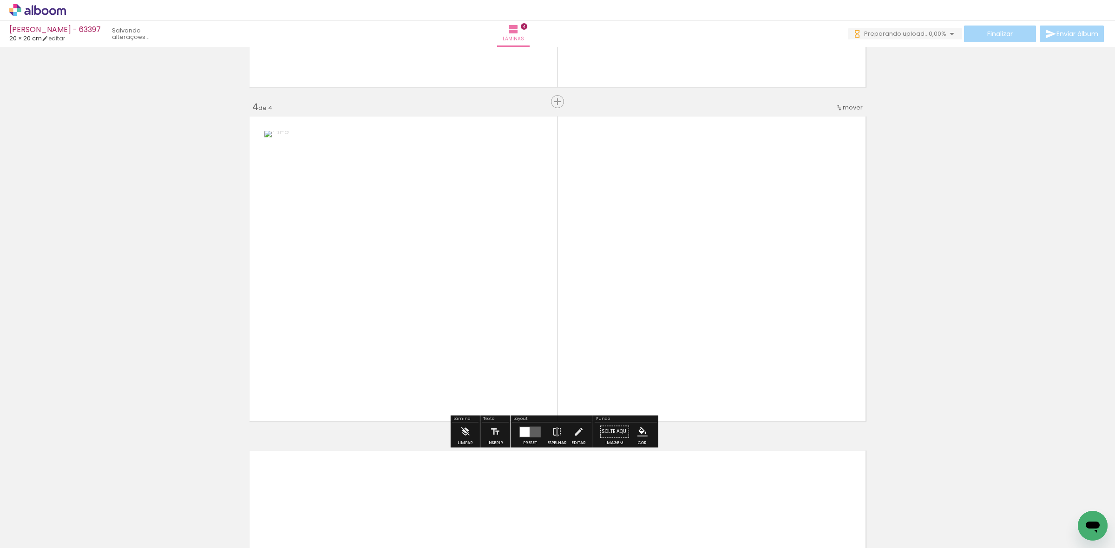
drag, startPoint x: 468, startPoint y: 516, endPoint x: 637, endPoint y: 284, distance: 287.2
click at [637, 284] on quentale-workspace at bounding box center [557, 274] width 1115 height 548
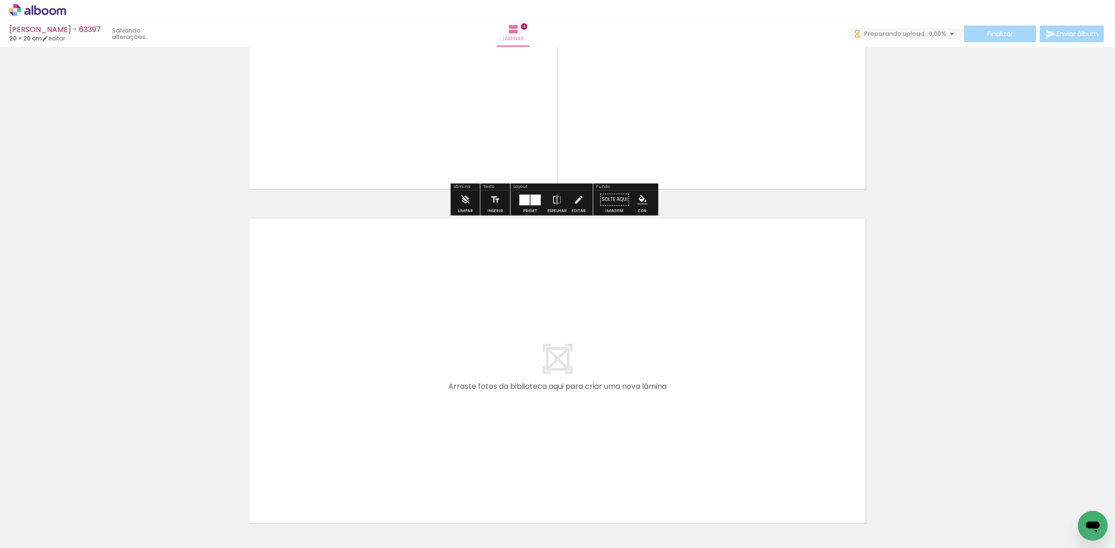
drag, startPoint x: 503, startPoint y: 534, endPoint x: 541, endPoint y: 427, distance: 113.6
click at [541, 427] on quentale-workspace at bounding box center [557, 274] width 1115 height 548
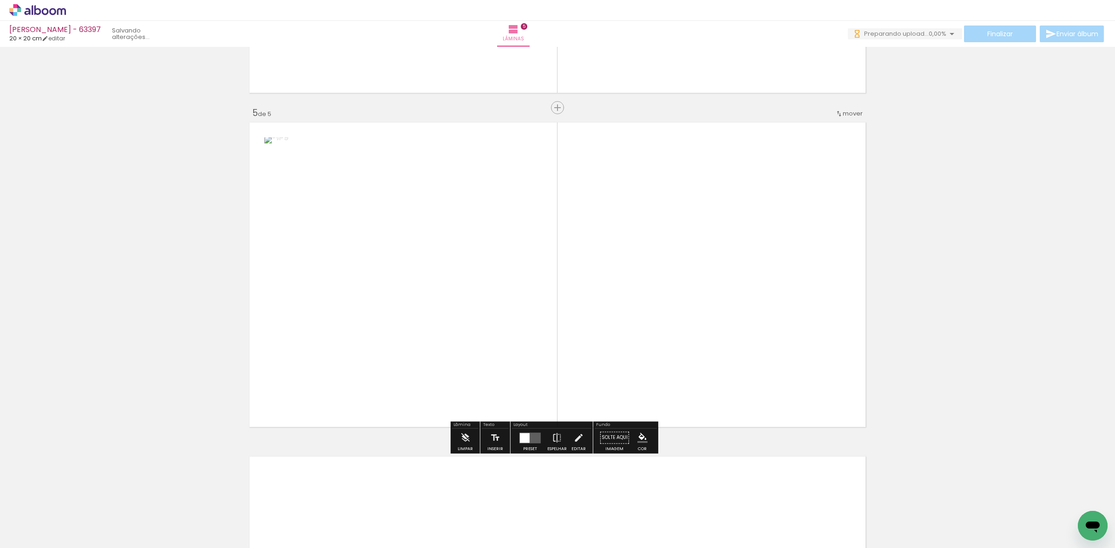
drag, startPoint x: 554, startPoint y: 491, endPoint x: 616, endPoint y: 309, distance: 192.4
click at [616, 309] on quentale-workspace at bounding box center [557, 274] width 1115 height 548
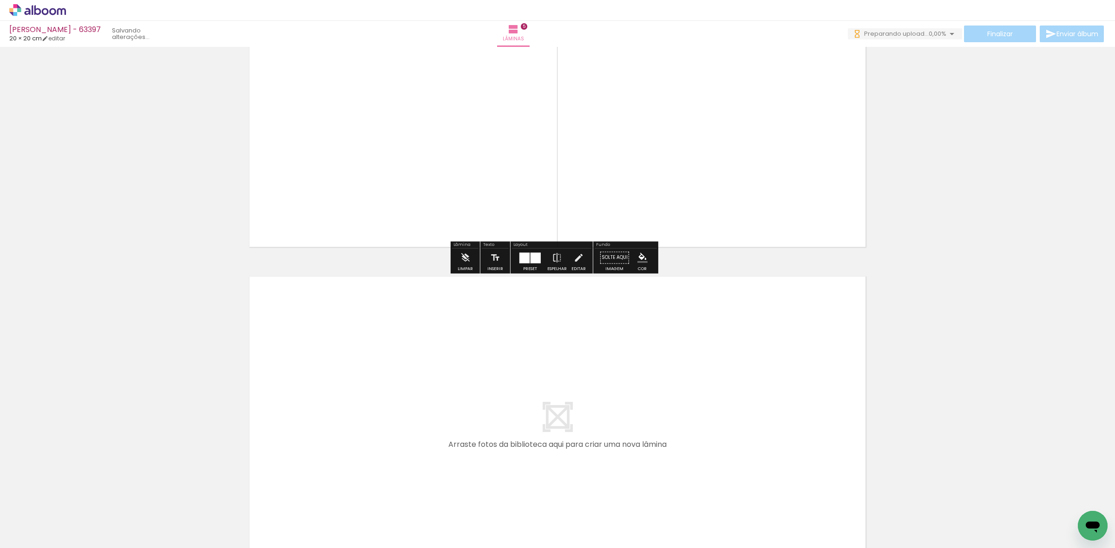
click at [623, 419] on quentale-workspace at bounding box center [557, 274] width 1115 height 548
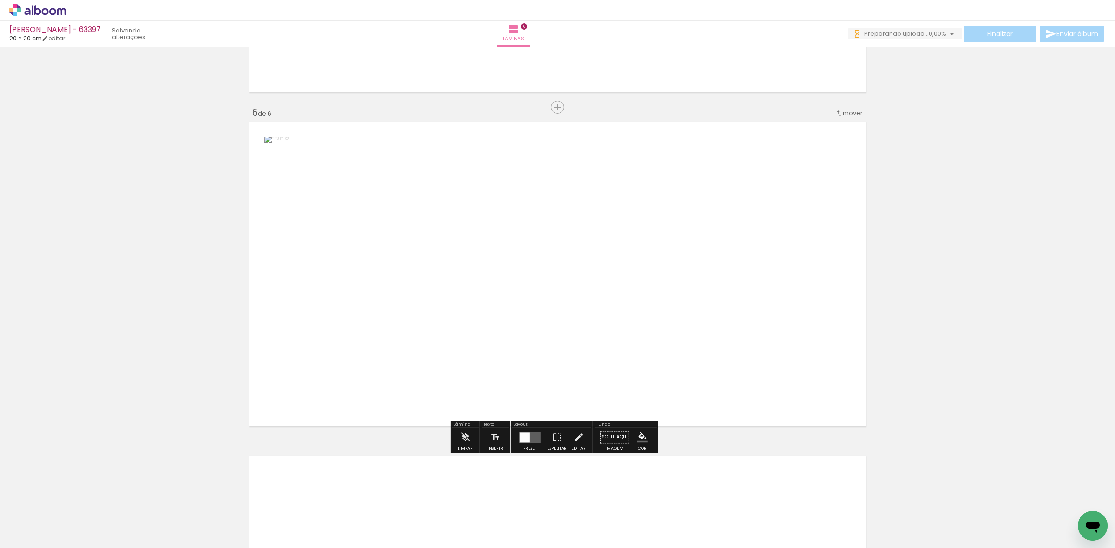
drag, startPoint x: 671, startPoint y: 502, endPoint x: 669, endPoint y: 333, distance: 170.0
click at [669, 333] on quentale-workspace at bounding box center [557, 274] width 1115 height 548
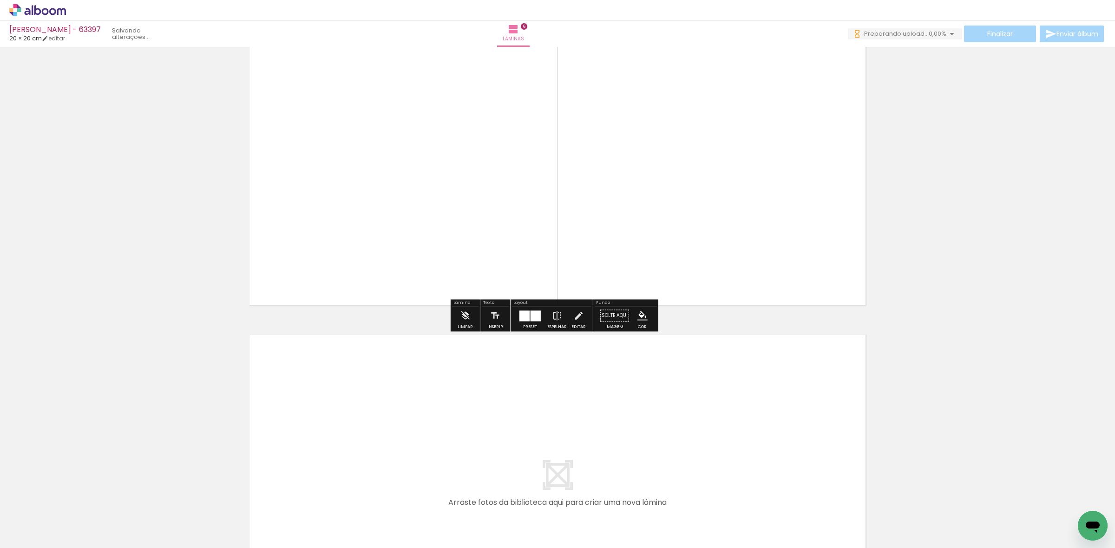
drag, startPoint x: 722, startPoint y: 505, endPoint x: 720, endPoint y: 433, distance: 71.6
click at [720, 433] on quentale-workspace at bounding box center [557, 274] width 1115 height 548
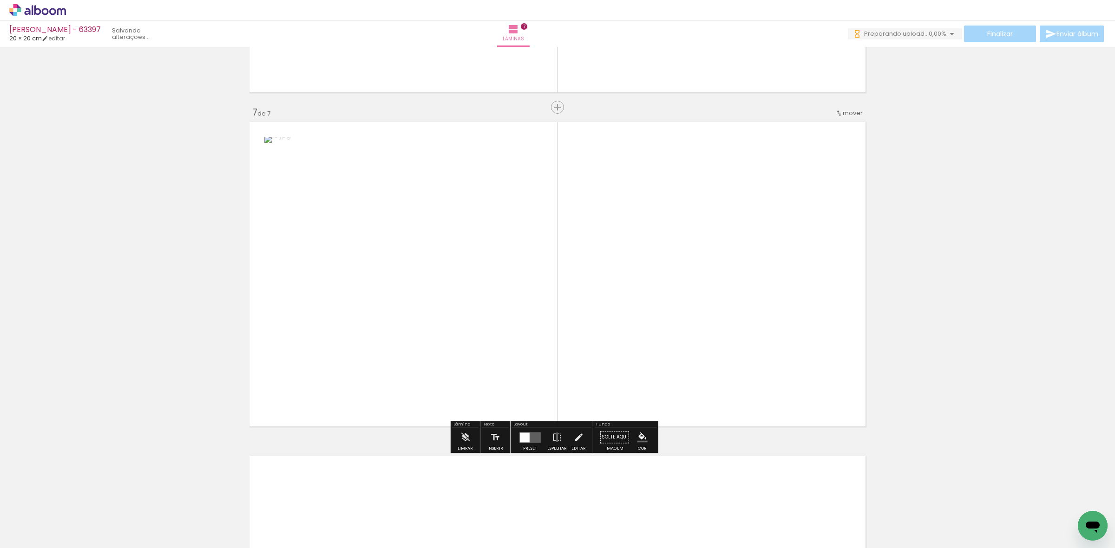
click at [757, 407] on quentale-workspace at bounding box center [557, 274] width 1115 height 548
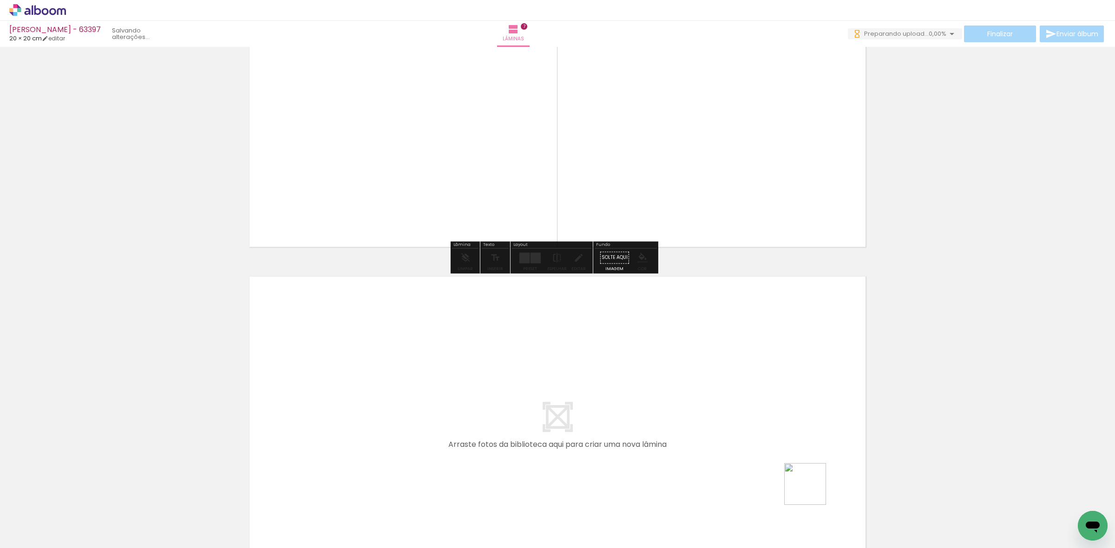
drag, startPoint x: 812, startPoint y: 491, endPoint x: 781, endPoint y: 444, distance: 56.8
click at [781, 444] on quentale-workspace at bounding box center [557, 274] width 1115 height 548
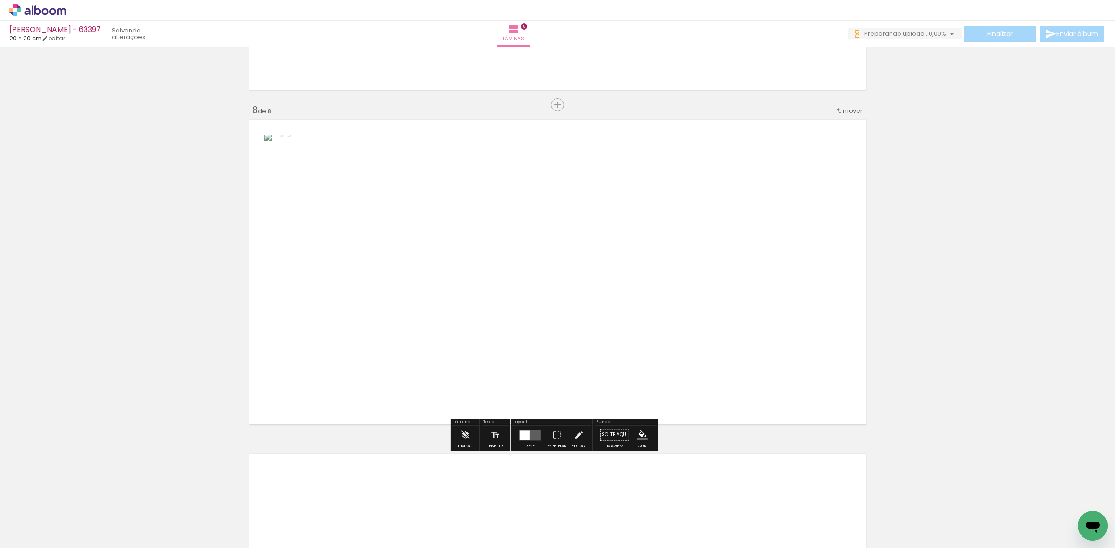
scroll to position [2301, 0]
drag, startPoint x: 872, startPoint y: 504, endPoint x: 757, endPoint y: 358, distance: 185.8
click at [757, 358] on quentale-workspace at bounding box center [557, 274] width 1115 height 548
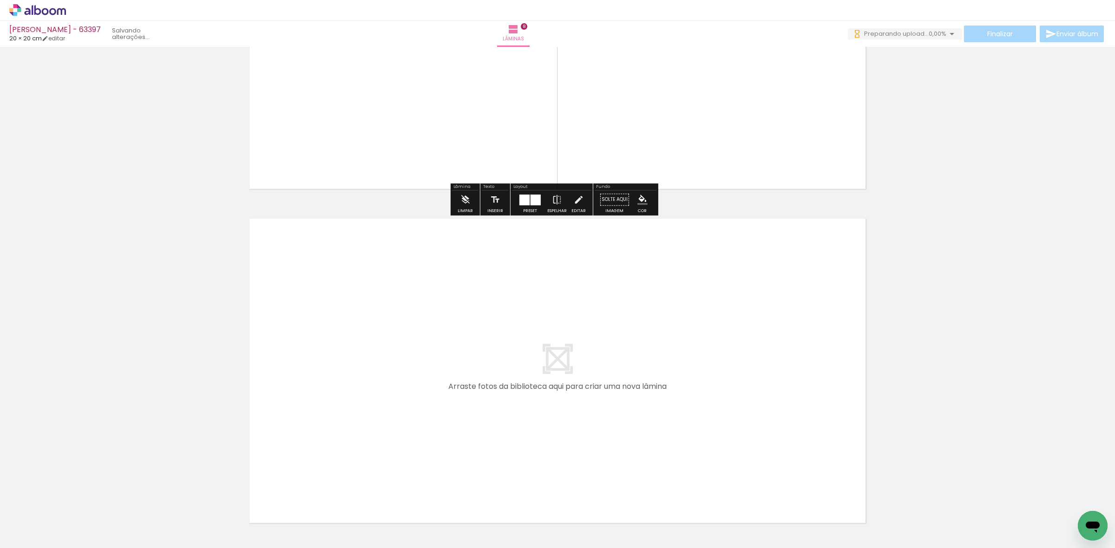
scroll to position [0, 525]
drag, startPoint x: 400, startPoint y: 497, endPoint x: 456, endPoint y: 492, distance: 55.9
click at [409, 458] on quentale-workspace at bounding box center [557, 274] width 1115 height 548
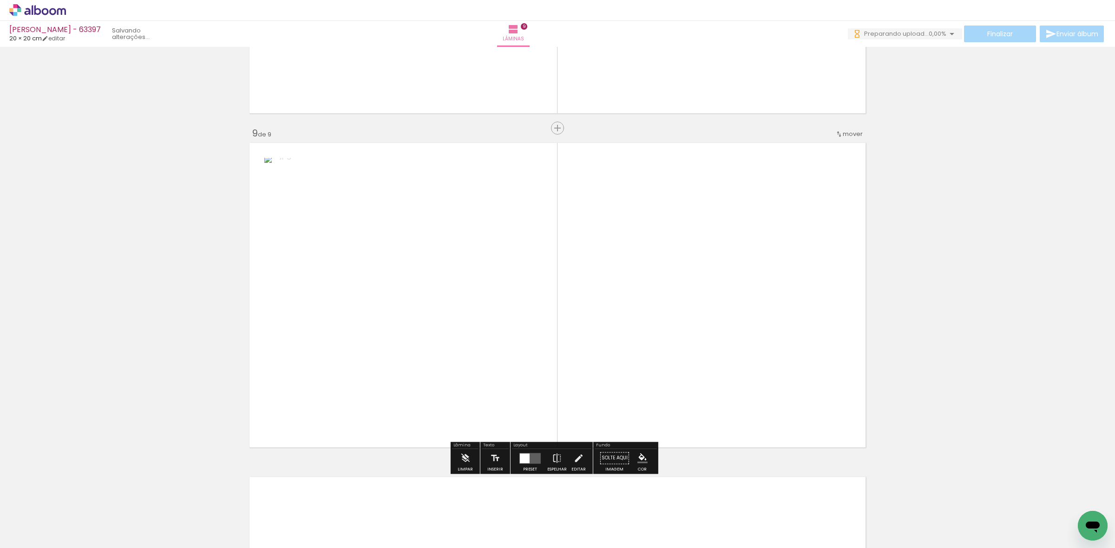
drag, startPoint x: 458, startPoint y: 505, endPoint x: 494, endPoint y: 374, distance: 135.6
click at [483, 405] on quentale-workspace at bounding box center [557, 274] width 1115 height 548
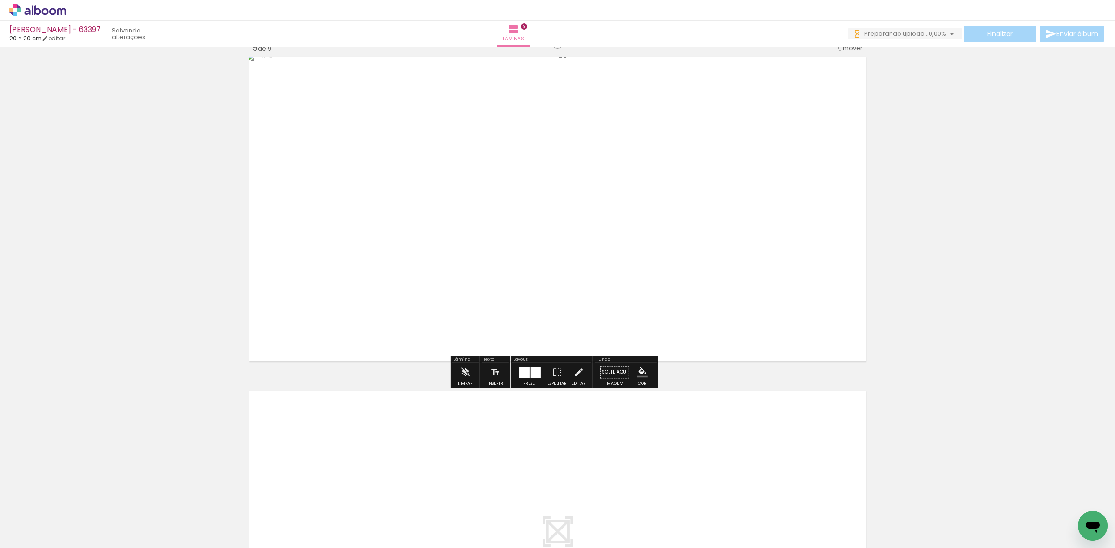
scroll to position [2752, 0]
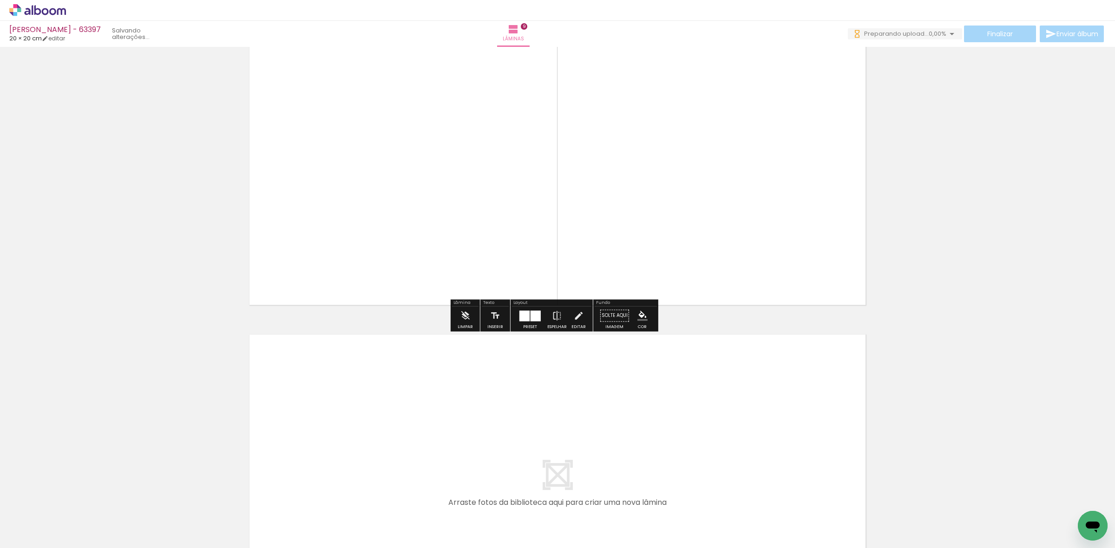
drag, startPoint x: 494, startPoint y: 514, endPoint x: 502, endPoint y: 455, distance: 59.5
click at [502, 455] on quentale-workspace at bounding box center [557, 274] width 1115 height 548
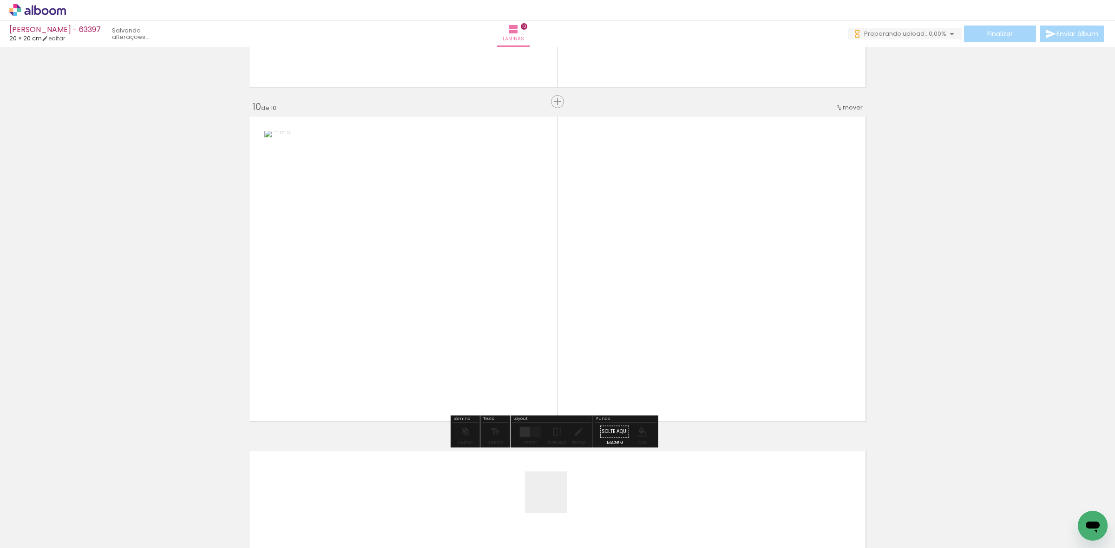
drag, startPoint x: 549, startPoint y: 509, endPoint x: 551, endPoint y: 351, distance: 158.4
click at [554, 400] on quentale-workspace at bounding box center [557, 274] width 1115 height 548
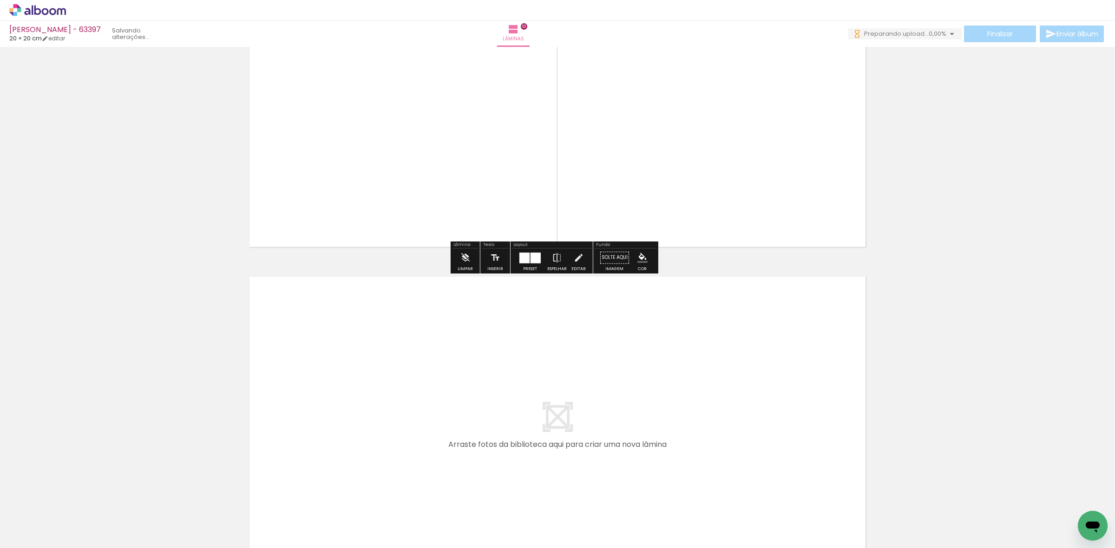
drag, startPoint x: 611, startPoint y: 484, endPoint x: 629, endPoint y: 431, distance: 56.4
click at [629, 431] on quentale-workspace at bounding box center [557, 274] width 1115 height 548
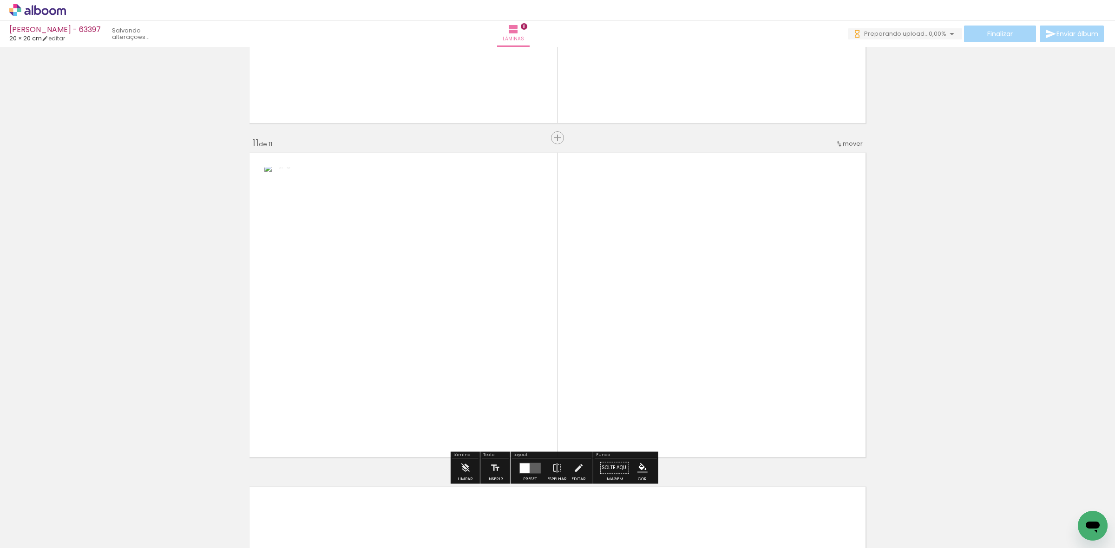
drag, startPoint x: 667, startPoint y: 491, endPoint x: 668, endPoint y: 381, distance: 110.1
click at [668, 381] on quentale-workspace at bounding box center [557, 274] width 1115 height 548
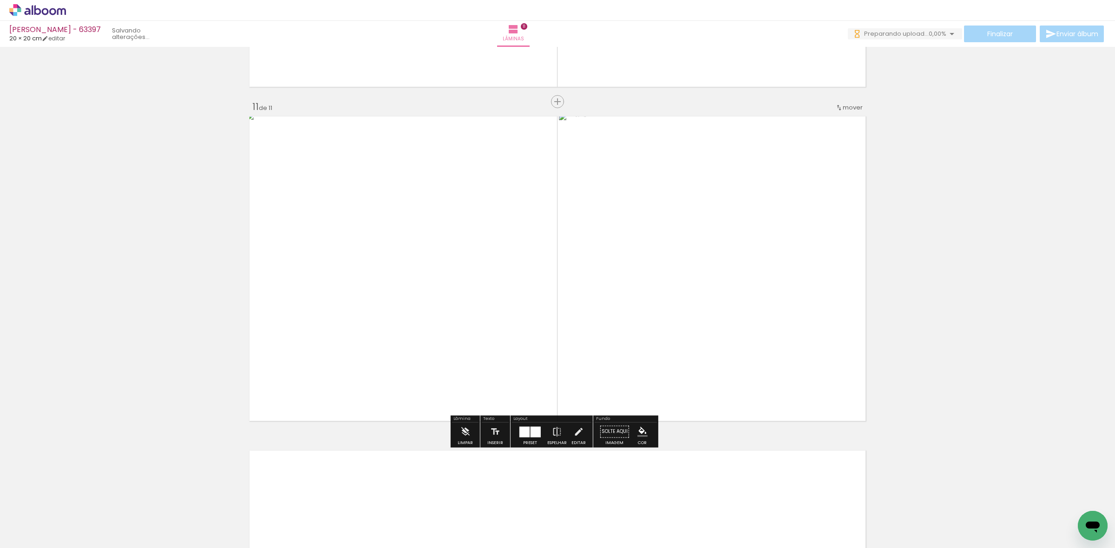
scroll to position [3304, 0]
drag, startPoint x: 724, startPoint y: 505, endPoint x: 753, endPoint y: 511, distance: 30.3
click at [734, 475] on quentale-workspace at bounding box center [557, 274] width 1115 height 548
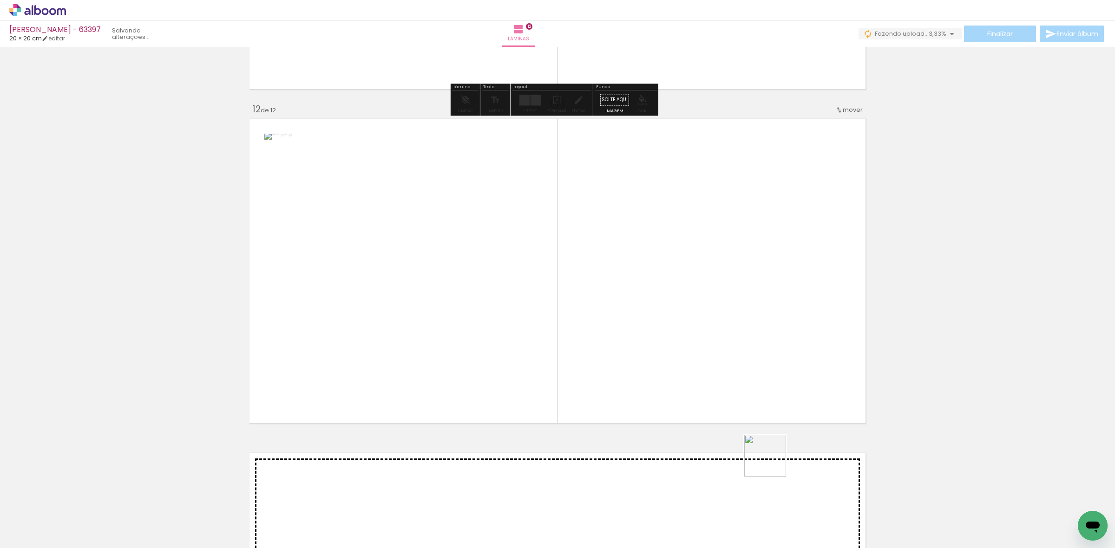
drag, startPoint x: 772, startPoint y: 463, endPoint x: 762, endPoint y: 401, distance: 63.1
click at [762, 401] on quentale-workspace at bounding box center [557, 274] width 1115 height 548
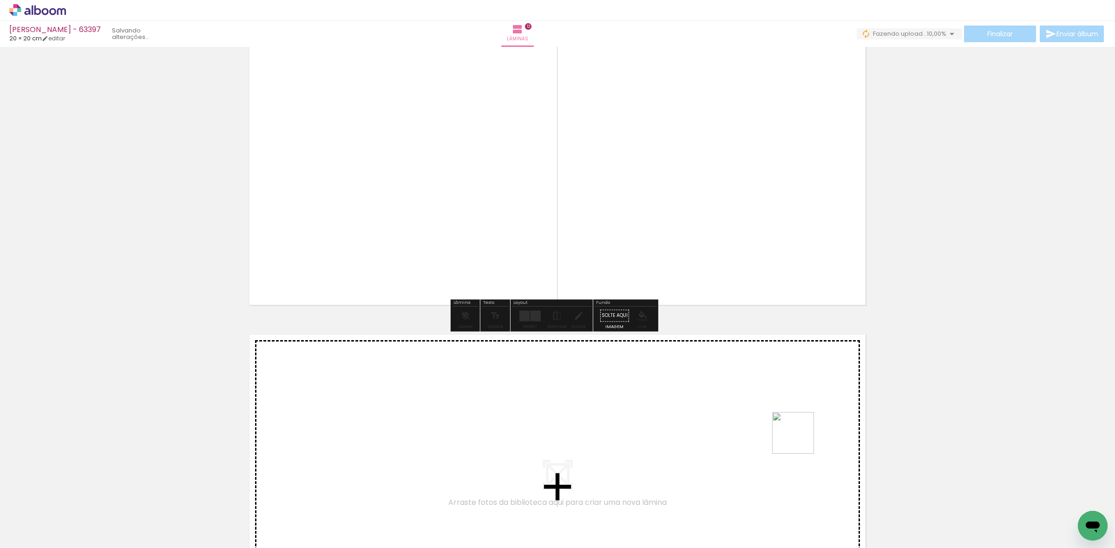
drag, startPoint x: 800, startPoint y: 440, endPoint x: 793, endPoint y: 422, distance: 19.7
click at [793, 422] on quentale-workspace at bounding box center [557, 274] width 1115 height 548
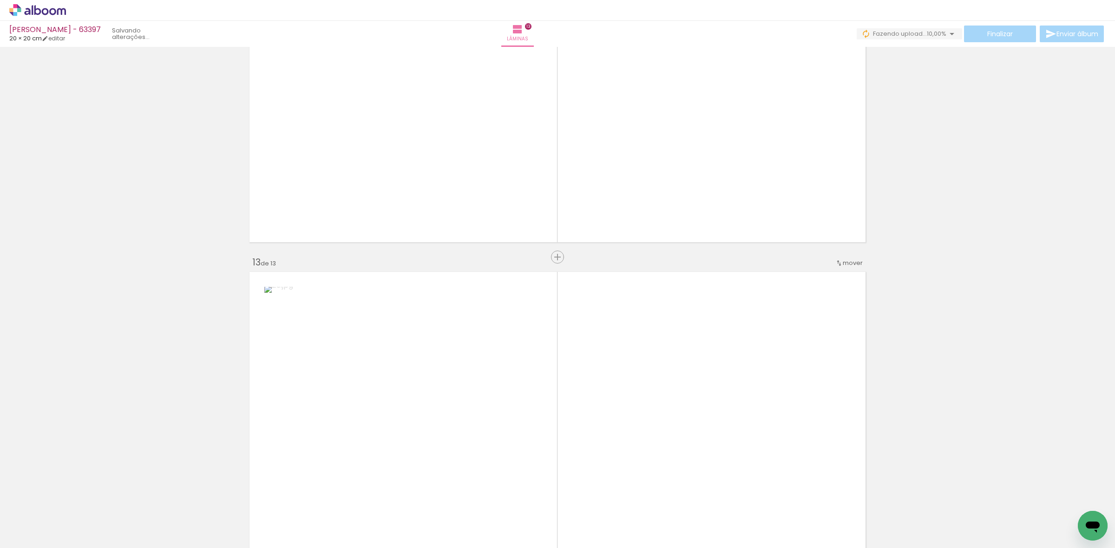
scroll to position [3973, 0]
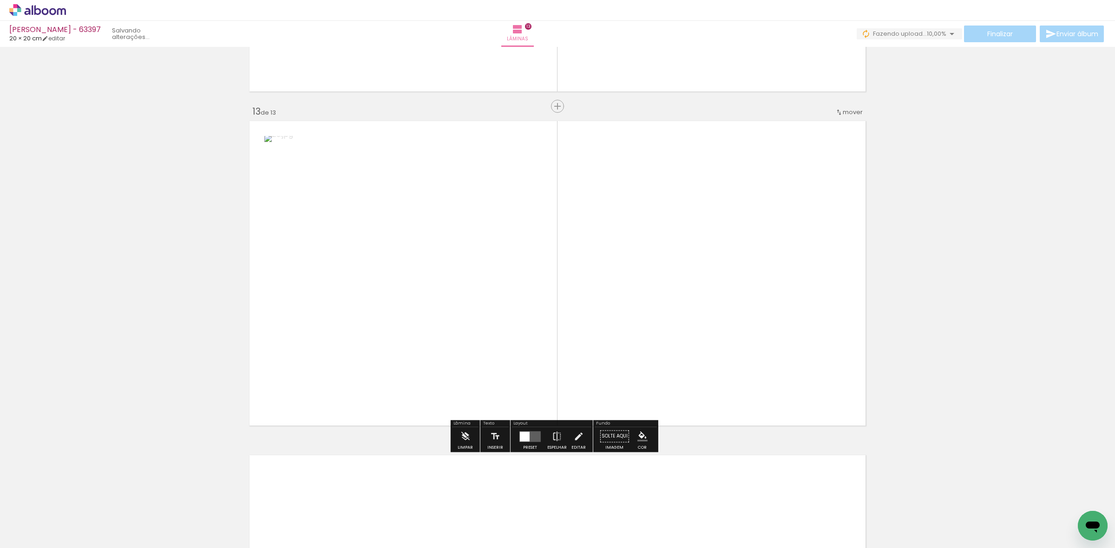
click at [754, 354] on quentale-workspace at bounding box center [557, 274] width 1115 height 548
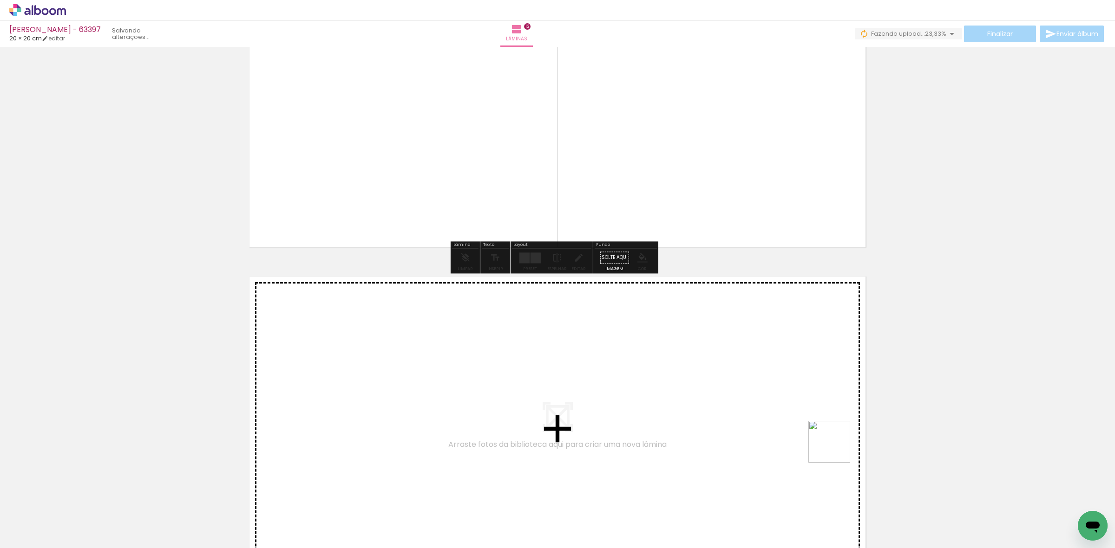
drag, startPoint x: 896, startPoint y: 498, endPoint x: 742, endPoint y: 391, distance: 188.5
click at [742, 391] on quentale-workspace at bounding box center [557, 274] width 1115 height 548
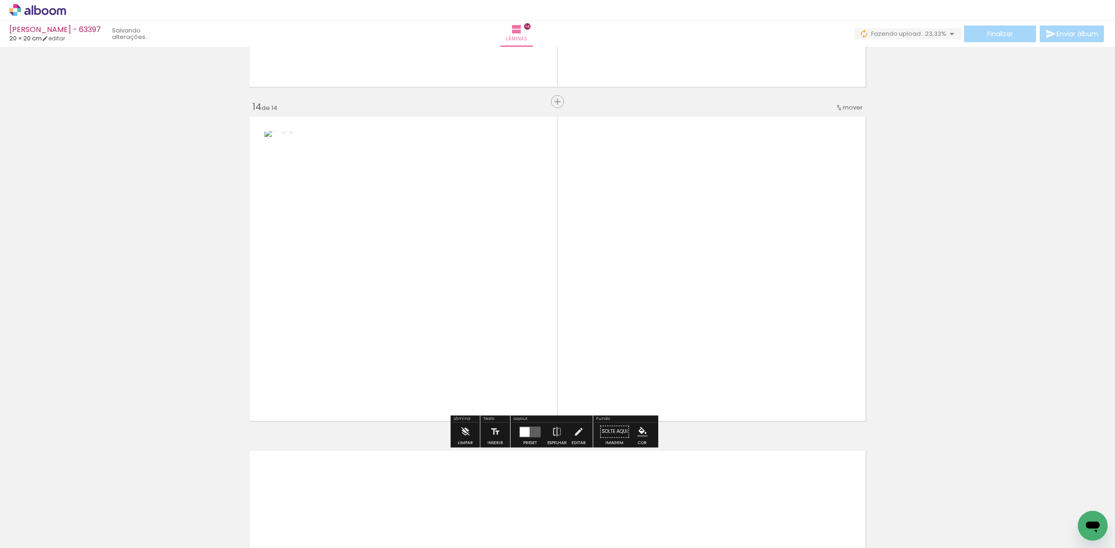
drag, startPoint x: 959, startPoint y: 497, endPoint x: 521, endPoint y: 272, distance: 492.9
click at [777, 325] on quentale-workspace at bounding box center [557, 274] width 1115 height 548
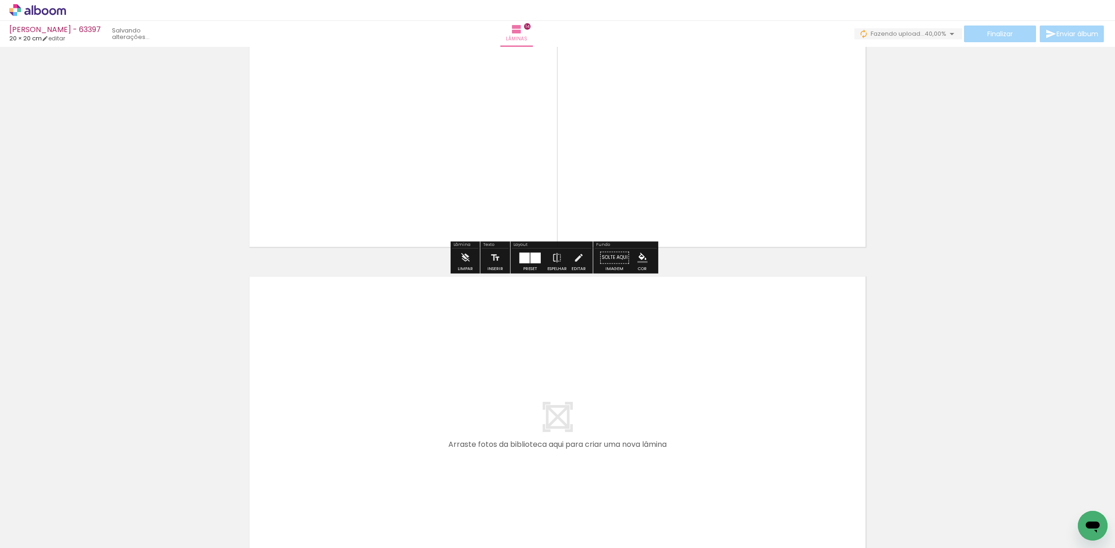
drag, startPoint x: 1020, startPoint y: 500, endPoint x: 571, endPoint y: 395, distance: 461.2
click at [571, 395] on quentale-workspace at bounding box center [557, 274] width 1115 height 548
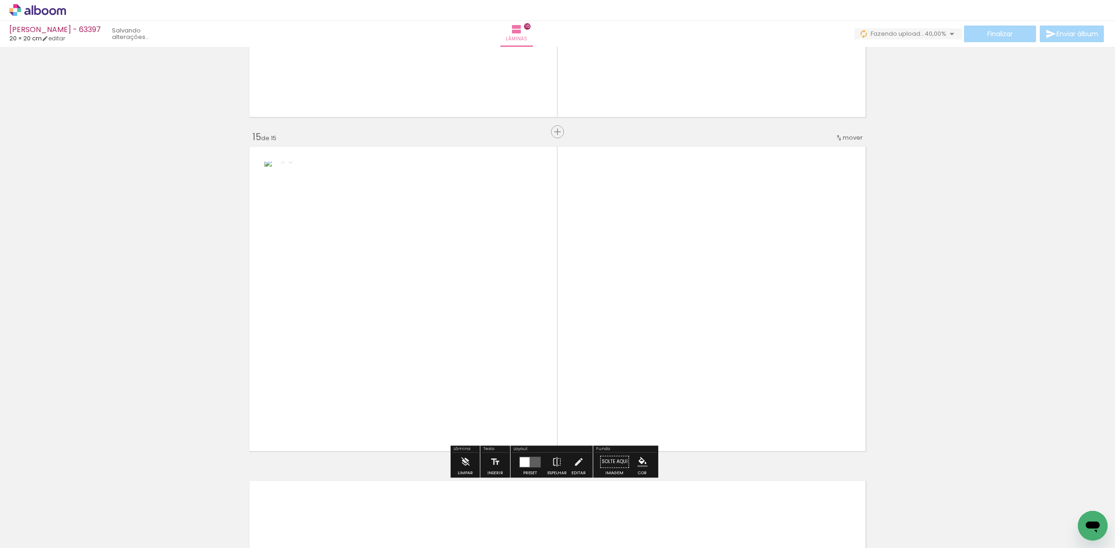
scroll to position [4642, 0]
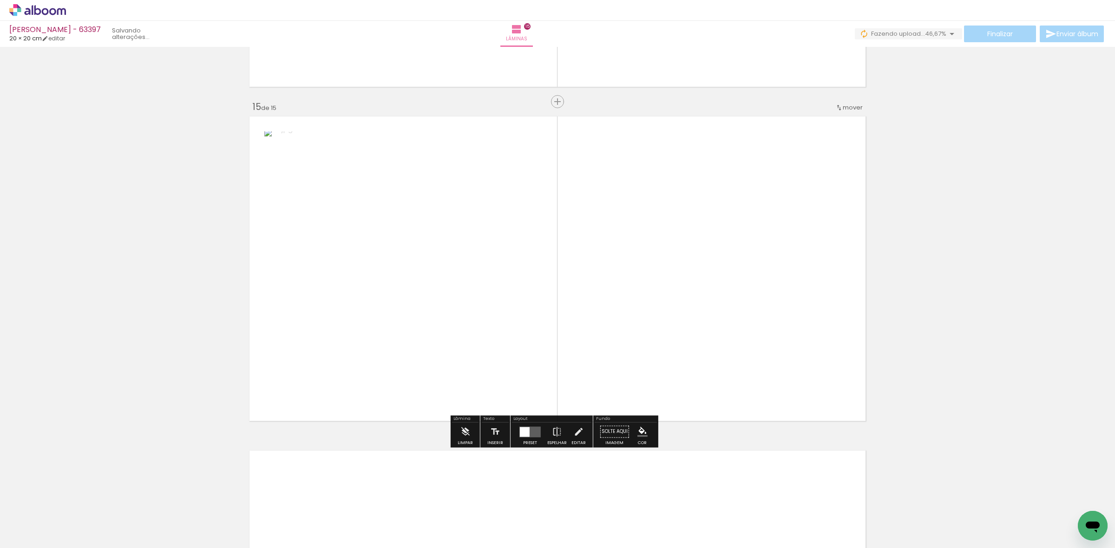
drag, startPoint x: 1081, startPoint y: 504, endPoint x: 646, endPoint y: 300, distance: 480.5
click at [646, 300] on quentale-workspace at bounding box center [557, 274] width 1115 height 548
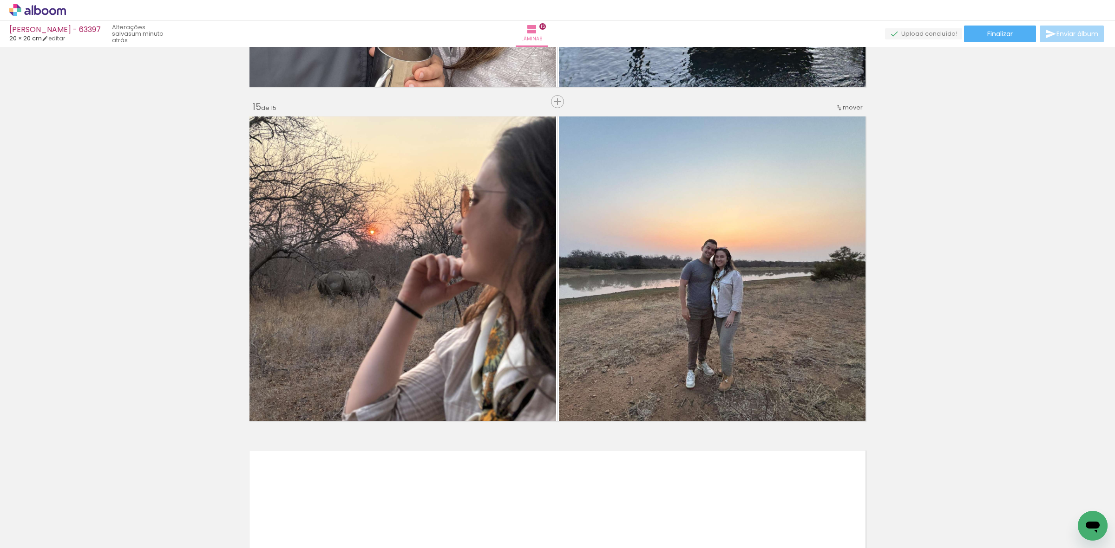
scroll to position [0, 525]
click at [1006, 36] on span "Finalizar" at bounding box center [1000, 34] width 26 height 7
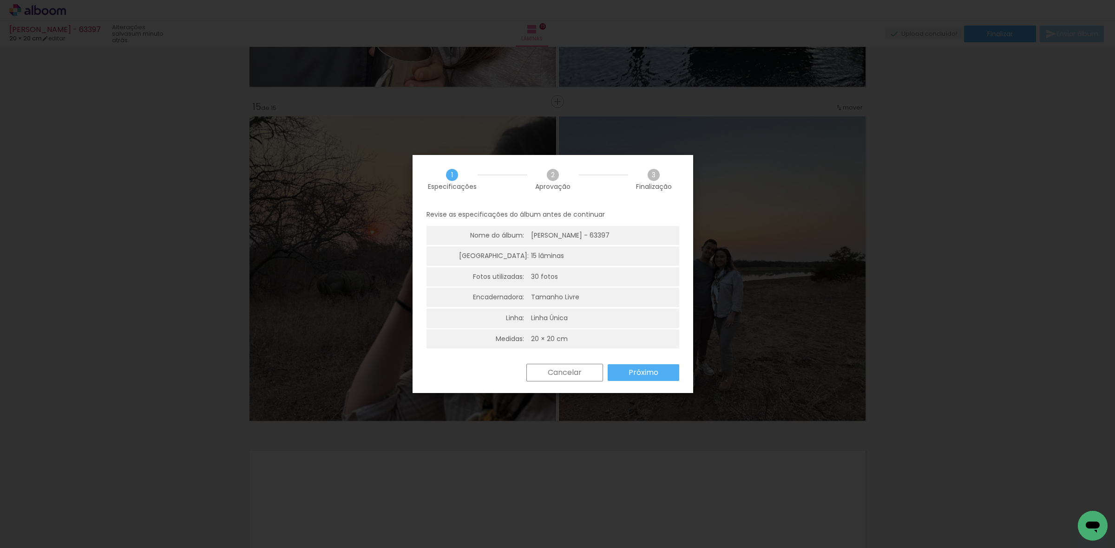
click at [0, 0] on slot "Próximo" at bounding box center [0, 0] width 0 height 0
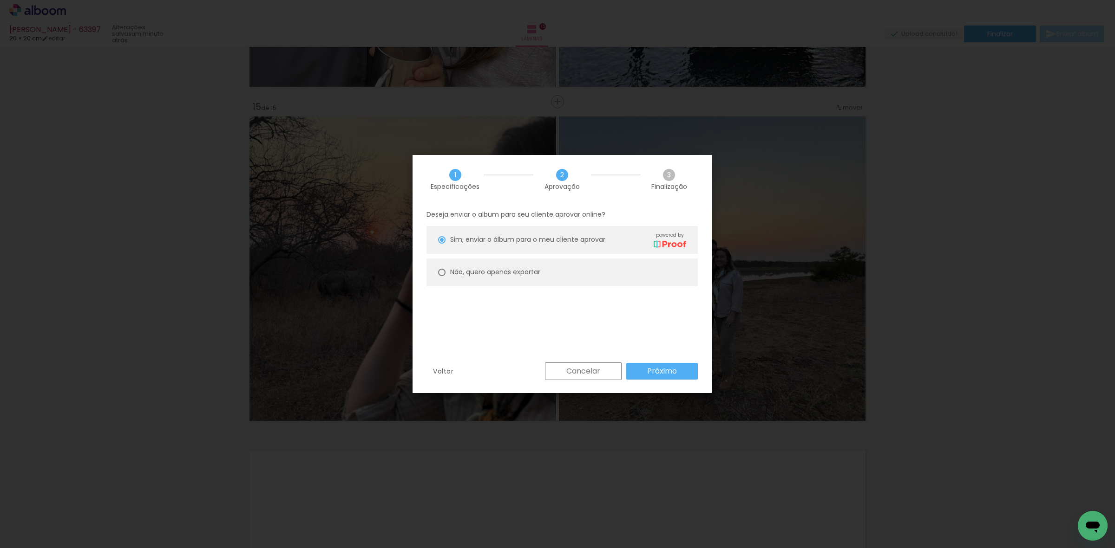
click at [541, 284] on paper-radio-button "Não, quero apenas exportar" at bounding box center [561, 273] width 271 height 28
type paper-radio-button "on"
click at [635, 375] on paper-button "Próximo" at bounding box center [662, 371] width 72 height 17
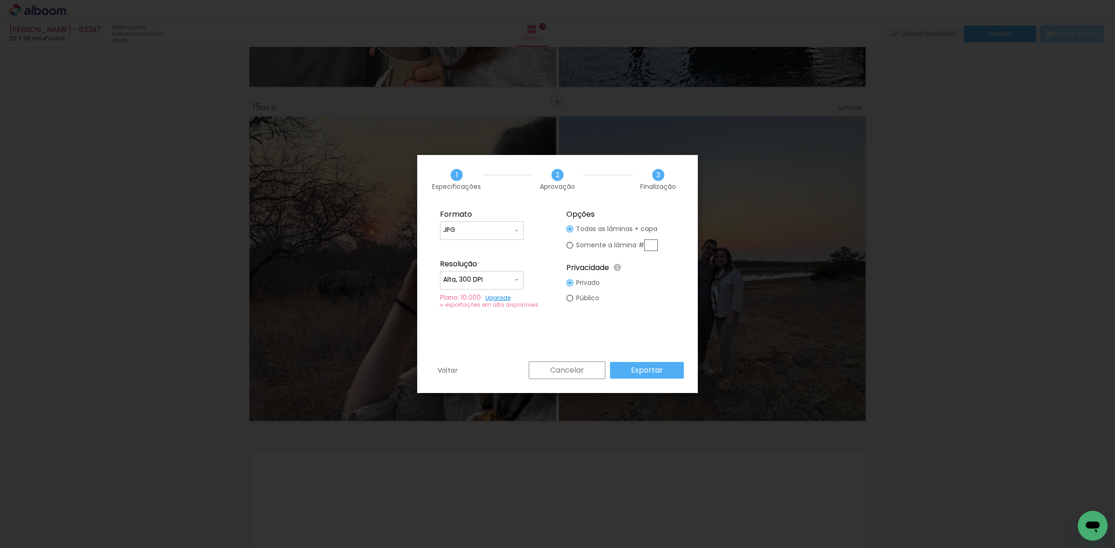
click at [636, 375] on paper-button "Exportar" at bounding box center [647, 370] width 74 height 17
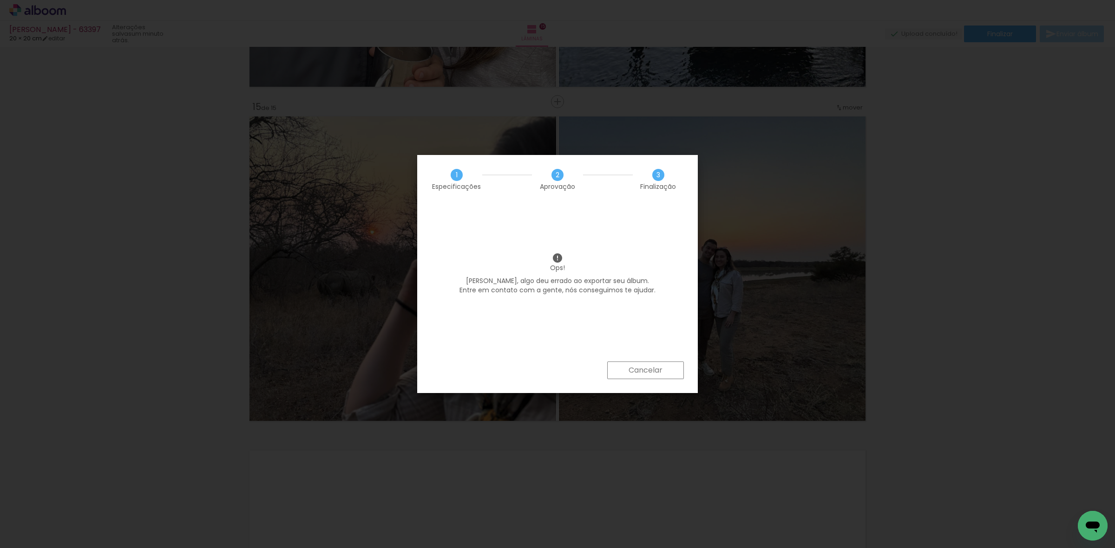
click at [636, 375] on paper-button "Cancelar" at bounding box center [645, 371] width 77 height 18
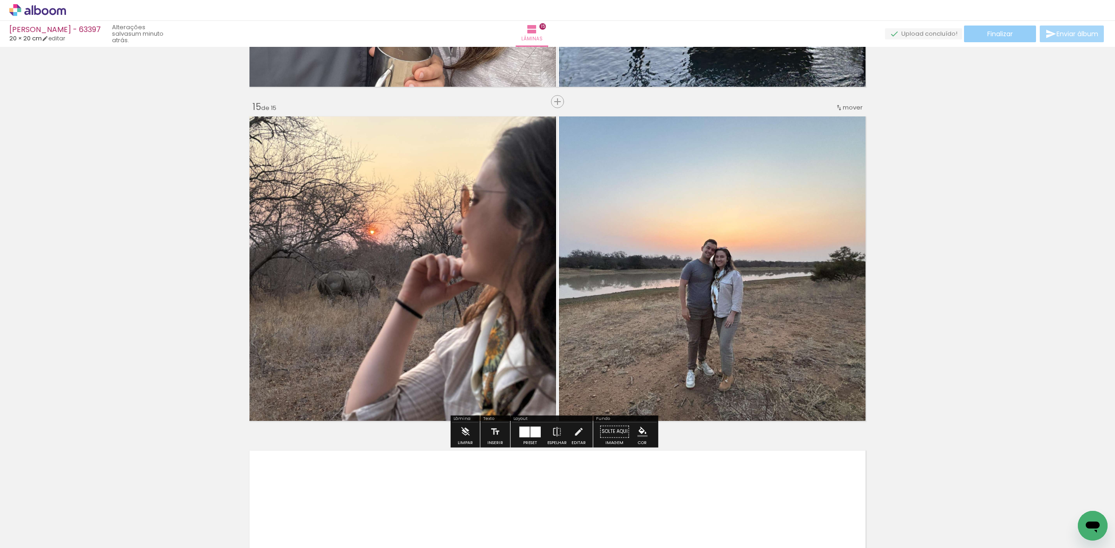
click at [997, 40] on paper-button "Finalizar" at bounding box center [1000, 34] width 72 height 17
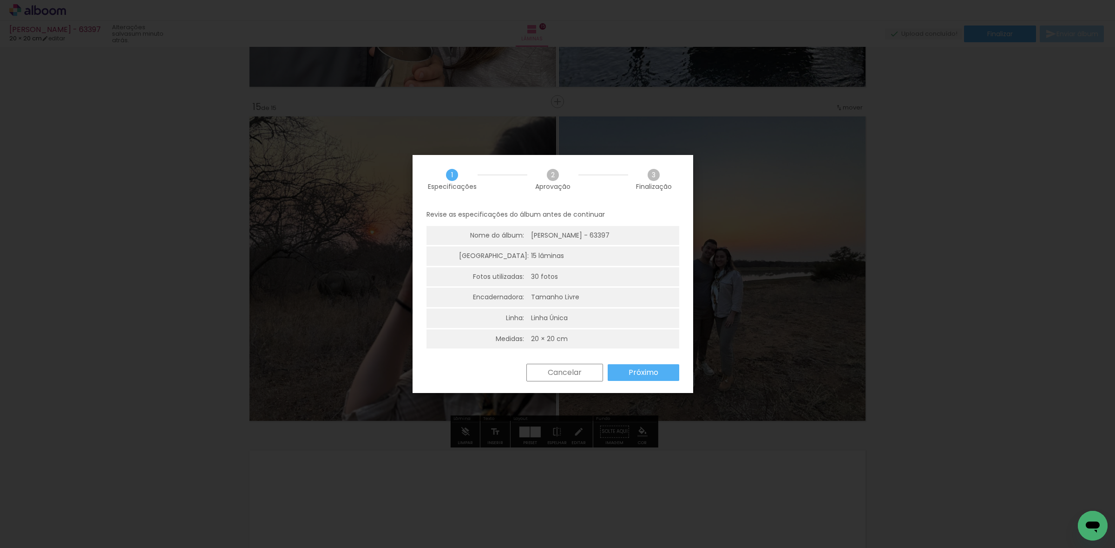
click at [660, 382] on div "Cancelar Próximo" at bounding box center [600, 373] width 157 height 18
click at [0, 0] on slot "Próximo" at bounding box center [0, 0] width 0 height 0
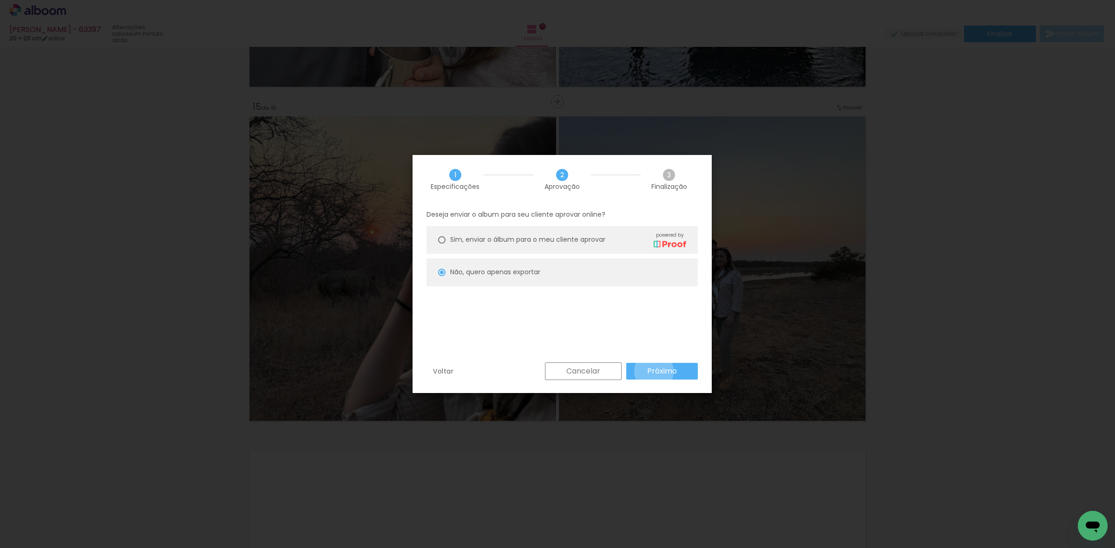
click at [0, 0] on slot "Próximo" at bounding box center [0, 0] width 0 height 0
click at [0, 0] on slot "Exportar" at bounding box center [0, 0] width 0 height 0
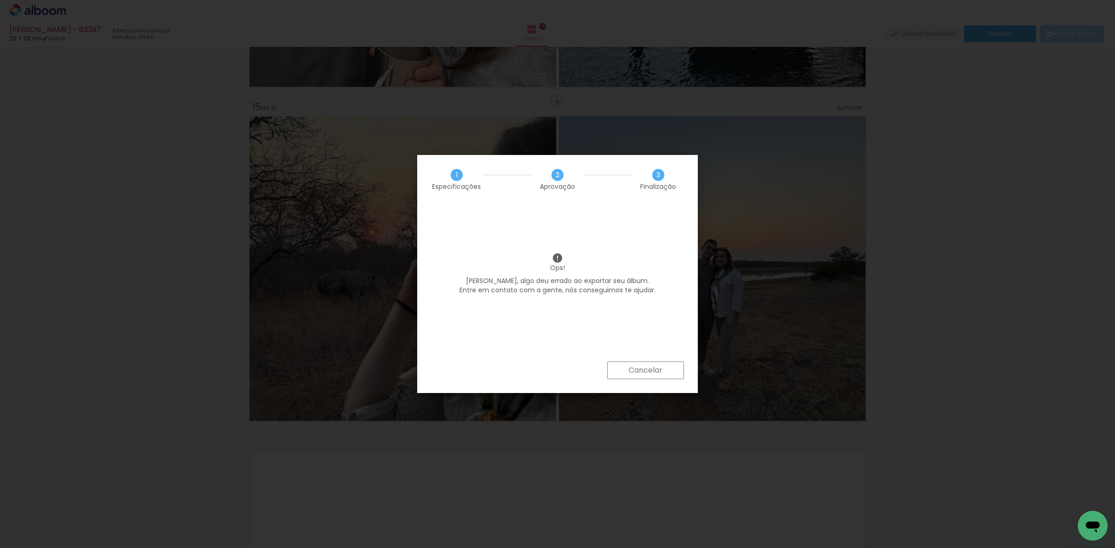
click at [660, 359] on div "Ops! leonardo, algo deu errado ao exportar seu álbum. Entre em contato com a ge…" at bounding box center [557, 283] width 281 height 158
click at [660, 362] on paper-button "Cancelar" at bounding box center [645, 371] width 77 height 18
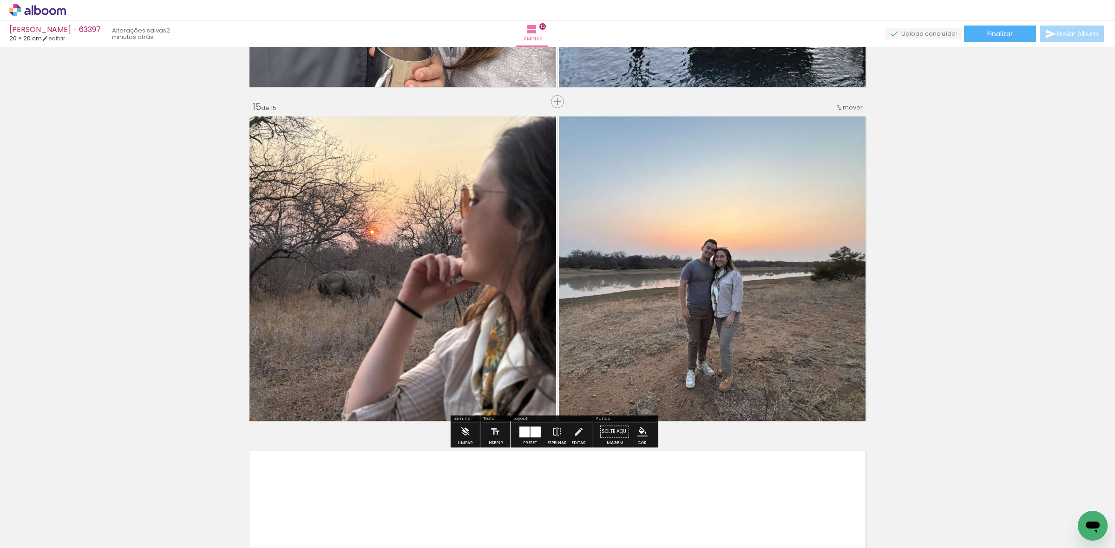
drag, startPoint x: 985, startPoint y: 39, endPoint x: 983, endPoint y: 46, distance: 7.1
click at [983, 46] on div "danielle - 63397 20 × 20 cm editar 2 minutos atrás. Lâminas 15 Finalizar Enviar…" at bounding box center [557, 23] width 1115 height 47
click at [992, 36] on span "Finalizar" at bounding box center [1000, 34] width 26 height 7
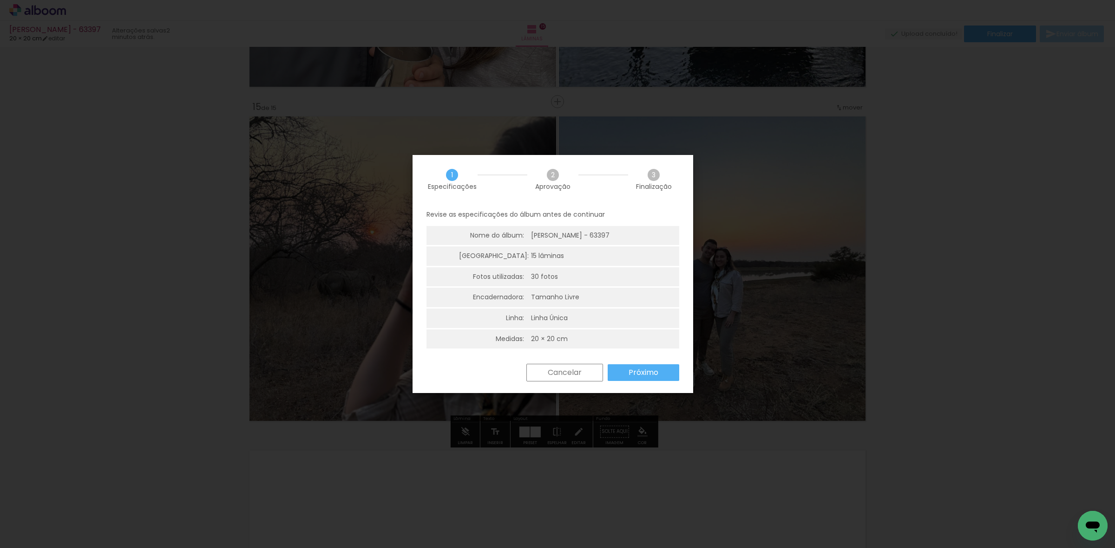
click at [672, 366] on paper-button "Próximo" at bounding box center [643, 373] width 72 height 17
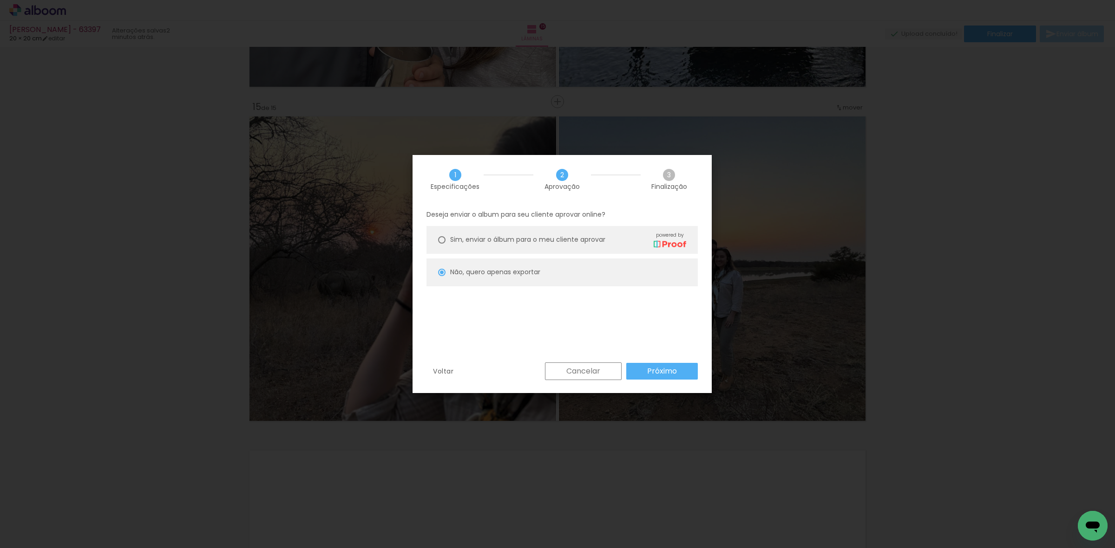
click at [0, 0] on slot "Próximo" at bounding box center [0, 0] width 0 height 0
type input "Alta, 300 DPI"
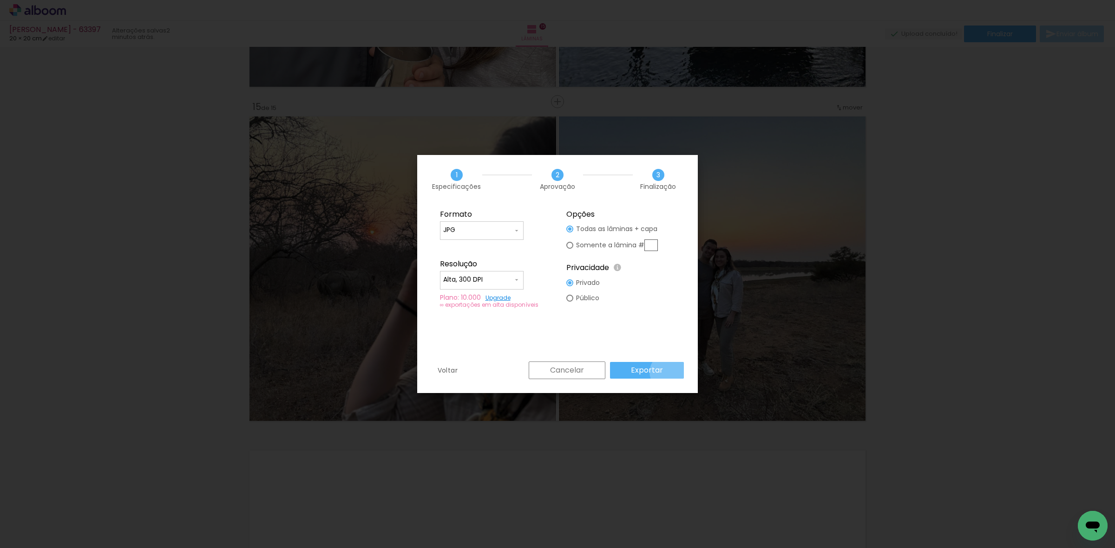
click at [670, 372] on paper-button "Exportar" at bounding box center [647, 370] width 74 height 17
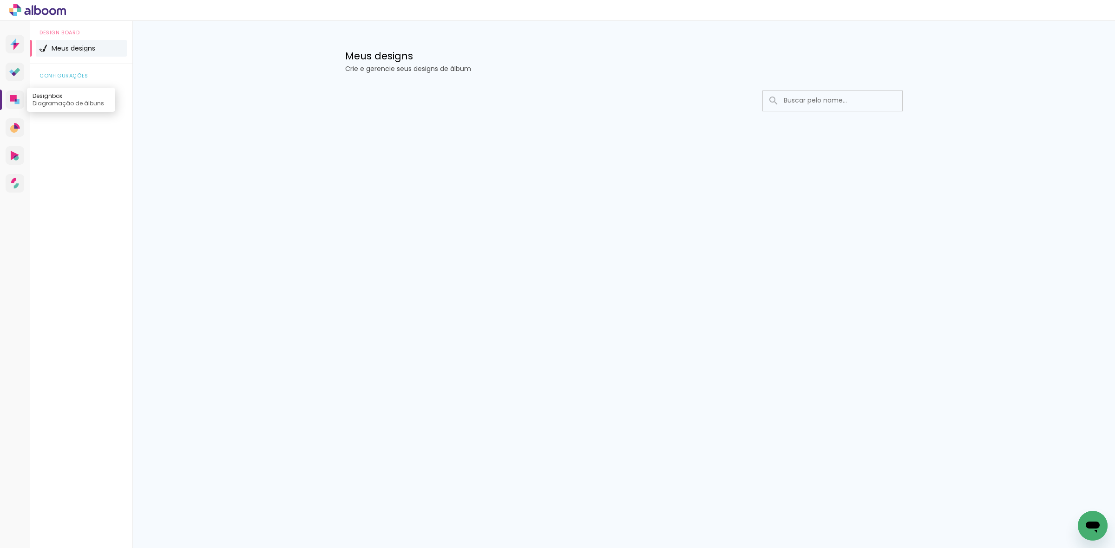
click at [20, 94] on link "Designbox Diagramação de álbuns" at bounding box center [15, 100] width 19 height 19
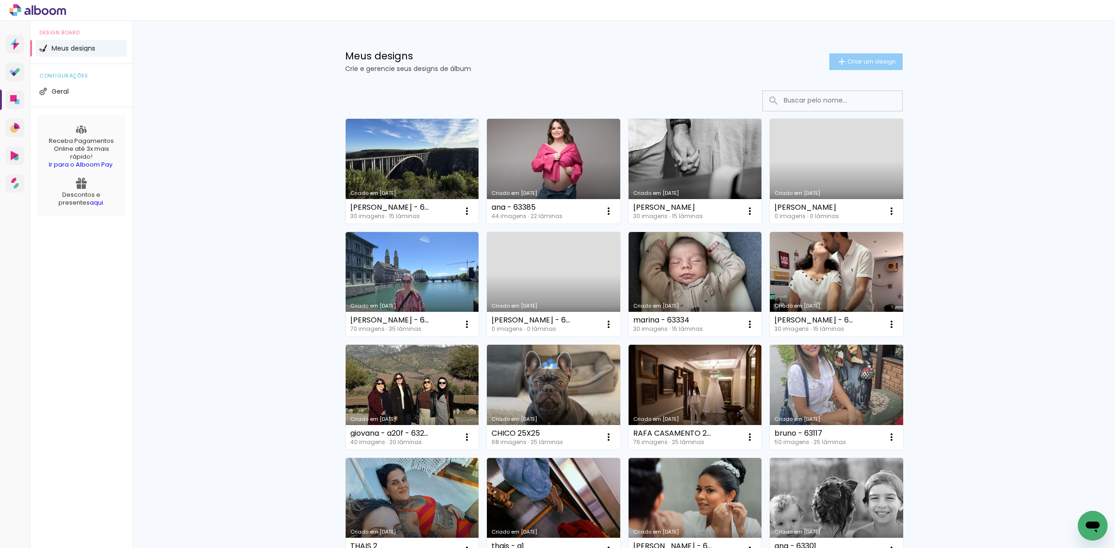
click at [836, 63] on iron-icon at bounding box center [841, 61] width 11 height 11
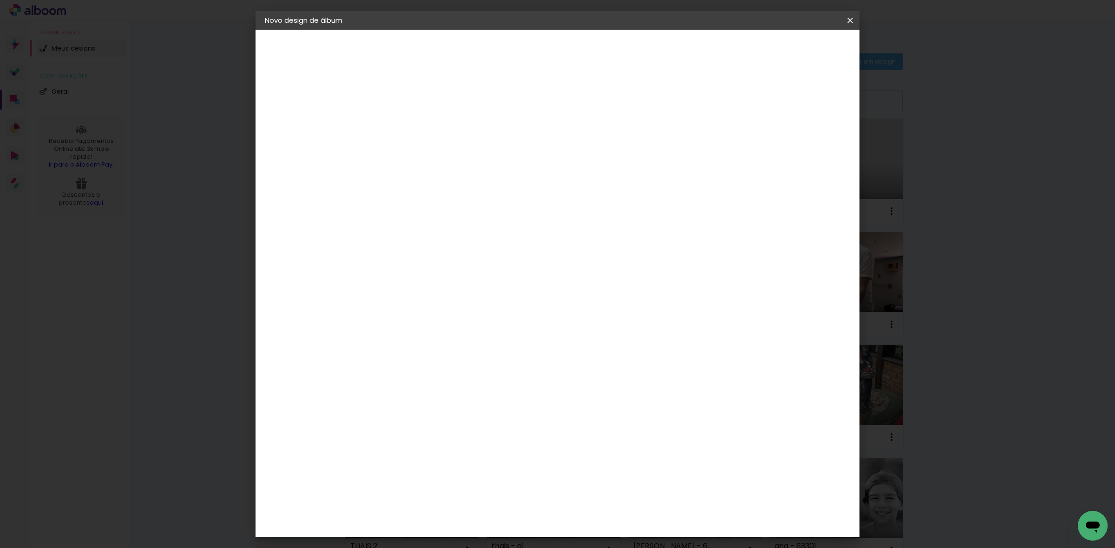
click at [417, 128] on input at bounding box center [417, 124] width 0 height 14
type input "[PERSON_NAME] - 63399"
type paper-input "[PERSON_NAME] - 63399"
click at [512, 54] on paper-button "Avançar" at bounding box center [489, 49] width 46 height 16
click at [591, 145] on paper-item "Tamanho Livre" at bounding box center [546, 141] width 89 height 20
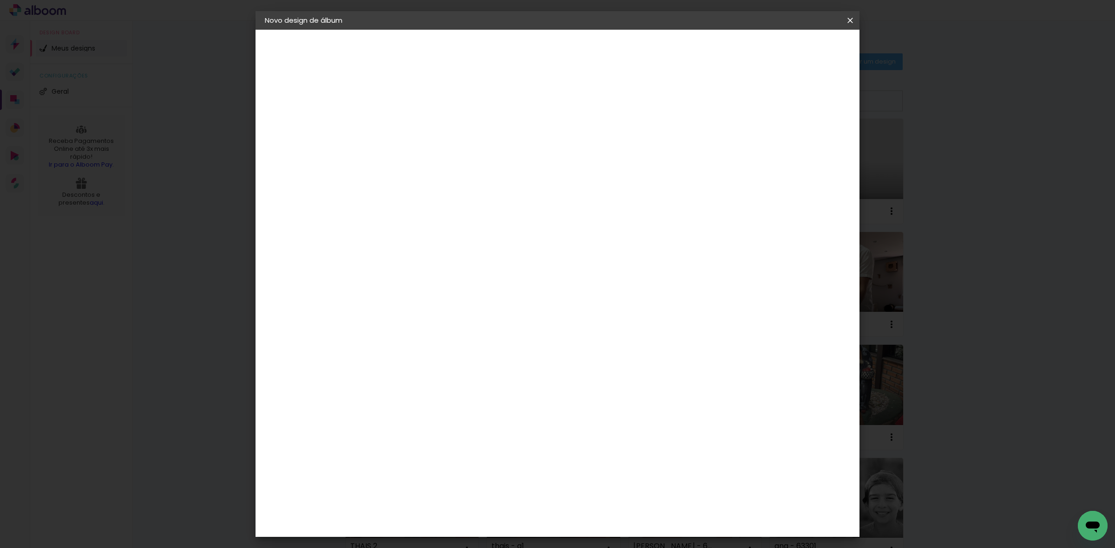
click at [0, 0] on slot "Avançar" at bounding box center [0, 0] width 0 height 0
click at [611, 379] on input "60" at bounding box center [608, 386] width 24 height 14
type input "50,6"
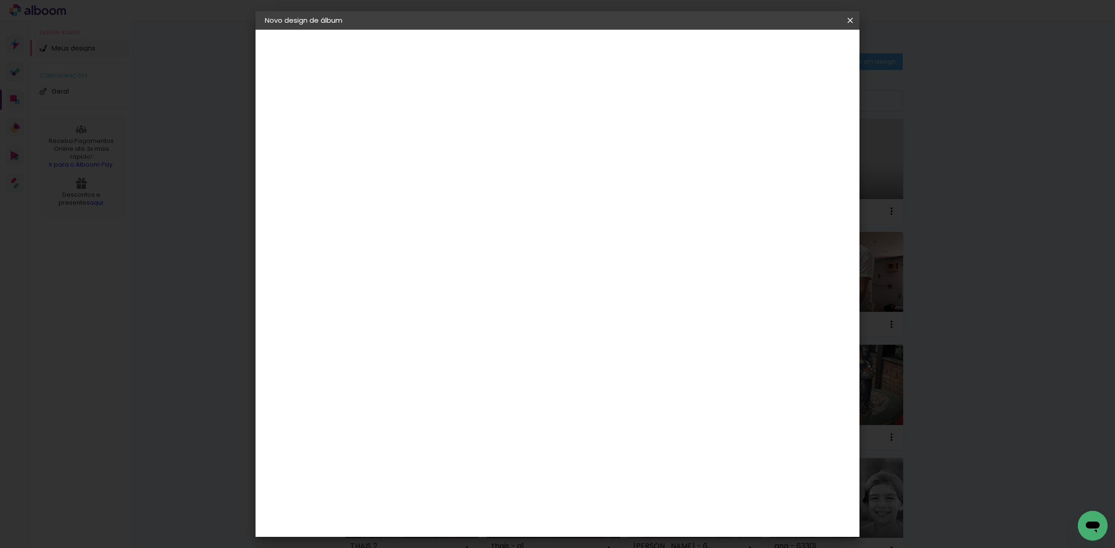
type paper-input "50,6"
click at [384, 282] on input "30" at bounding box center [387, 281] width 24 height 14
type input "25,4"
type paper-input "25,4"
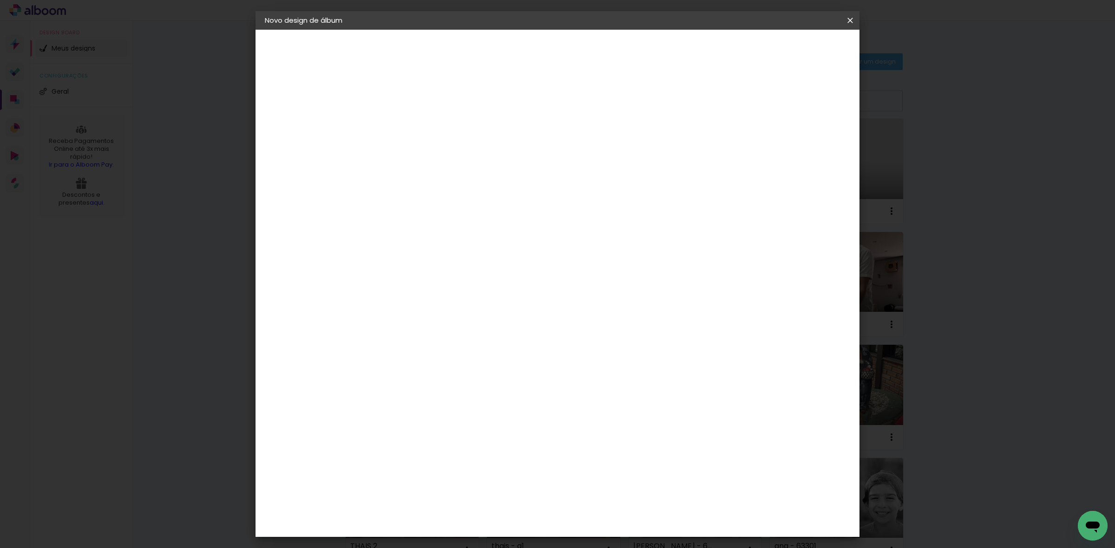
type input "4"
type paper-input "4"
click at [805, 142] on input "4" at bounding box center [800, 140] width 17 height 14
type input "3"
type paper-input "3"
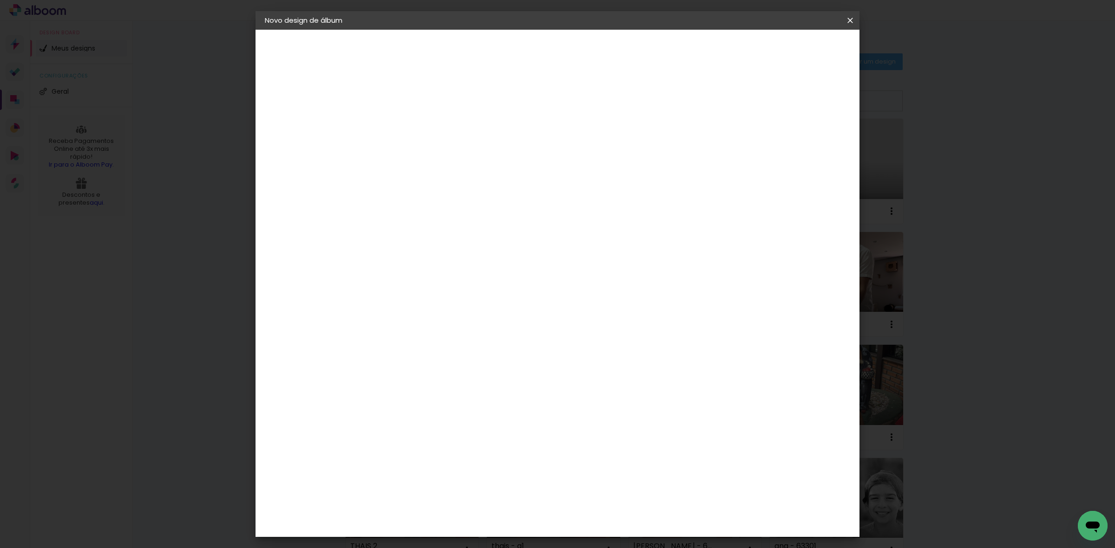
click at [804, 144] on input "3" at bounding box center [802, 140] width 17 height 14
type input "2"
type paper-input "2"
click at [803, 145] on input "2" at bounding box center [802, 140] width 17 height 14
click at [790, 52] on span "Iniciar design" at bounding box center [769, 49] width 42 height 7
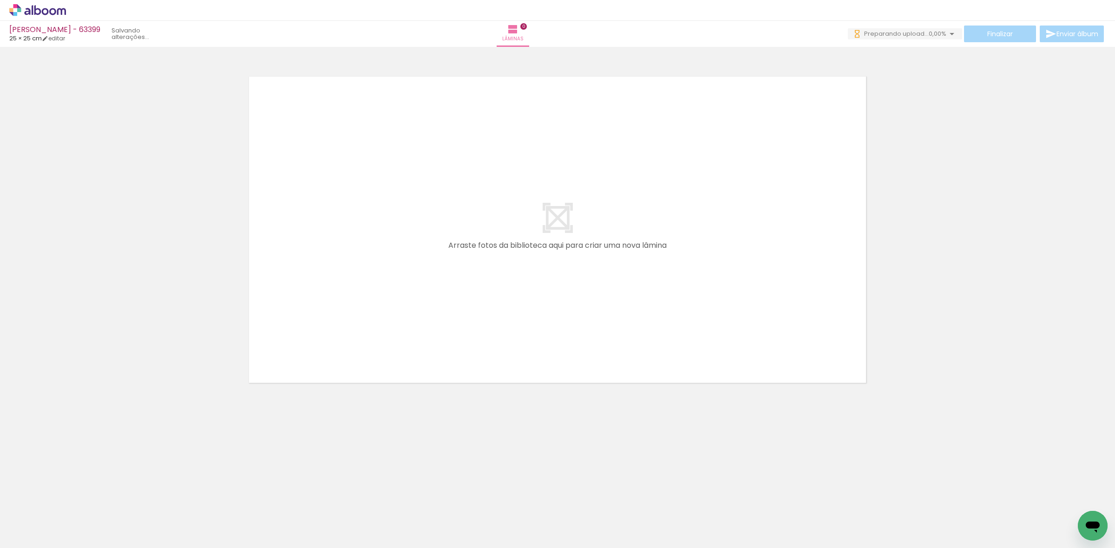
drag, startPoint x: 103, startPoint y: 509, endPoint x: 430, endPoint y: 226, distance: 432.6
click at [428, 209] on quentale-workspace at bounding box center [557, 274] width 1115 height 548
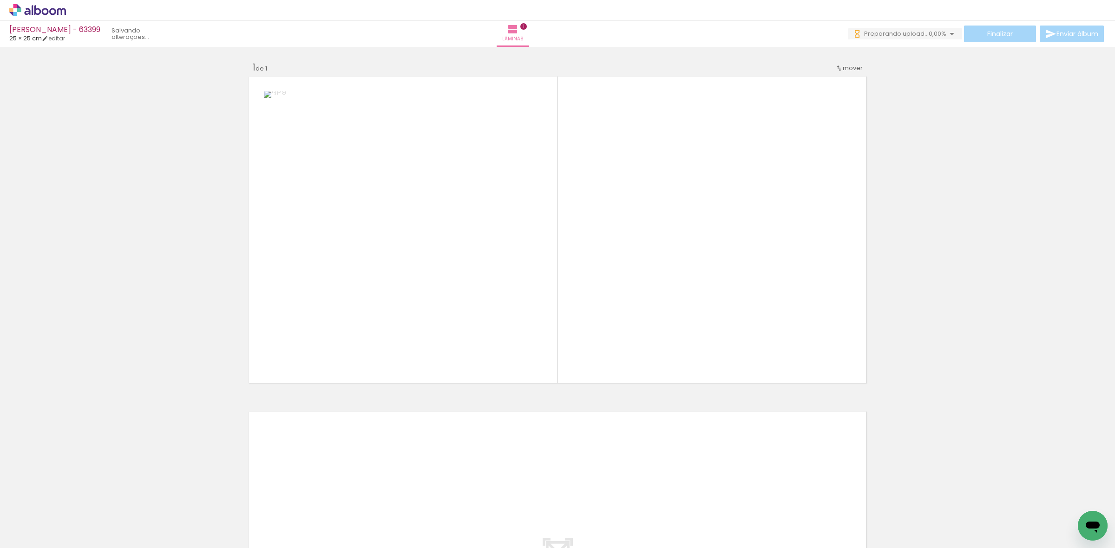
drag, startPoint x: 388, startPoint y: 314, endPoint x: 407, endPoint y: 326, distance: 22.8
click at [410, 301] on quentale-workspace at bounding box center [557, 274] width 1115 height 548
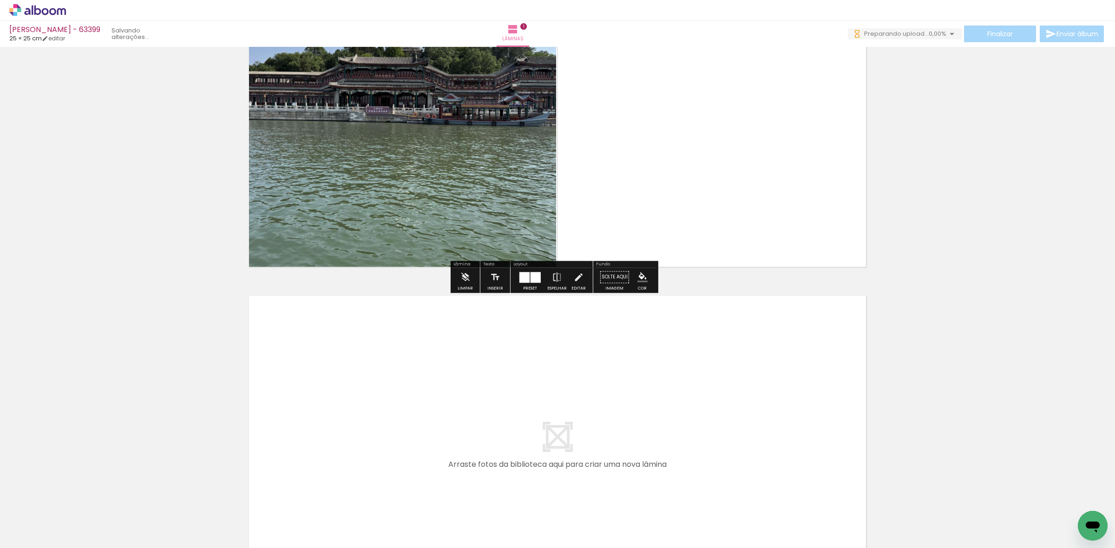
drag, startPoint x: 258, startPoint y: 461, endPoint x: 324, endPoint y: 411, distance: 81.9
click at [324, 411] on quentale-workspace at bounding box center [557, 274] width 1115 height 548
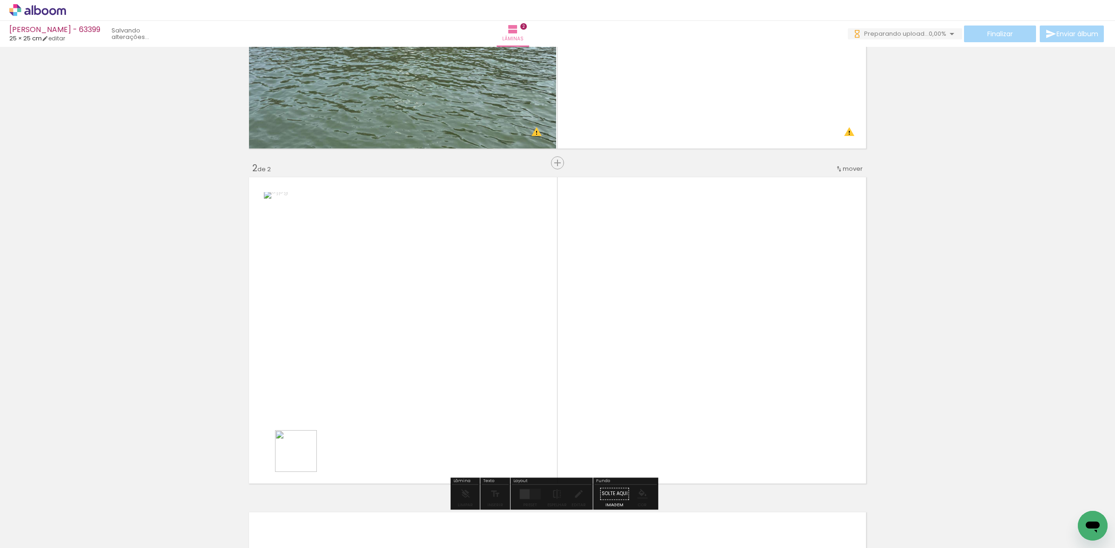
drag, startPoint x: 303, startPoint y: 458, endPoint x: 483, endPoint y: 296, distance: 242.7
click at [456, 292] on quentale-workspace at bounding box center [557, 274] width 1115 height 548
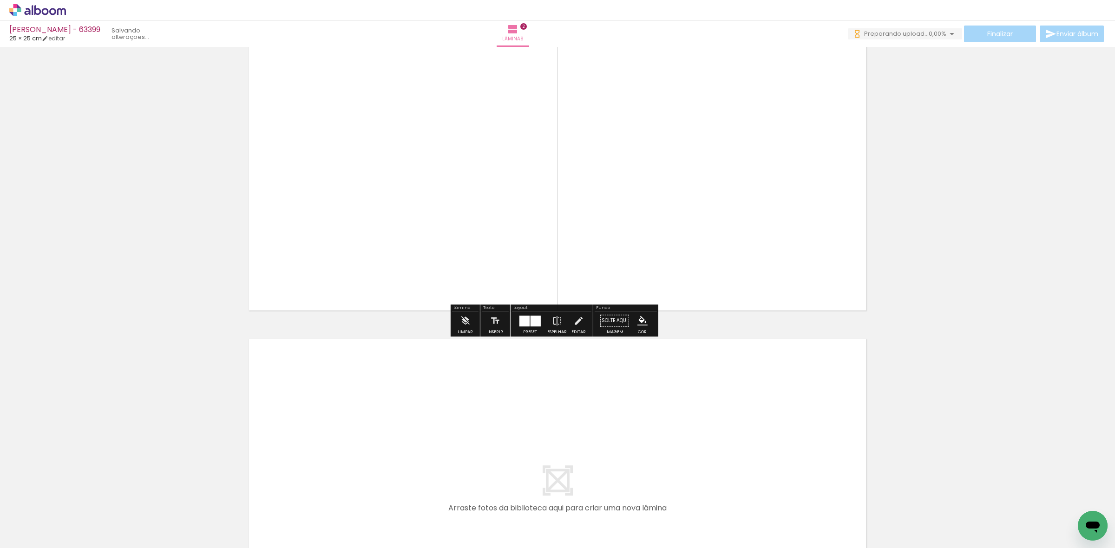
scroll to position [412, 0]
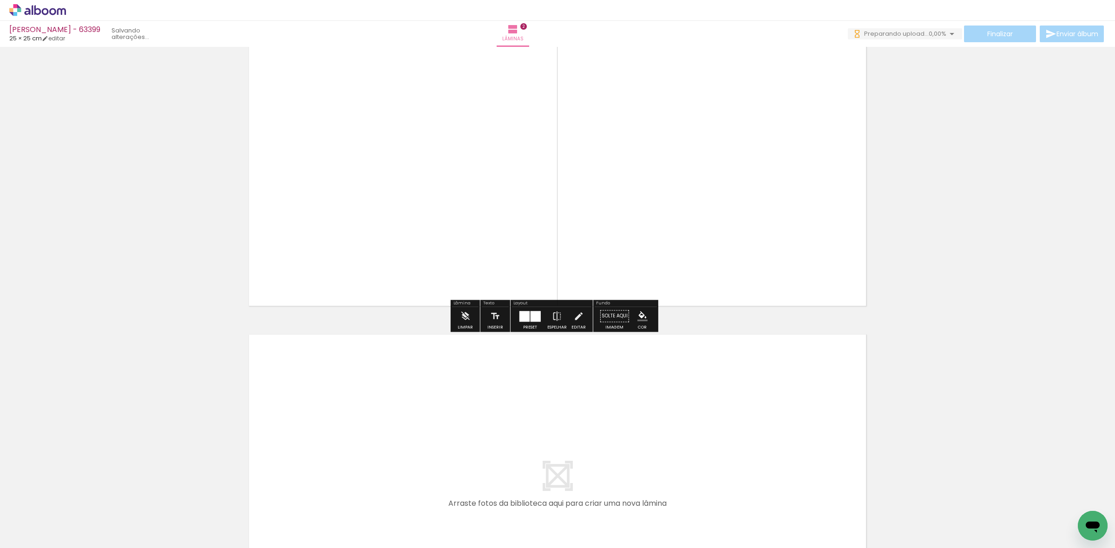
drag, startPoint x: 315, startPoint y: 507, endPoint x: 358, endPoint y: 493, distance: 44.9
click at [328, 483] on quentale-workspace at bounding box center [557, 274] width 1115 height 548
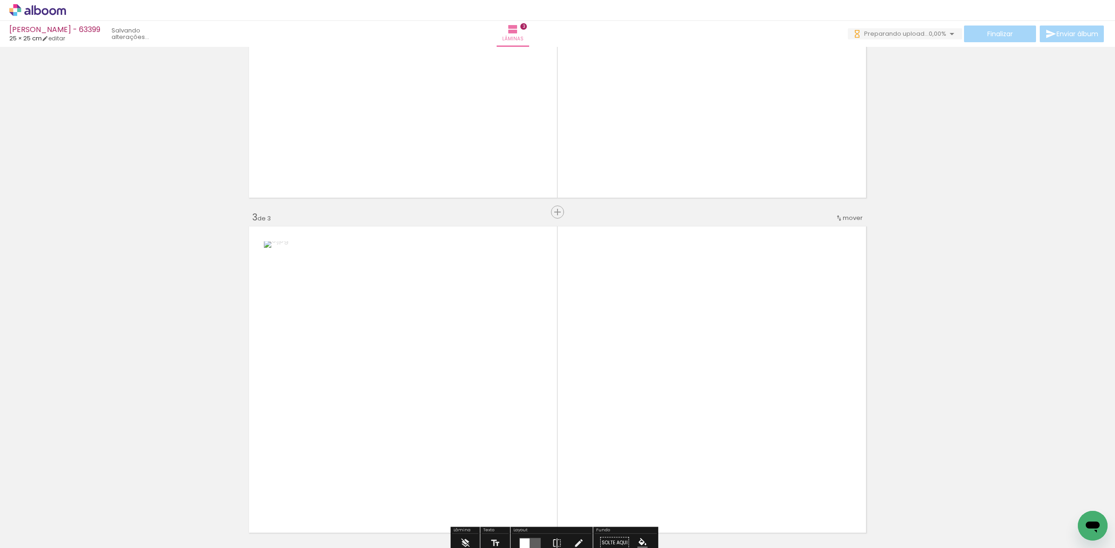
drag, startPoint x: 361, startPoint y: 505, endPoint x: 454, endPoint y: 368, distance: 165.5
click at [403, 437] on quentale-workspace at bounding box center [557, 274] width 1115 height 548
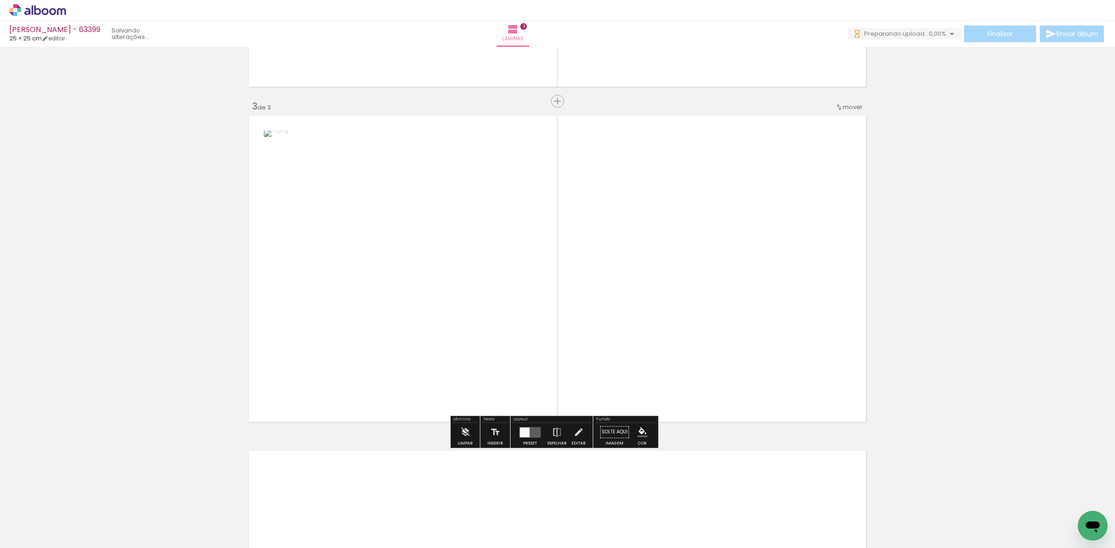
scroll to position [0, 0]
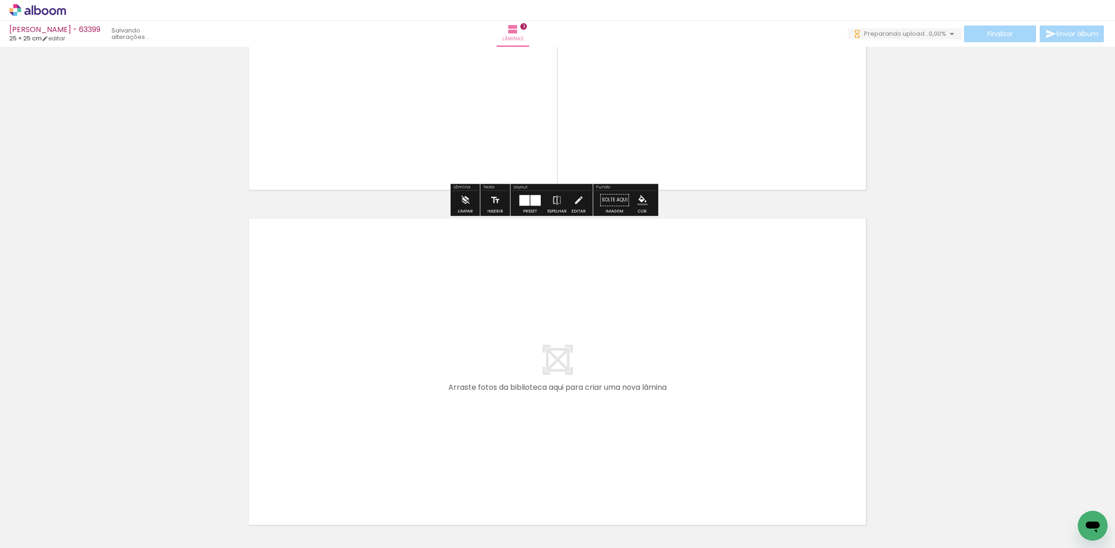
drag, startPoint x: 425, startPoint y: 511, endPoint x: 433, endPoint y: 494, distance: 19.3
click at [425, 450] on quentale-workspace at bounding box center [557, 274] width 1115 height 548
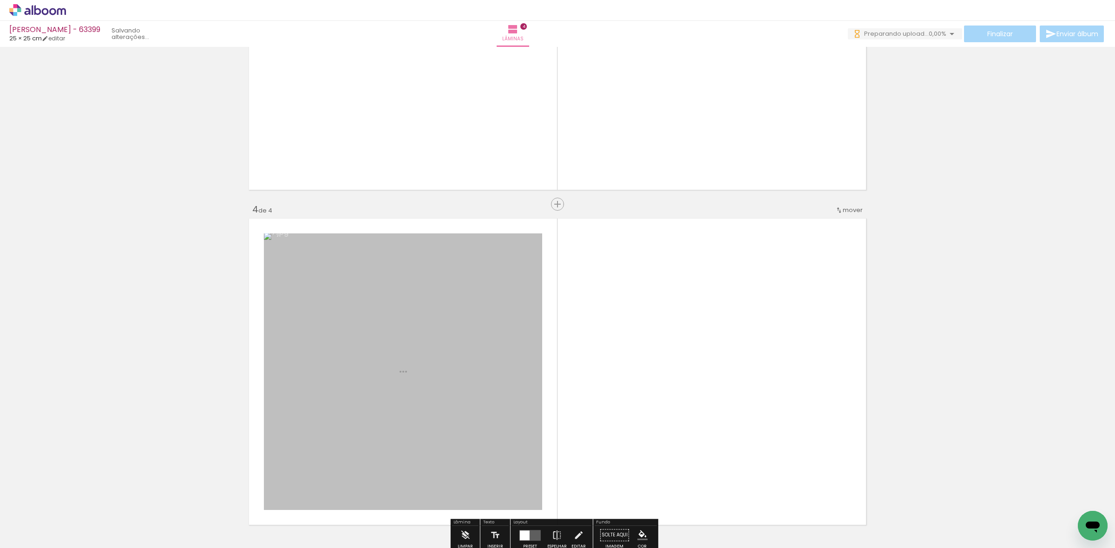
scroll to position [913, 0]
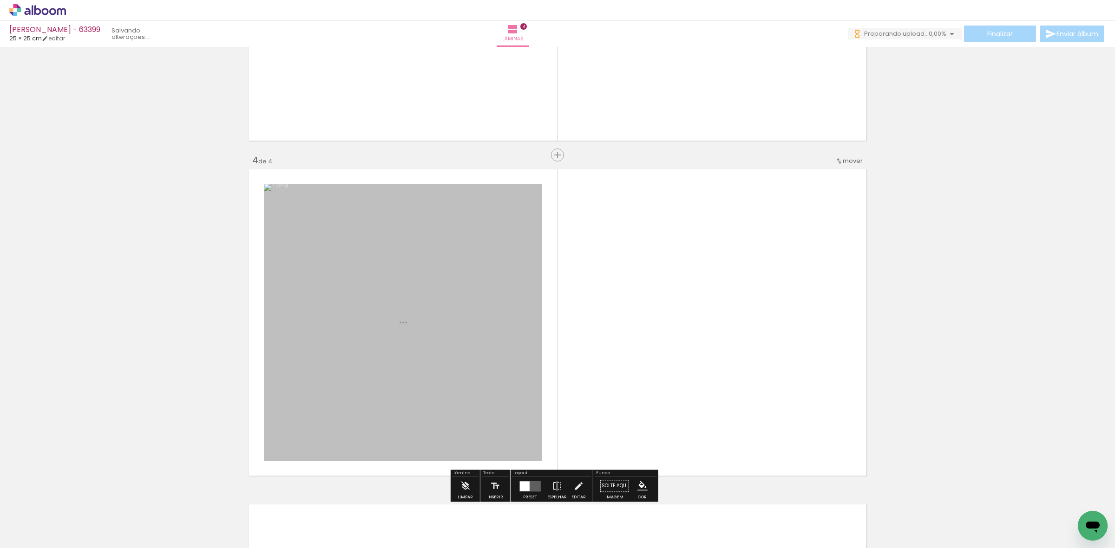
click at [496, 398] on quentale-workspace at bounding box center [557, 274] width 1115 height 548
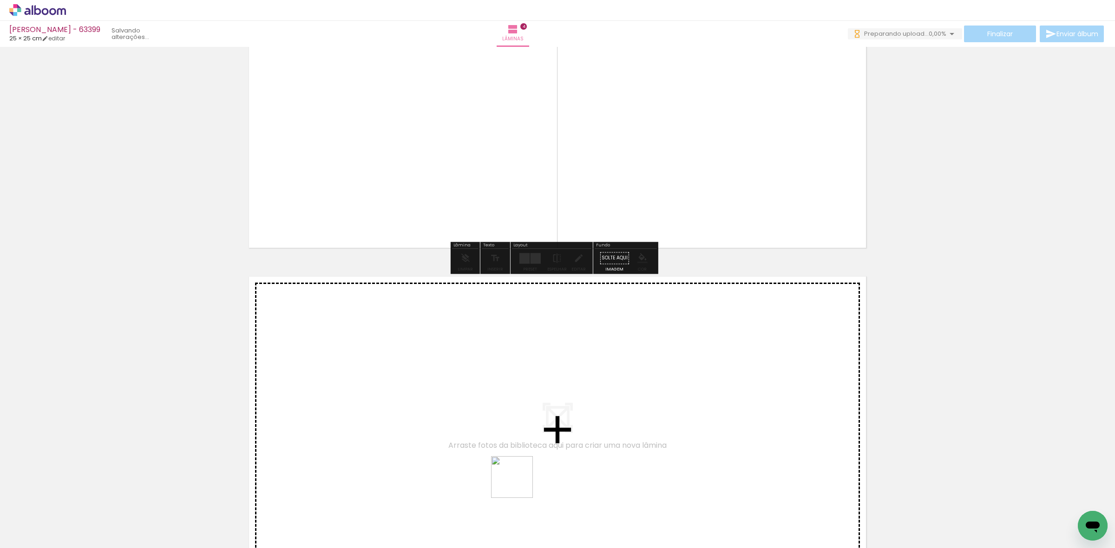
drag, startPoint x: 519, startPoint y: 484, endPoint x: 539, endPoint y: 504, distance: 28.6
click at [524, 454] on quentale-workspace at bounding box center [557, 274] width 1115 height 548
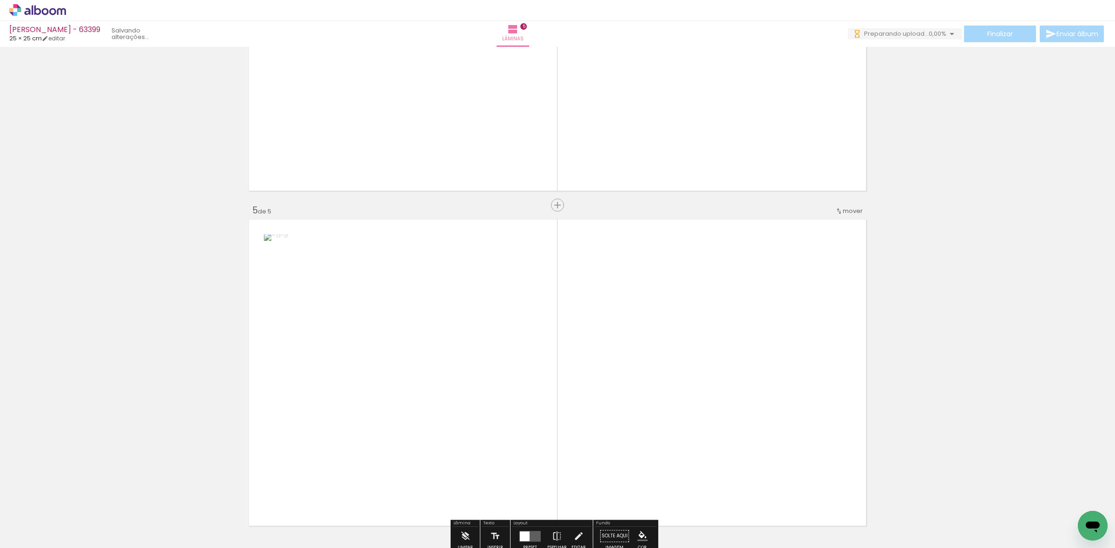
drag, startPoint x: 551, startPoint y: 521, endPoint x: 535, endPoint y: 403, distance: 119.0
click at [562, 384] on quentale-workspace at bounding box center [557, 274] width 1115 height 548
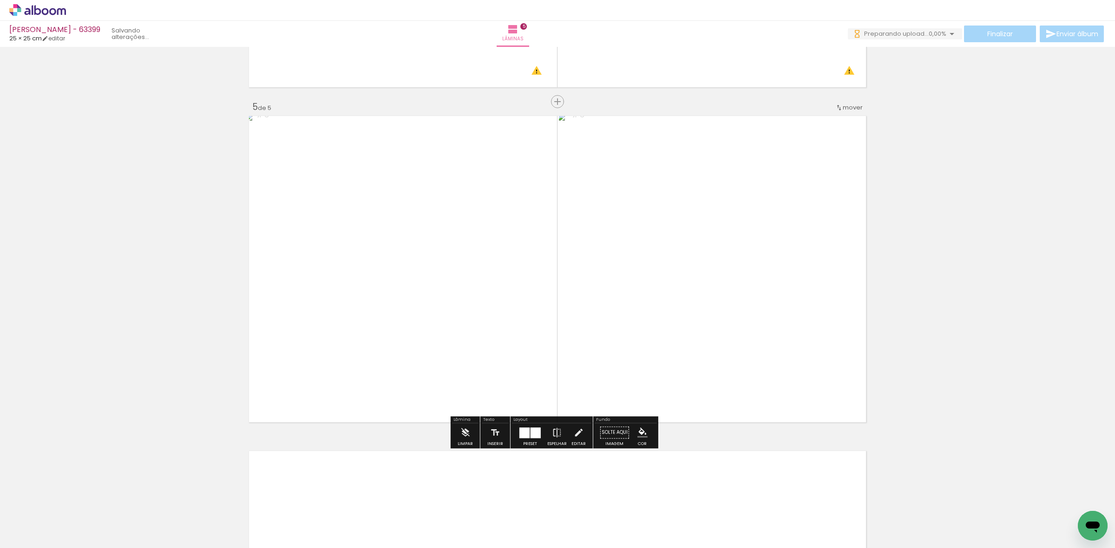
drag, startPoint x: 622, startPoint y: 518, endPoint x: 627, endPoint y: 475, distance: 43.5
click at [627, 475] on quentale-workspace at bounding box center [557, 274] width 1115 height 548
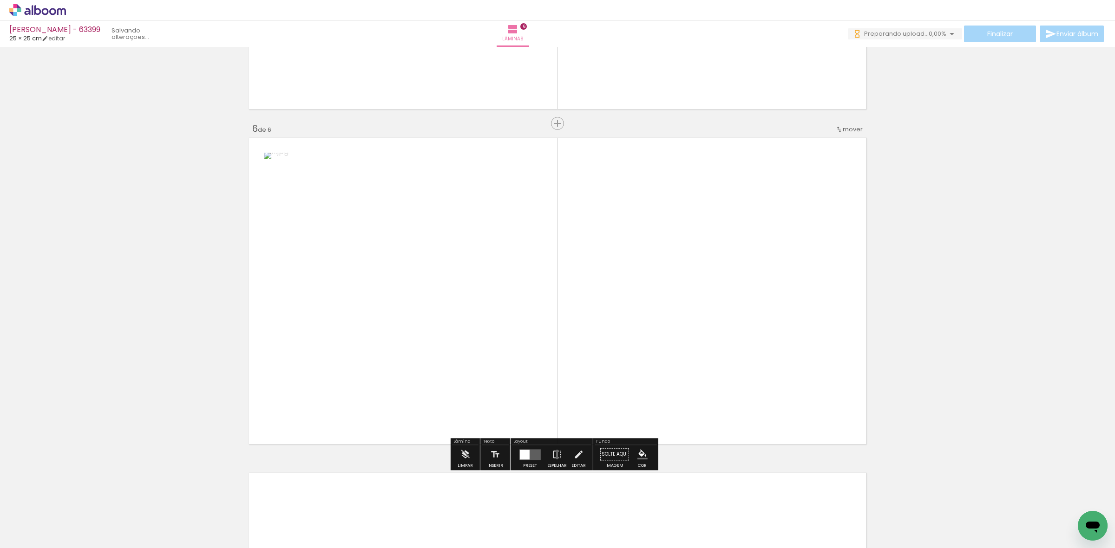
drag, startPoint x: 661, startPoint y: 507, endPoint x: 648, endPoint y: 375, distance: 132.5
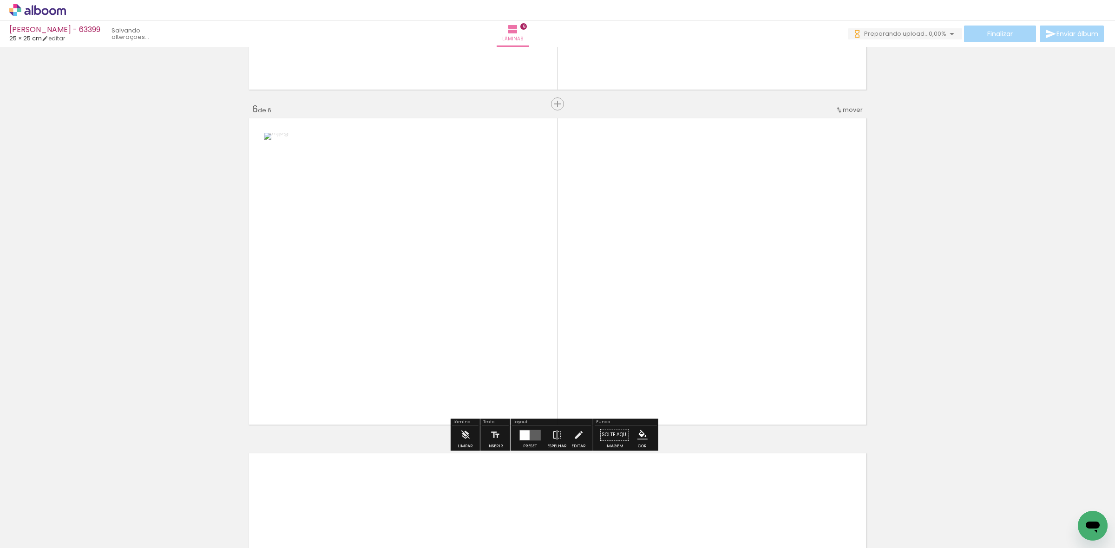
click at [648, 375] on quentale-workspace at bounding box center [557, 274] width 1115 height 548
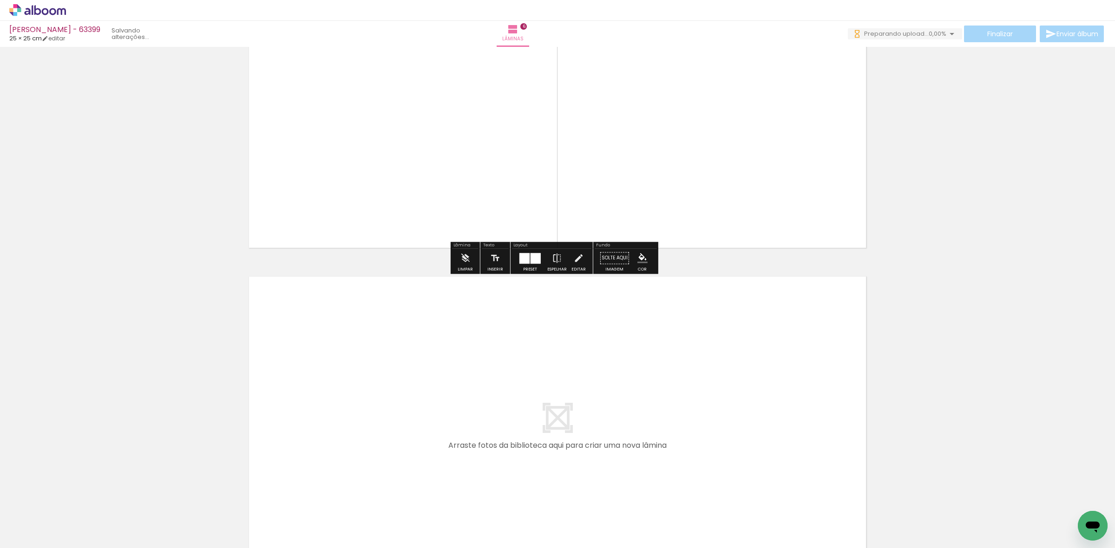
click at [733, 425] on quentale-workspace at bounding box center [557, 274] width 1115 height 548
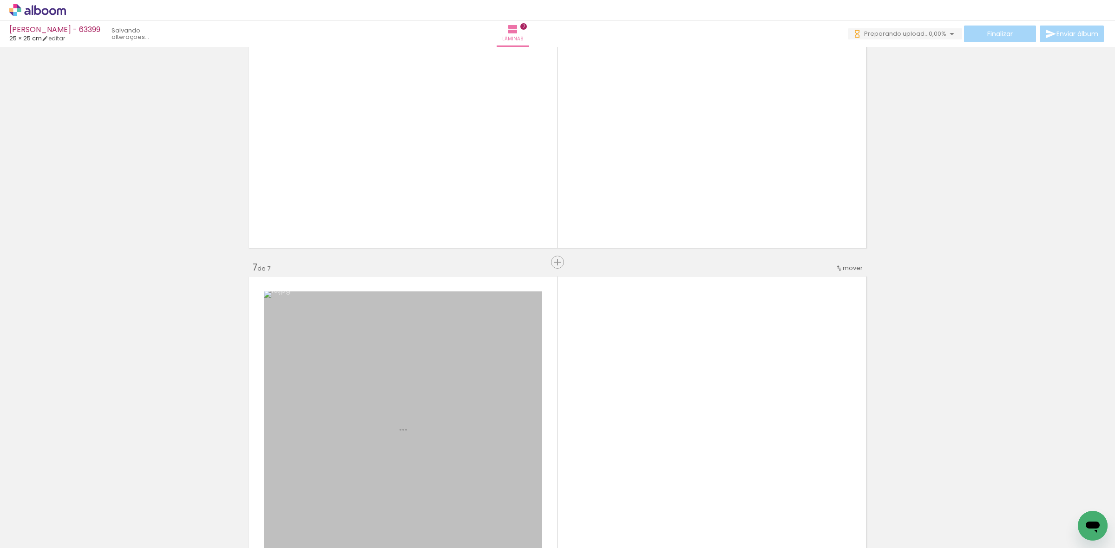
drag, startPoint x: 730, startPoint y: 388, endPoint x: 722, endPoint y: 375, distance: 15.2
click at [722, 375] on quentale-workspace at bounding box center [557, 274] width 1115 height 548
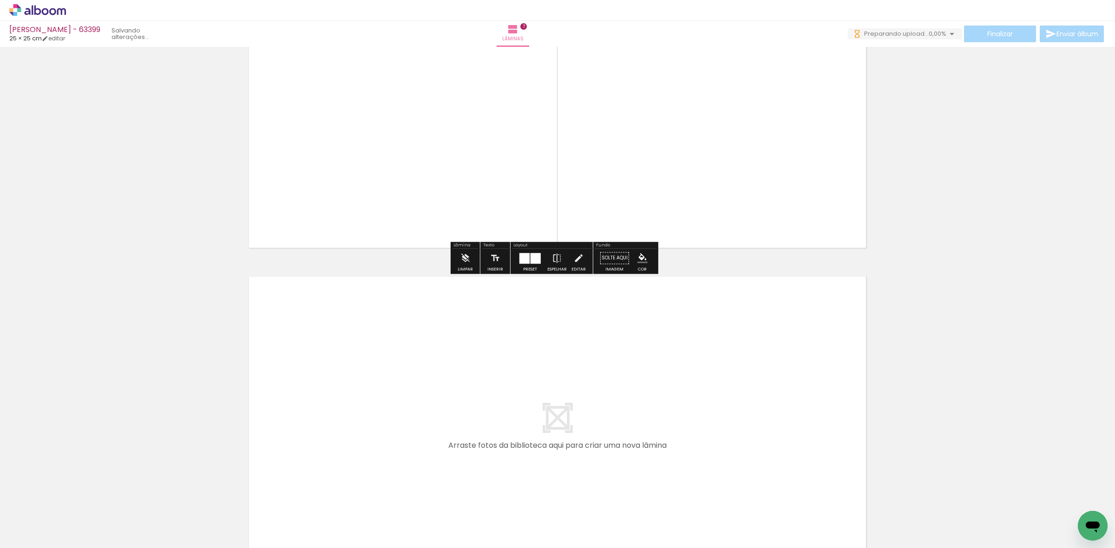
drag, startPoint x: 834, startPoint y: 496, endPoint x: 879, endPoint y: 504, distance: 45.9
click at [786, 451] on quentale-workspace at bounding box center [557, 274] width 1115 height 548
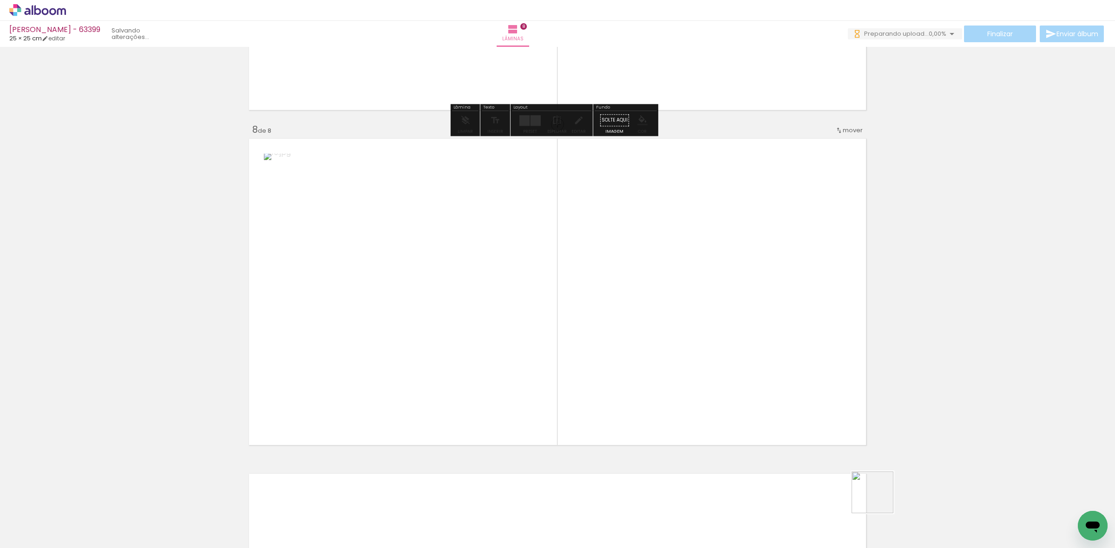
drag, startPoint x: 888, startPoint y: 507, endPoint x: 707, endPoint y: 345, distance: 243.4
click at [707, 345] on quentale-workspace at bounding box center [557, 274] width 1115 height 548
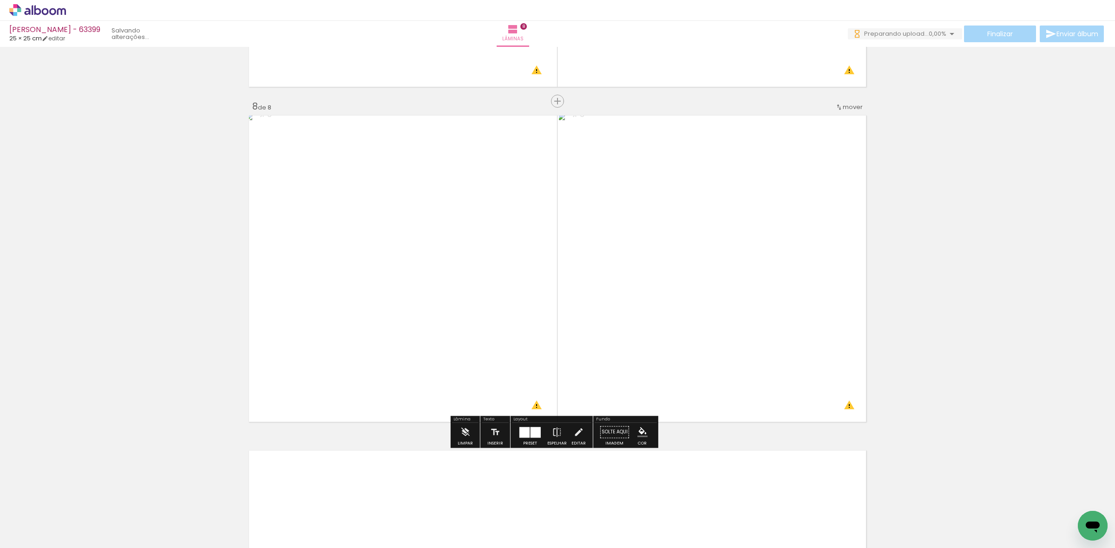
scroll to position [0, 678]
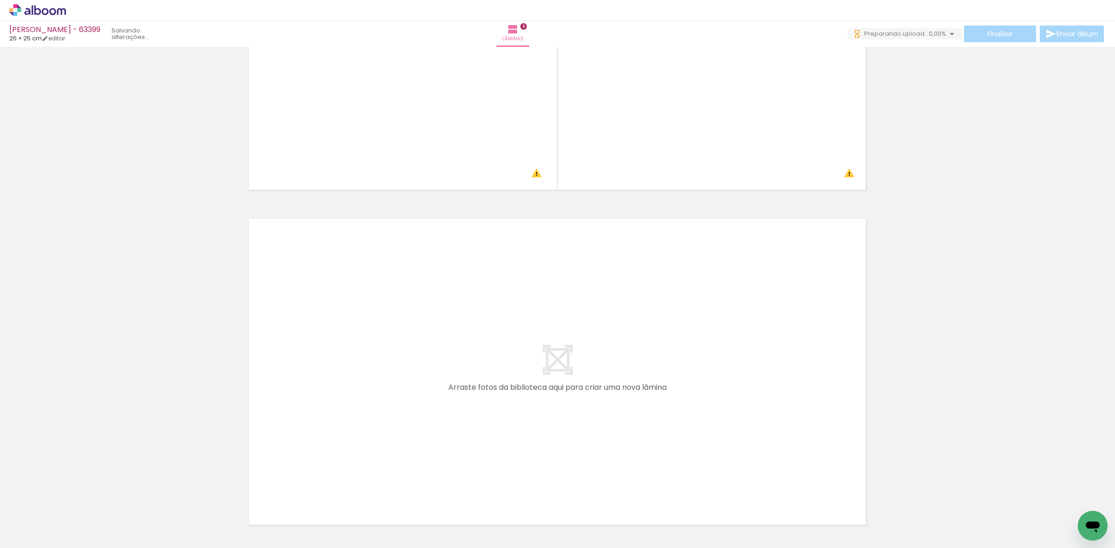
drag, startPoint x: 253, startPoint y: 512, endPoint x: 293, endPoint y: 511, distance: 39.9
click at [278, 463] on quentale-workspace at bounding box center [557, 274] width 1115 height 548
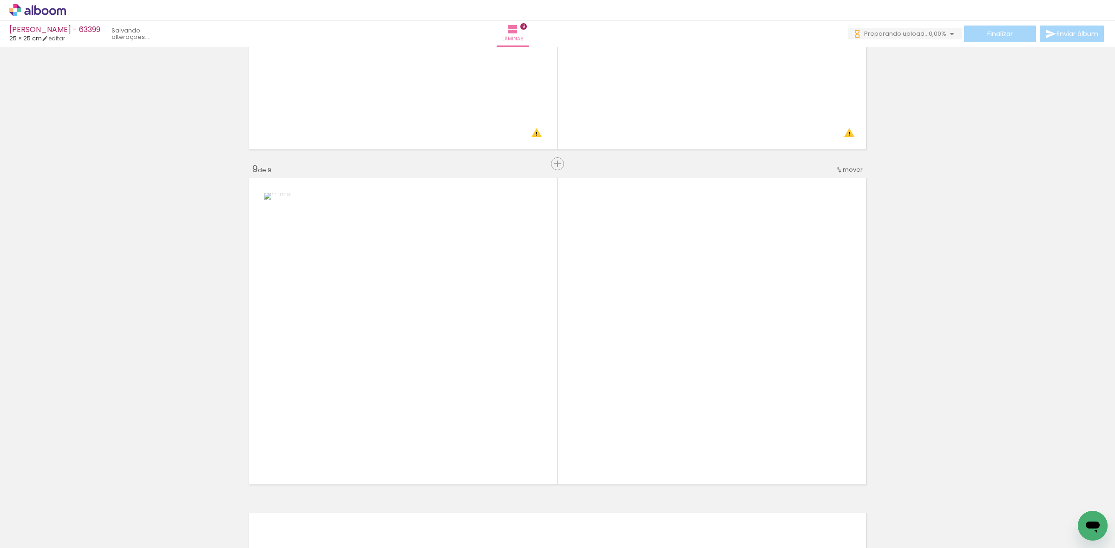
drag, startPoint x: 295, startPoint y: 519, endPoint x: 454, endPoint y: 339, distance: 239.8
click at [419, 337] on quentale-workspace at bounding box center [557, 274] width 1115 height 548
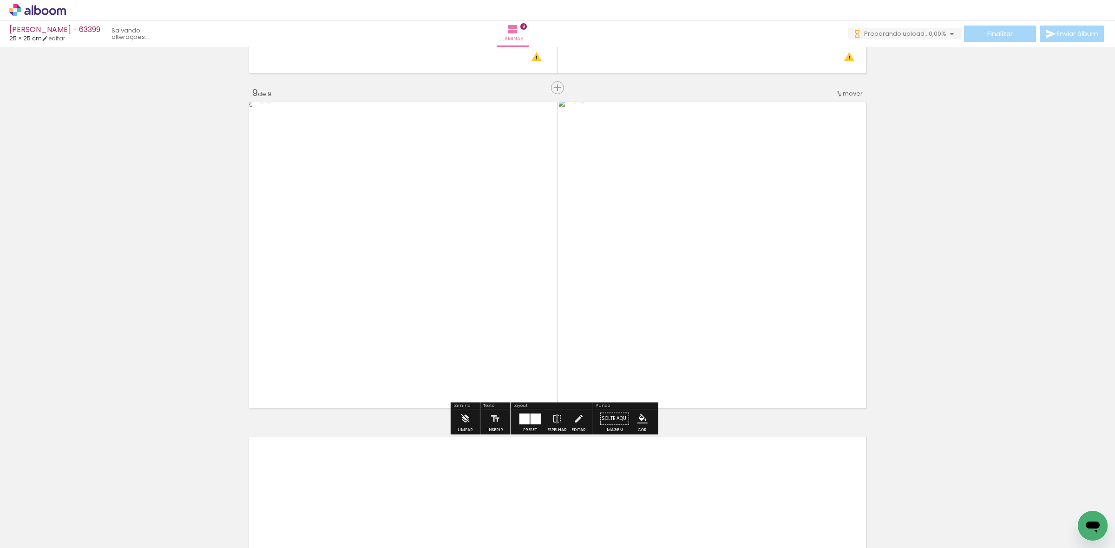
scroll to position [2876, 0]
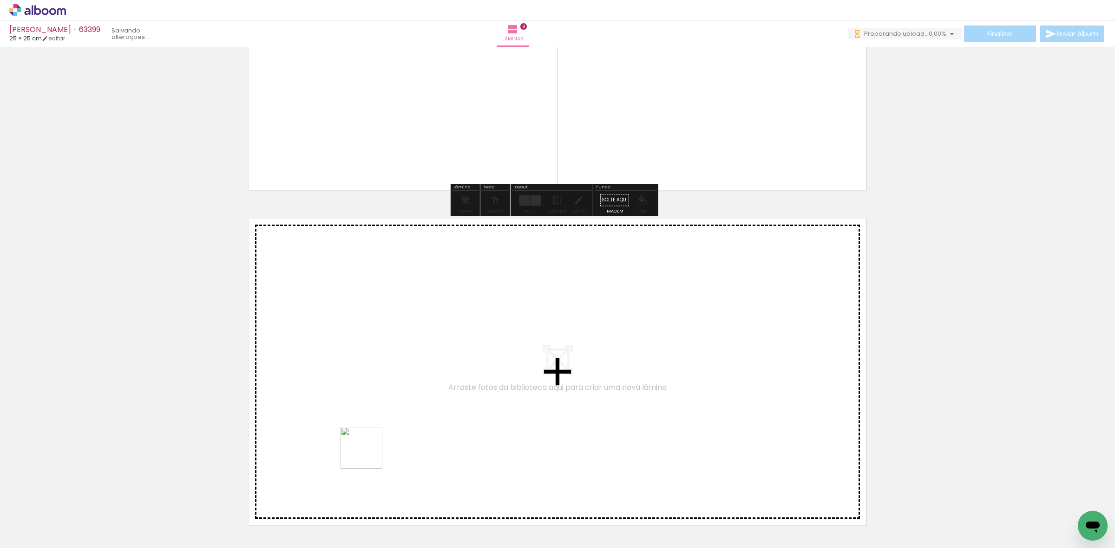
drag, startPoint x: 368, startPoint y: 455, endPoint x: 383, endPoint y: 414, distance: 43.5
click at [383, 414] on quentale-workspace at bounding box center [557, 274] width 1115 height 548
